Goal: Information Seeking & Learning: Find contact information

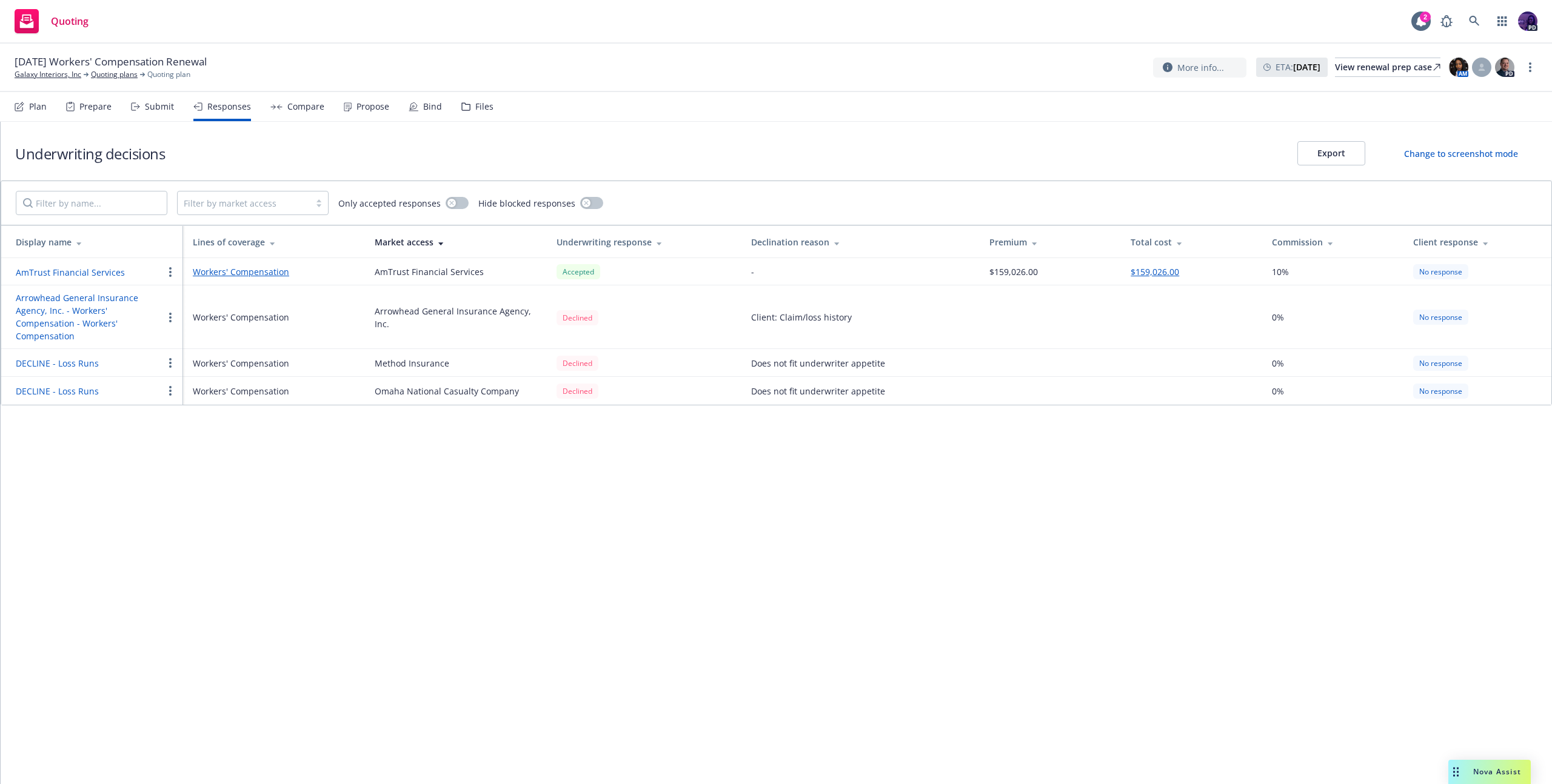
click at [412, 31] on div "Quoting 2 PD" at bounding box center [776, 21] width 1552 height 43
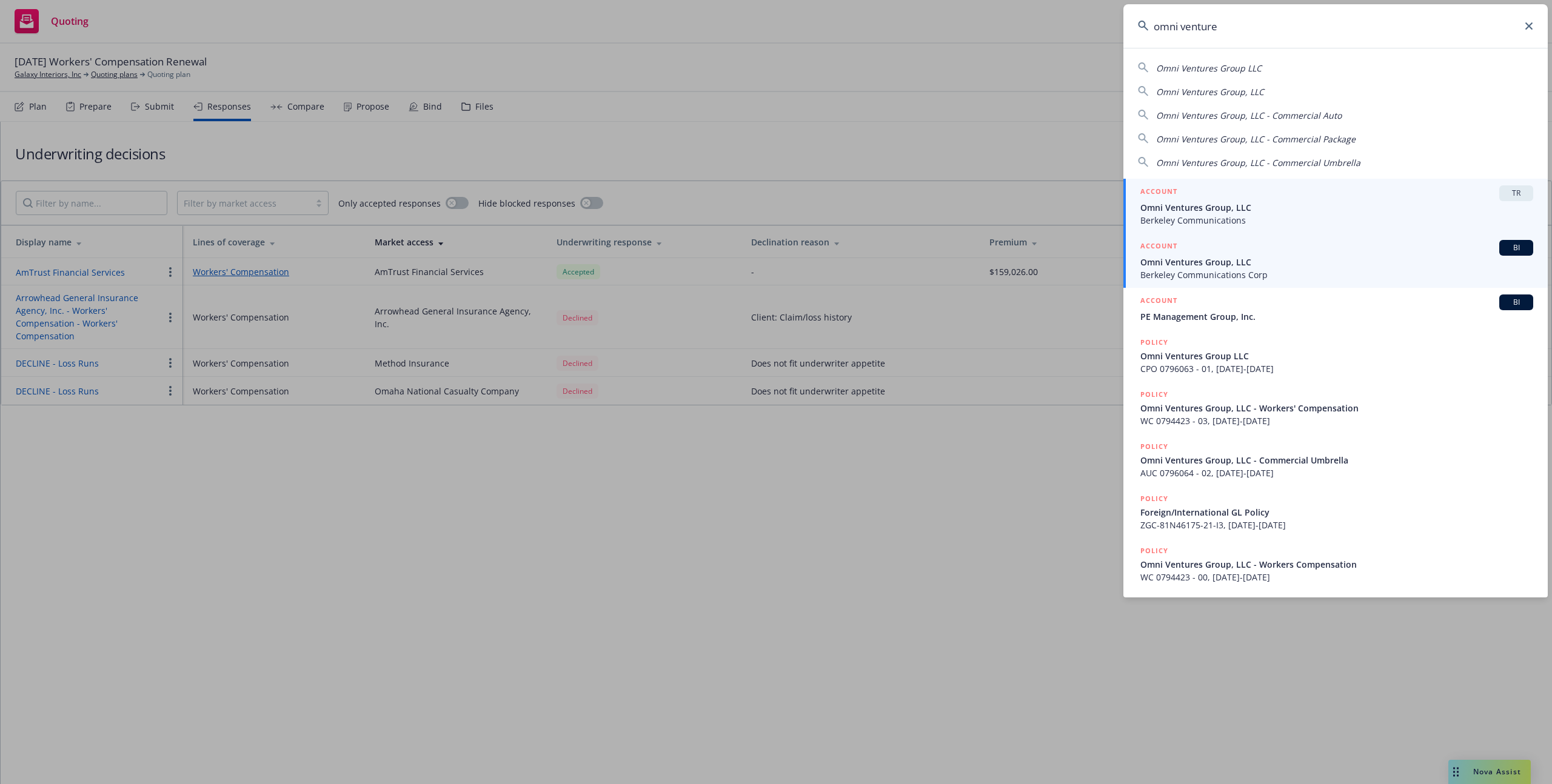
type input "omni venture"
click at [1170, 255] on span "Omni Ventures Group, LLC" at bounding box center [1337, 262] width 393 height 12
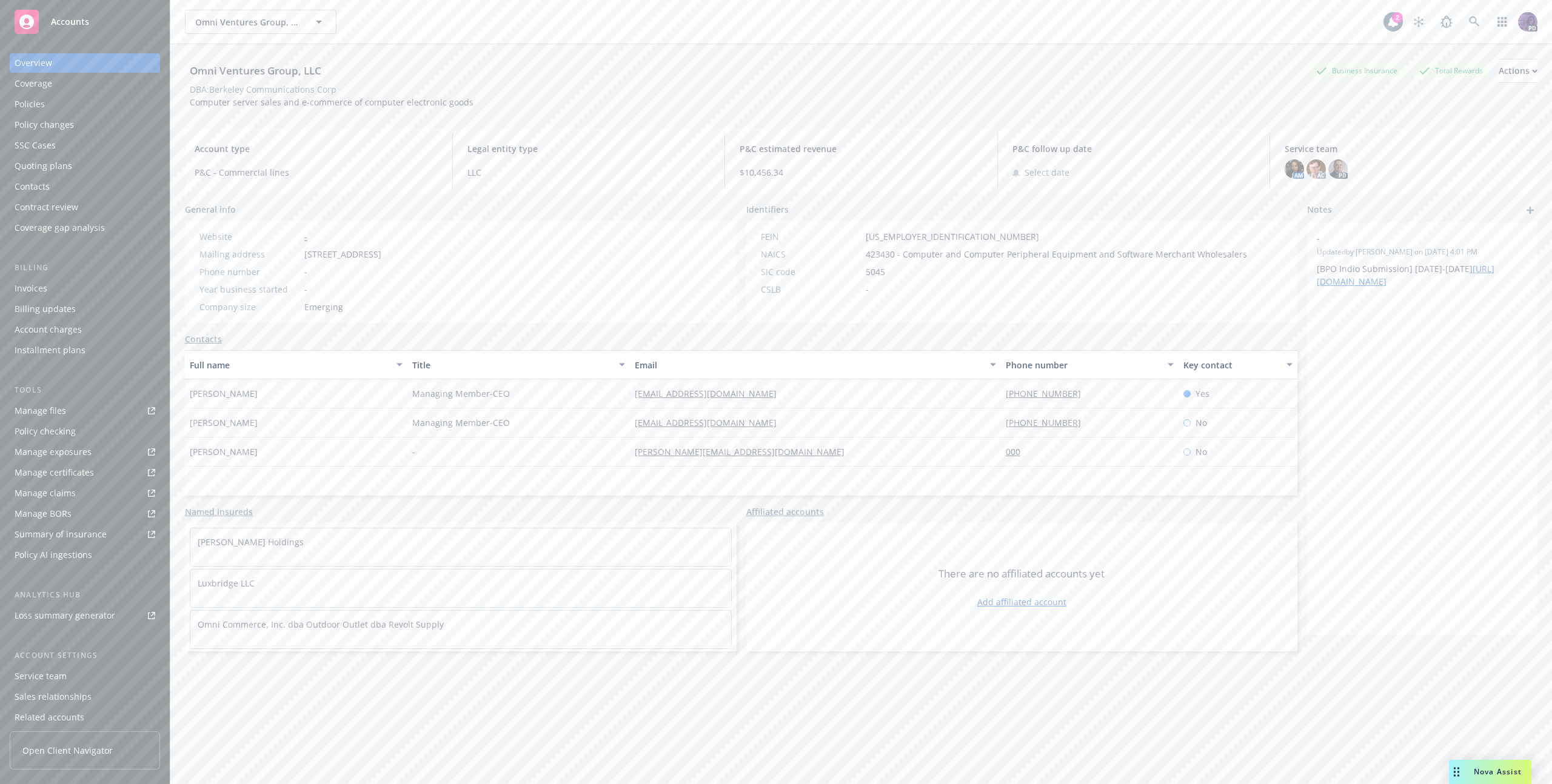
click at [99, 168] on div "Quoting plans" at bounding box center [84, 166] width 141 height 19
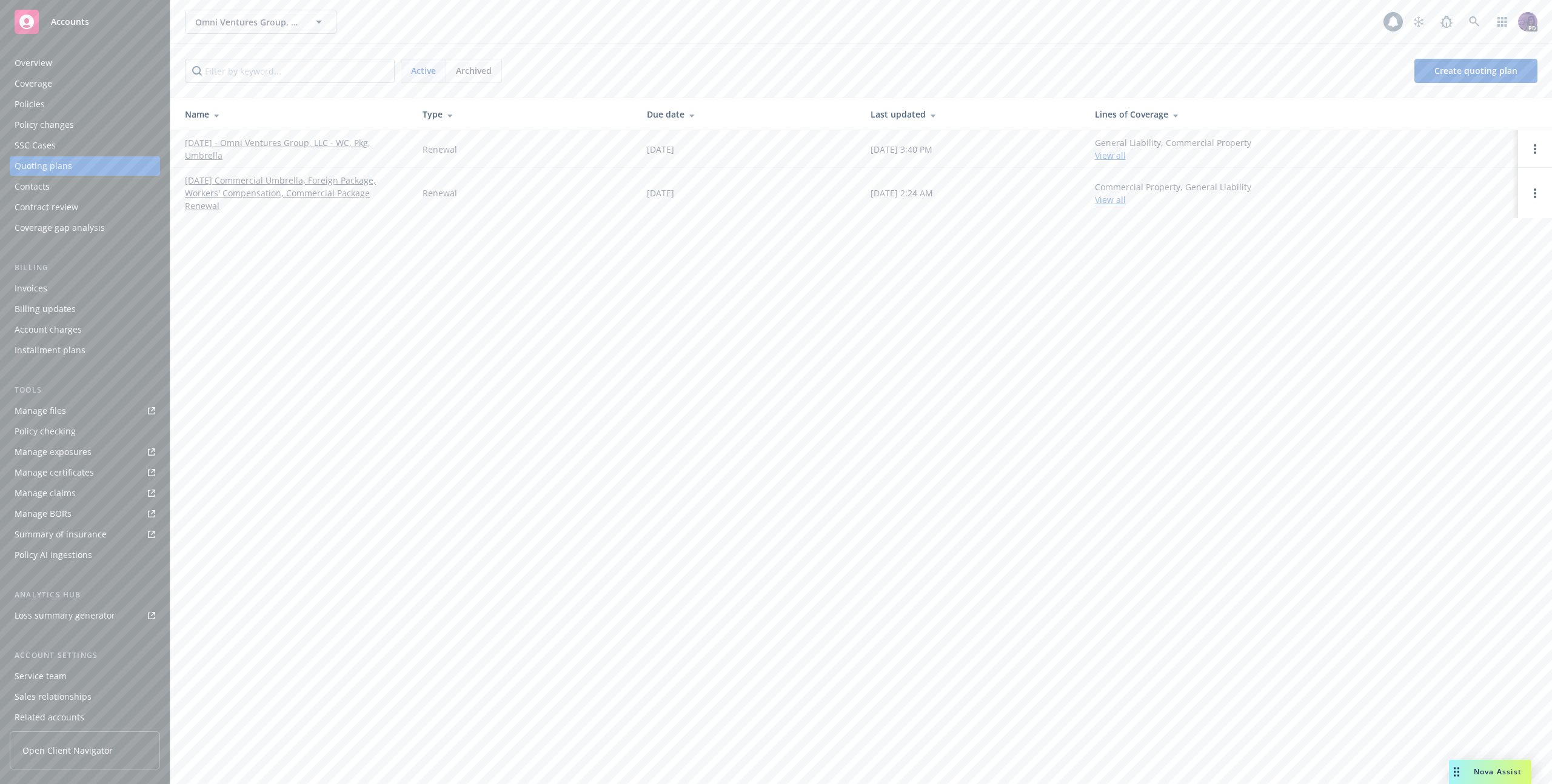
click at [283, 143] on link "10/01/25 - Omni Ventures Group, LLC - WC, Pkg, Umbrella" at bounding box center [294, 148] width 218 height 26
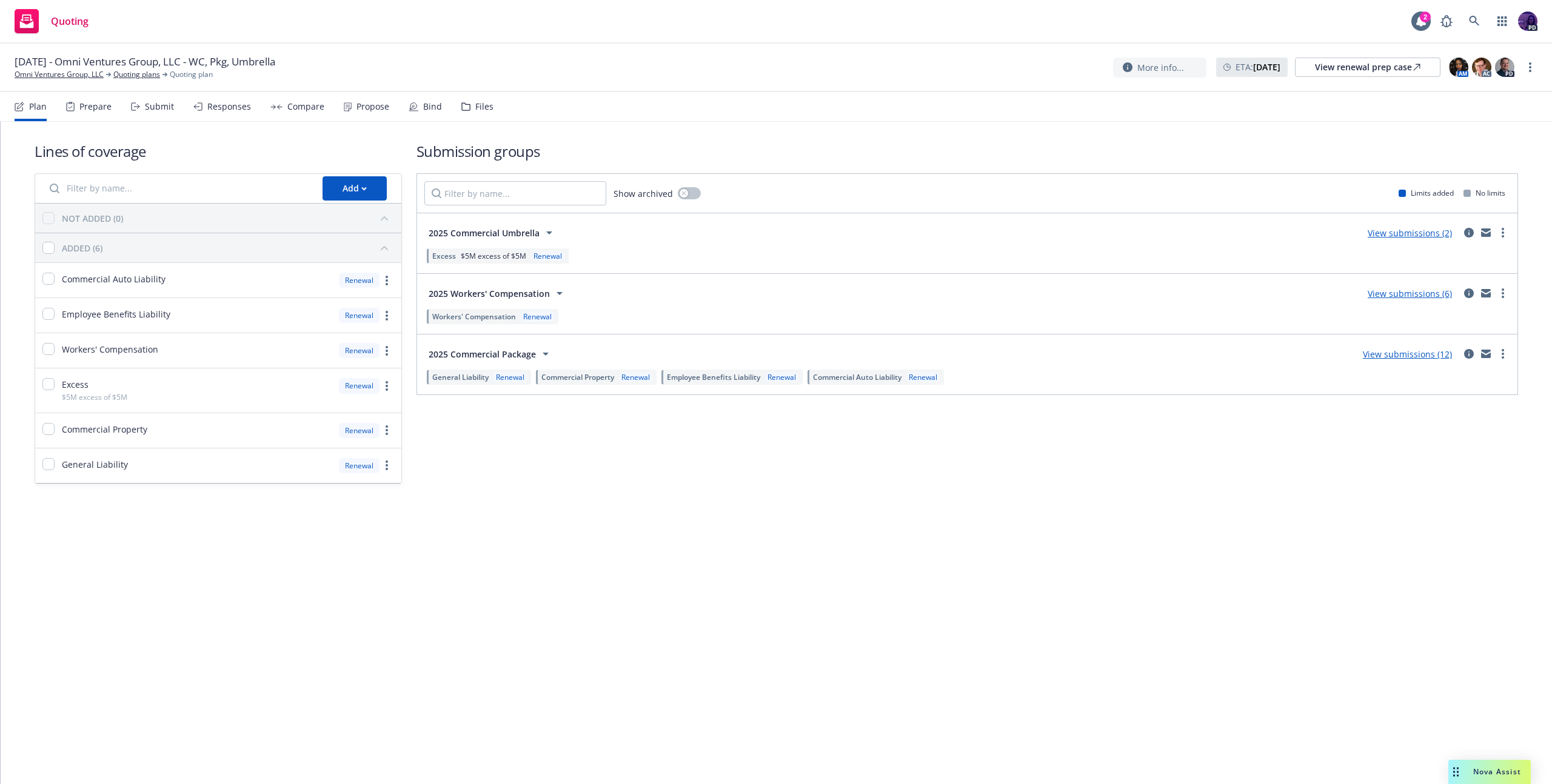
click at [234, 110] on div "Responses" at bounding box center [228, 106] width 43 height 10
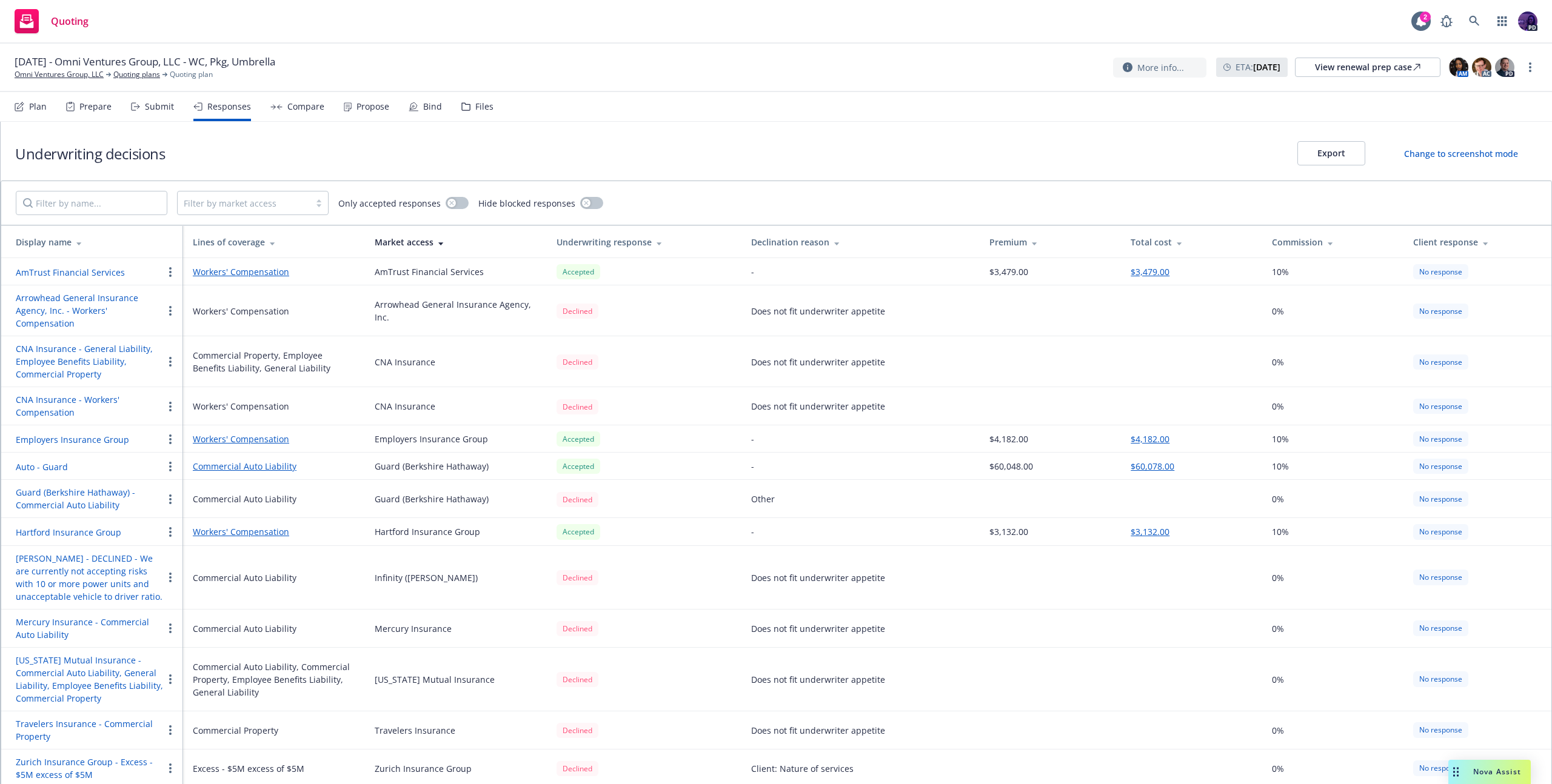
click at [151, 106] on div "Submit" at bounding box center [159, 106] width 29 height 10
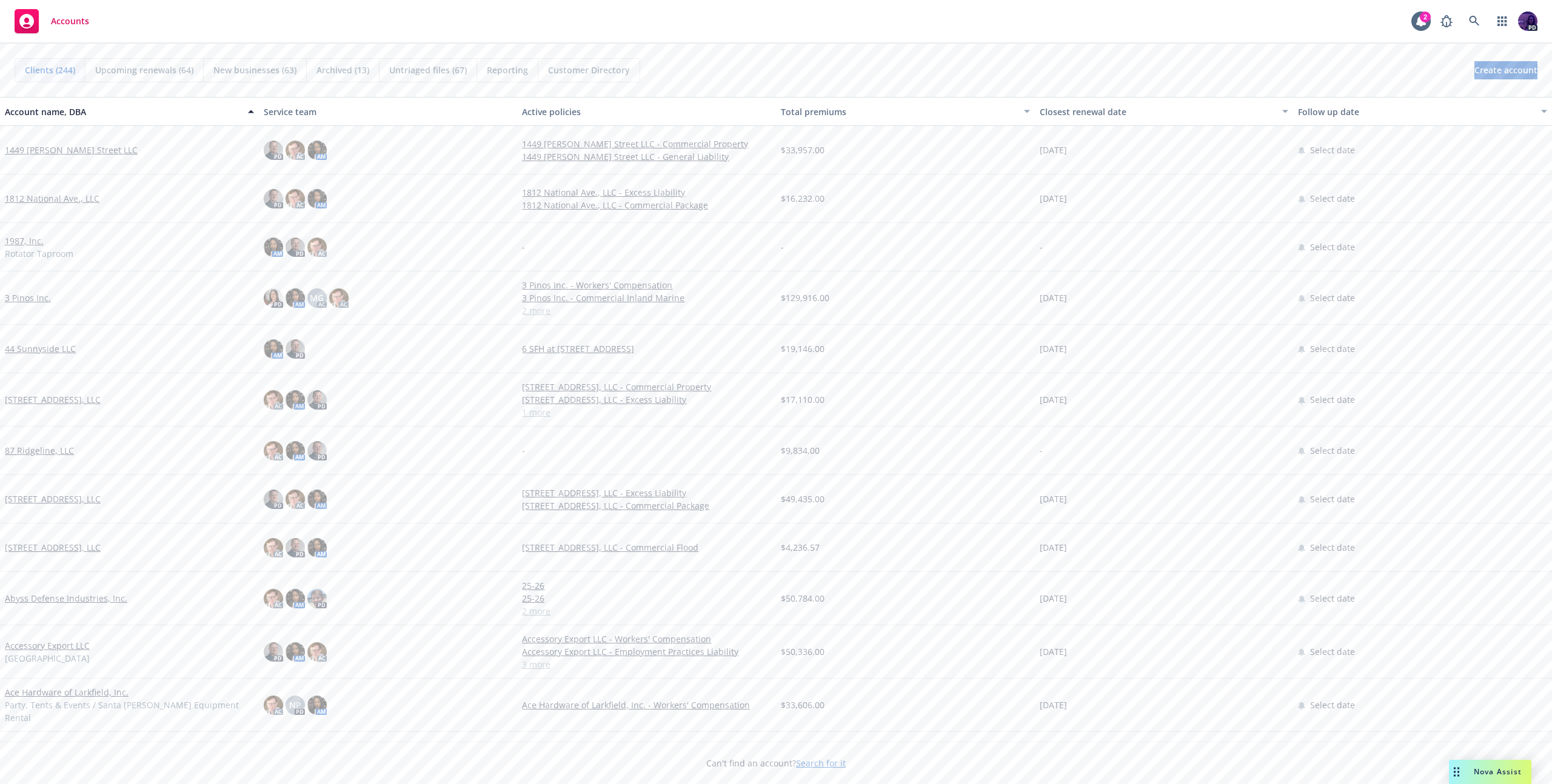
click at [89, 20] on link "Accounts" at bounding box center [51, 21] width 84 height 34
click at [1471, 11] on link at bounding box center [1474, 20] width 24 height 24
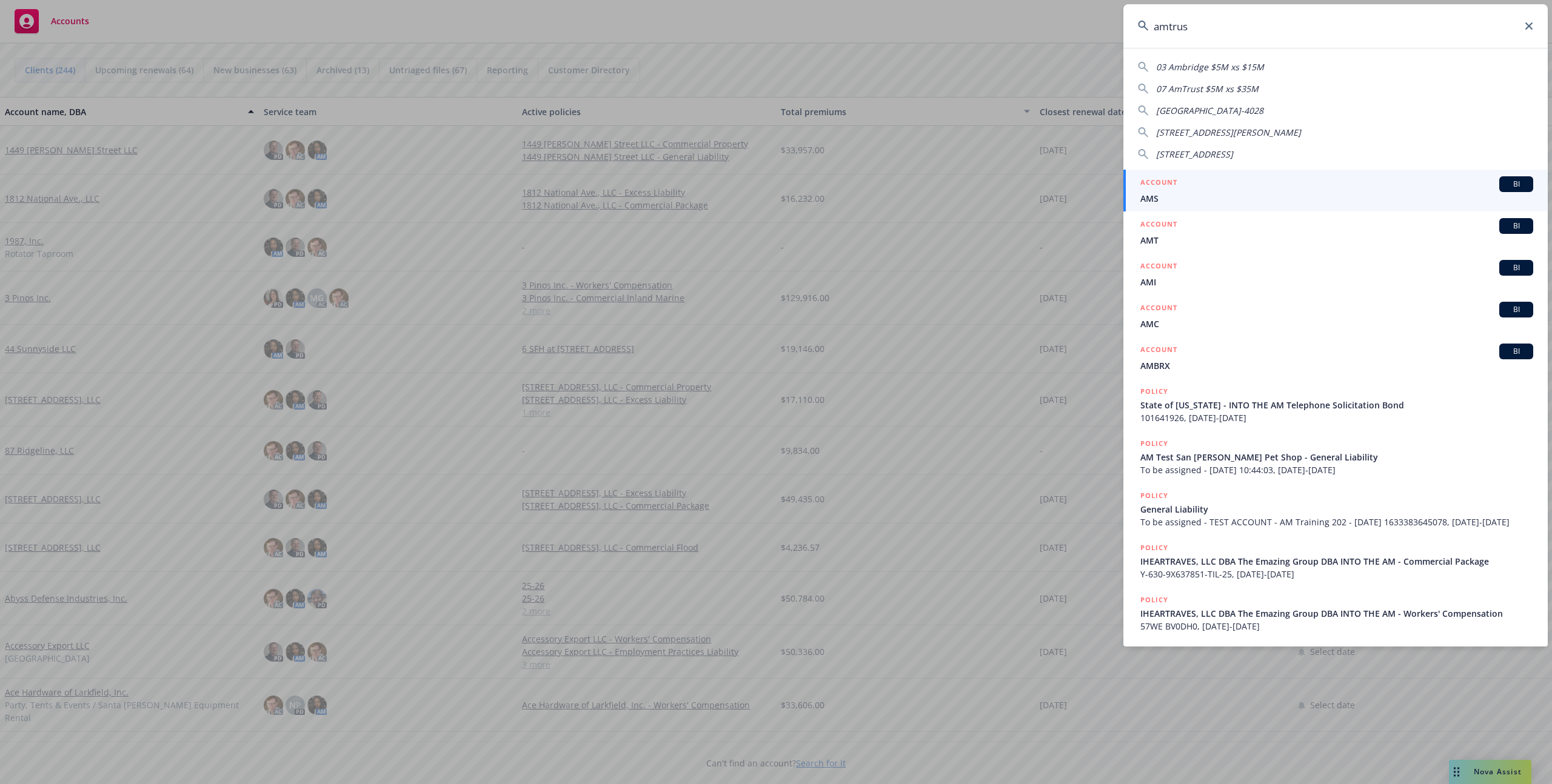
type input "amtrust"
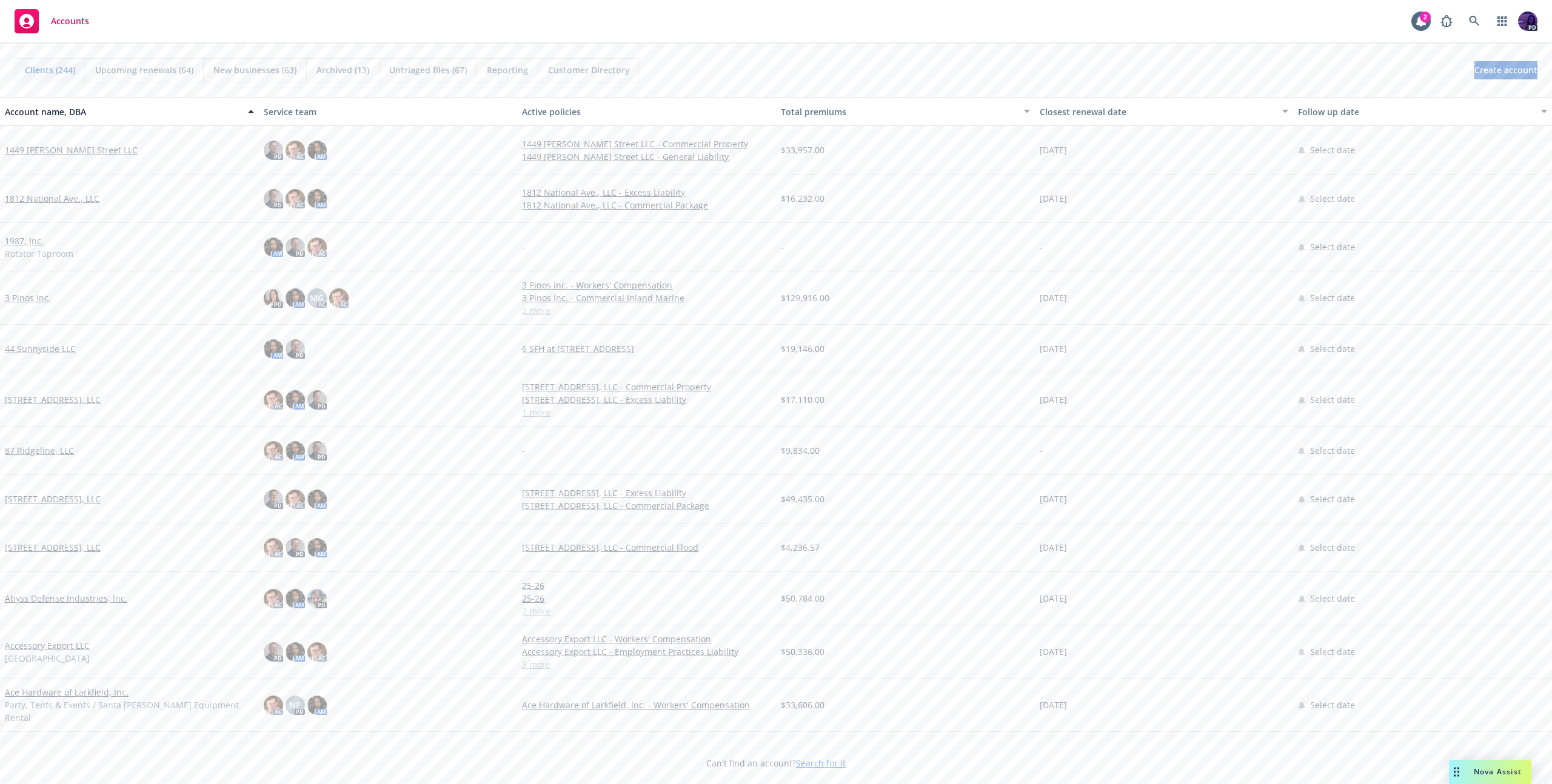
drag, startPoint x: 508, startPoint y: 49, endPoint x: 458, endPoint y: 55, distance: 50.4
click at [1508, 26] on link "button" at bounding box center [1502, 20] width 24 height 24
click at [1420, 122] on span "Find trading partner and contact information" at bounding box center [1427, 126] width 149 height 7
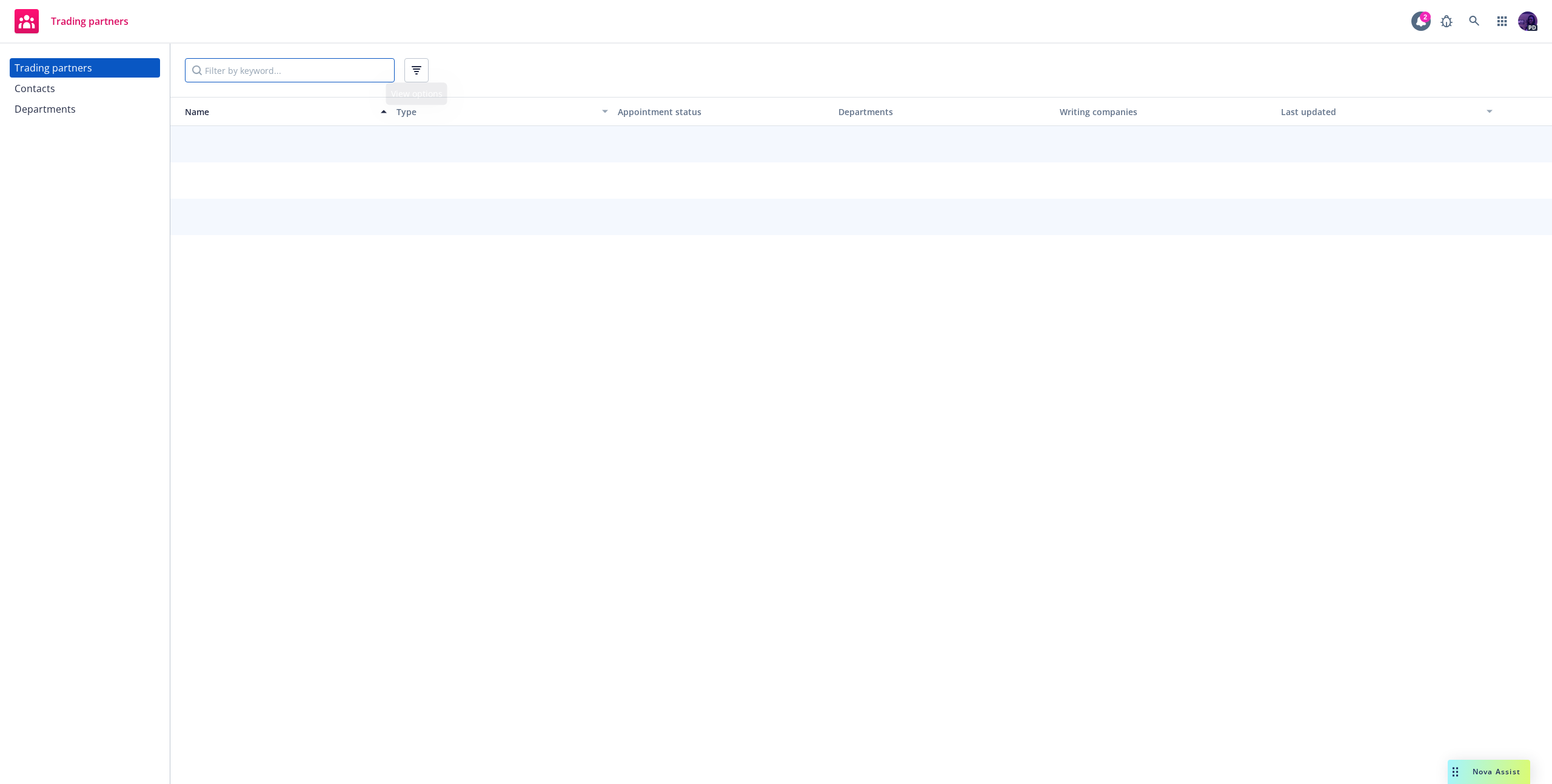
click at [295, 71] on input "Filter by keyword..." at bounding box center [289, 70] width 210 height 24
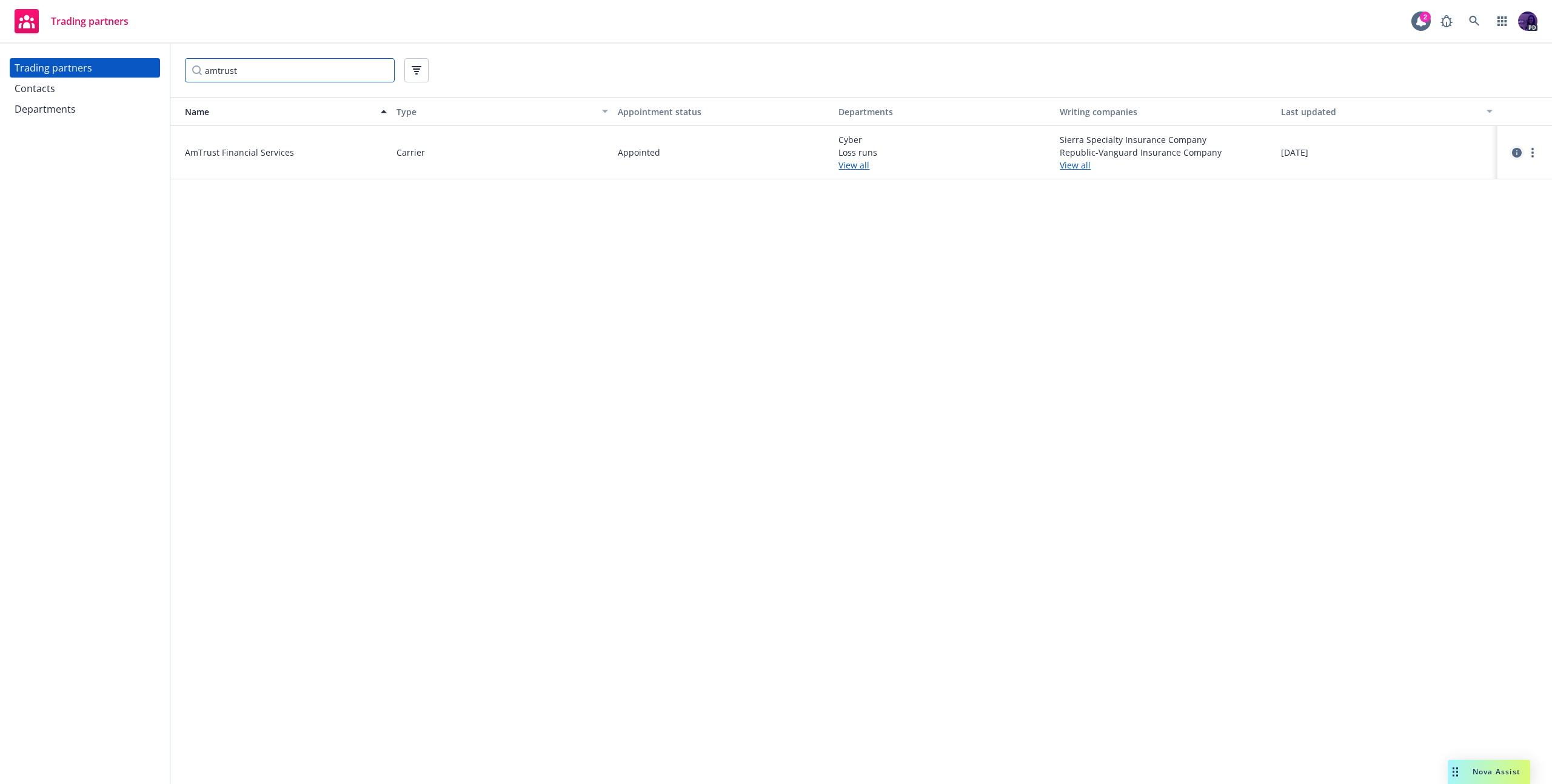
type input "amtrust"
click at [1520, 157] on icon "circleInformation" at bounding box center [1517, 152] width 10 height 10
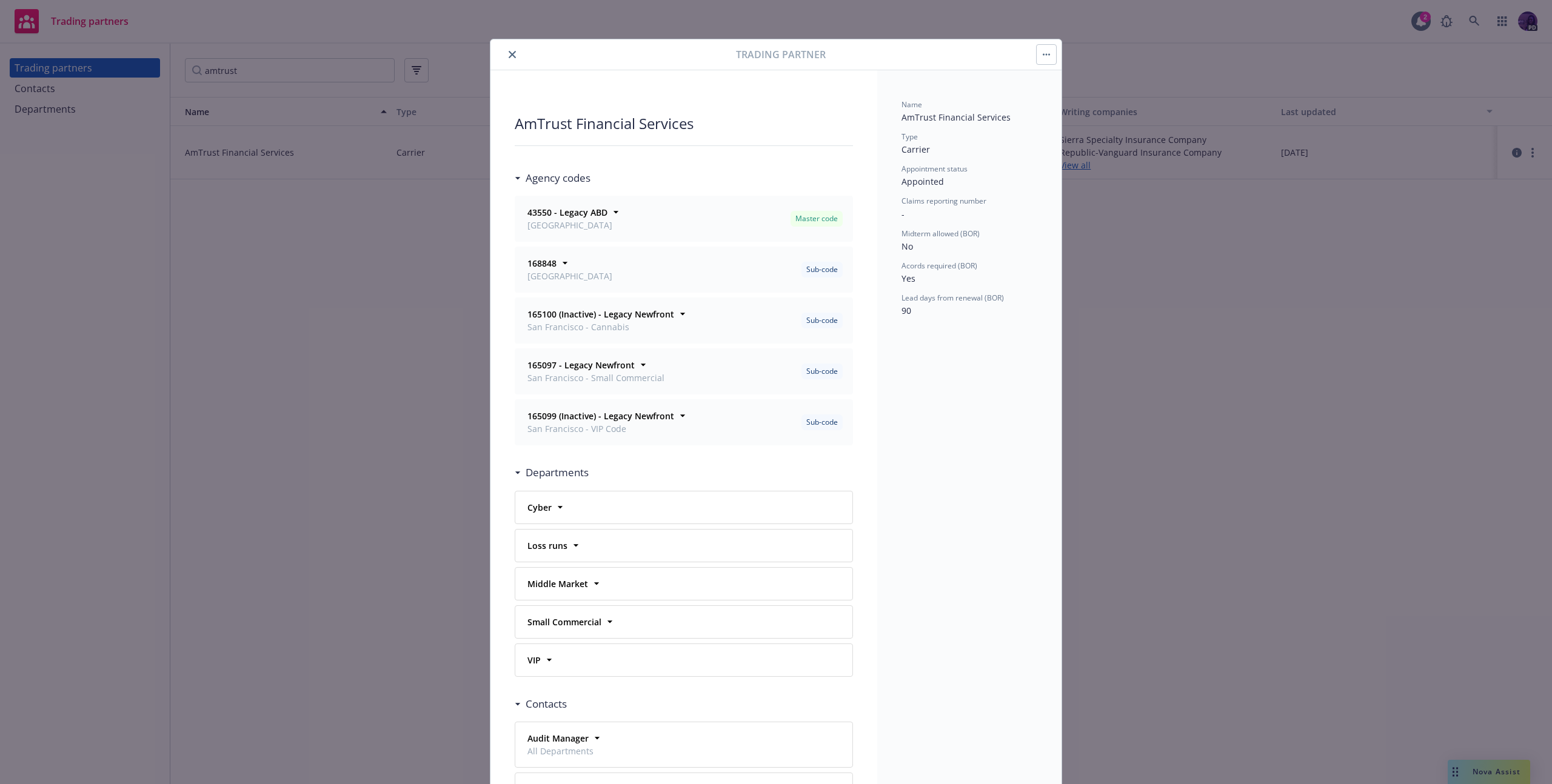
click at [1046, 50] on button "button" at bounding box center [1046, 55] width 19 height 19
click at [1054, 82] on link "View contacts" at bounding box center [1089, 88] width 113 height 24
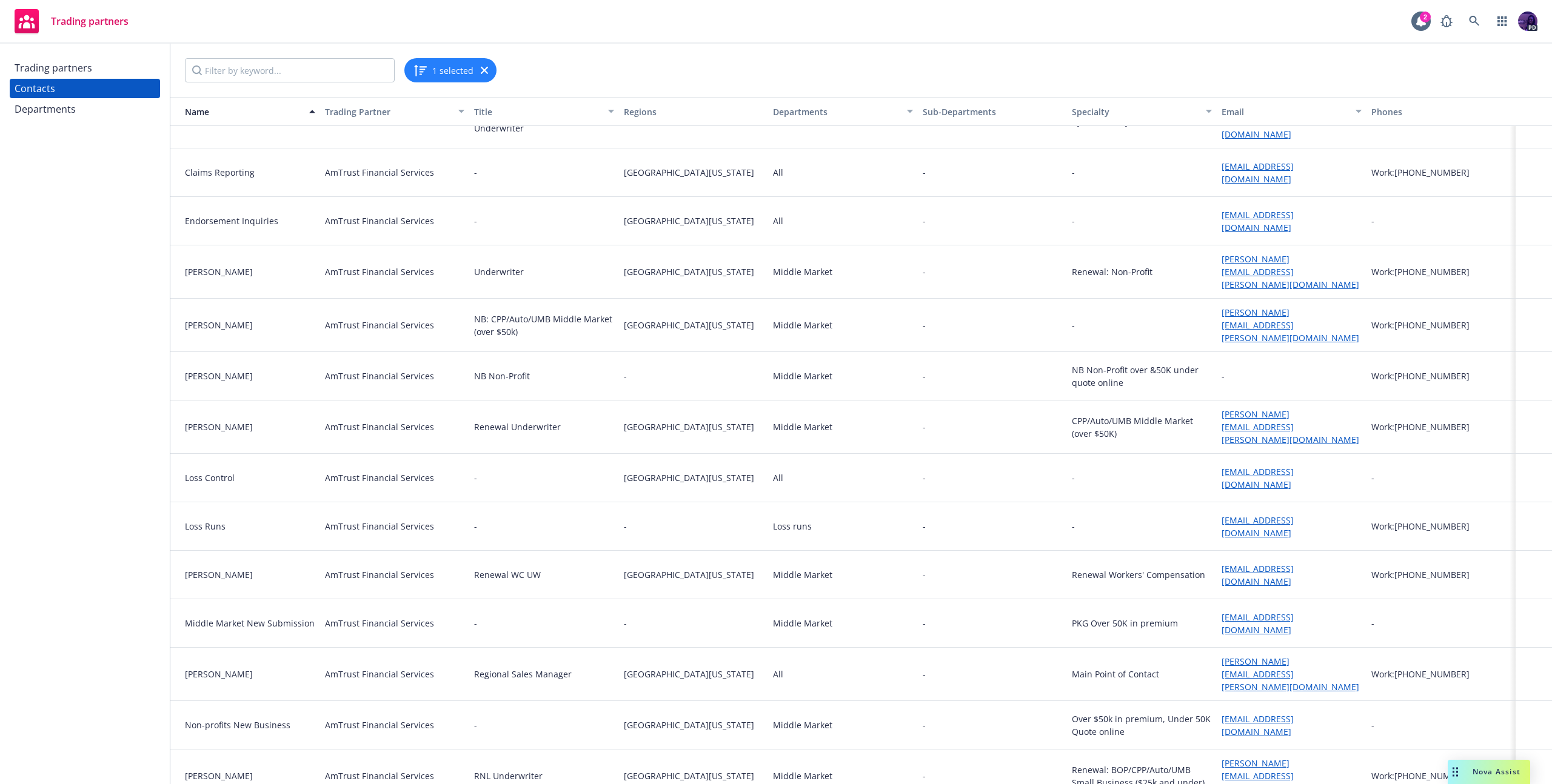
scroll to position [166, 0]
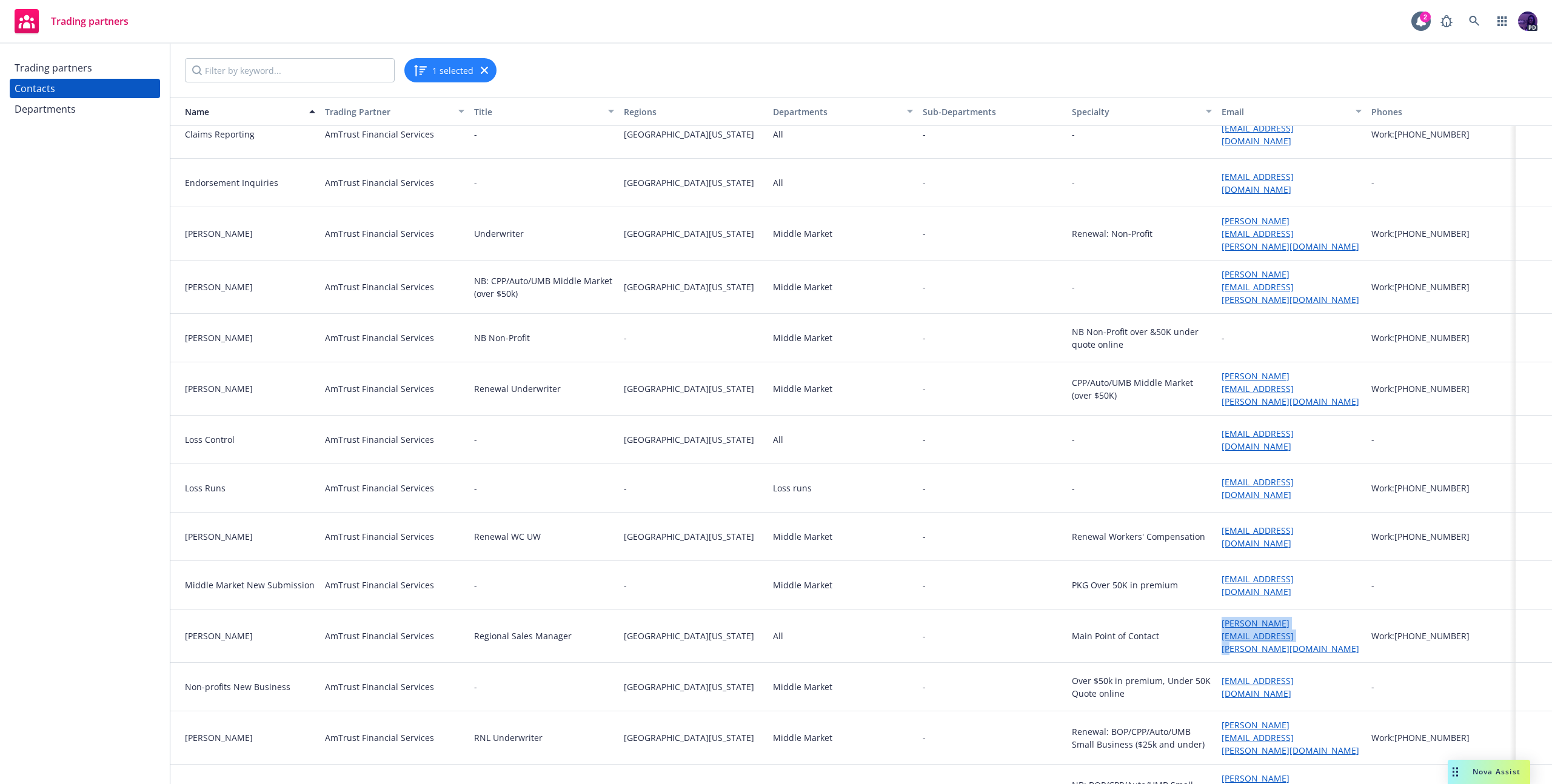
drag, startPoint x: 1207, startPoint y: 615, endPoint x: 1355, endPoint y: 618, distance: 148.0
click at [1355, 618] on div "Molly Sautter AmTrust Financial Services Regional Sales Manager Northern Califo…" at bounding box center [861, 636] width 1381 height 53
copy div "molly.sautter@amtrustgroup.com"
click at [369, 71] on input "Filter by keyword..." at bounding box center [289, 70] width 210 height 24
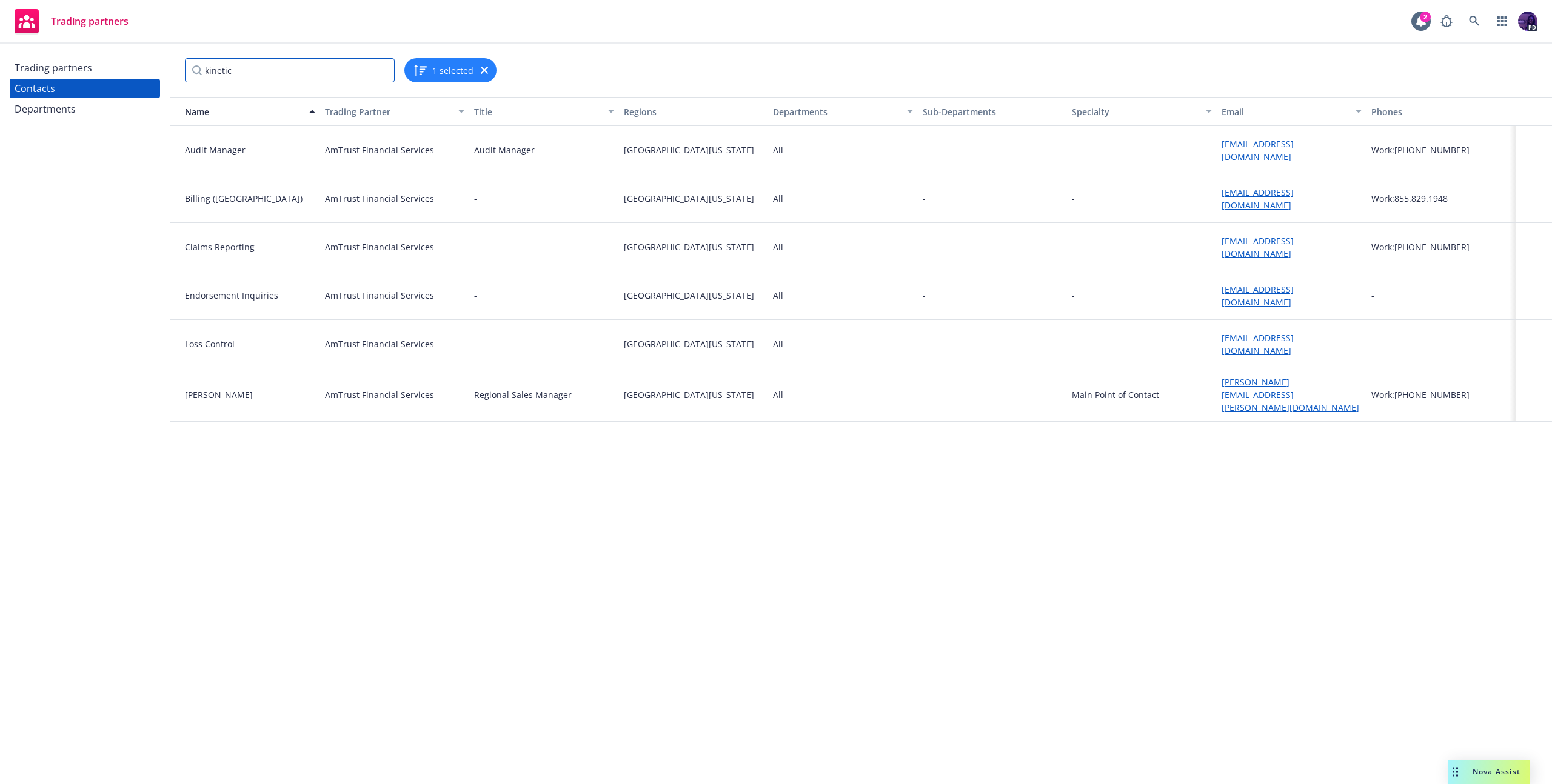
type input "kinetic"
click at [97, 62] on div "Trading partners" at bounding box center [84, 68] width 141 height 19
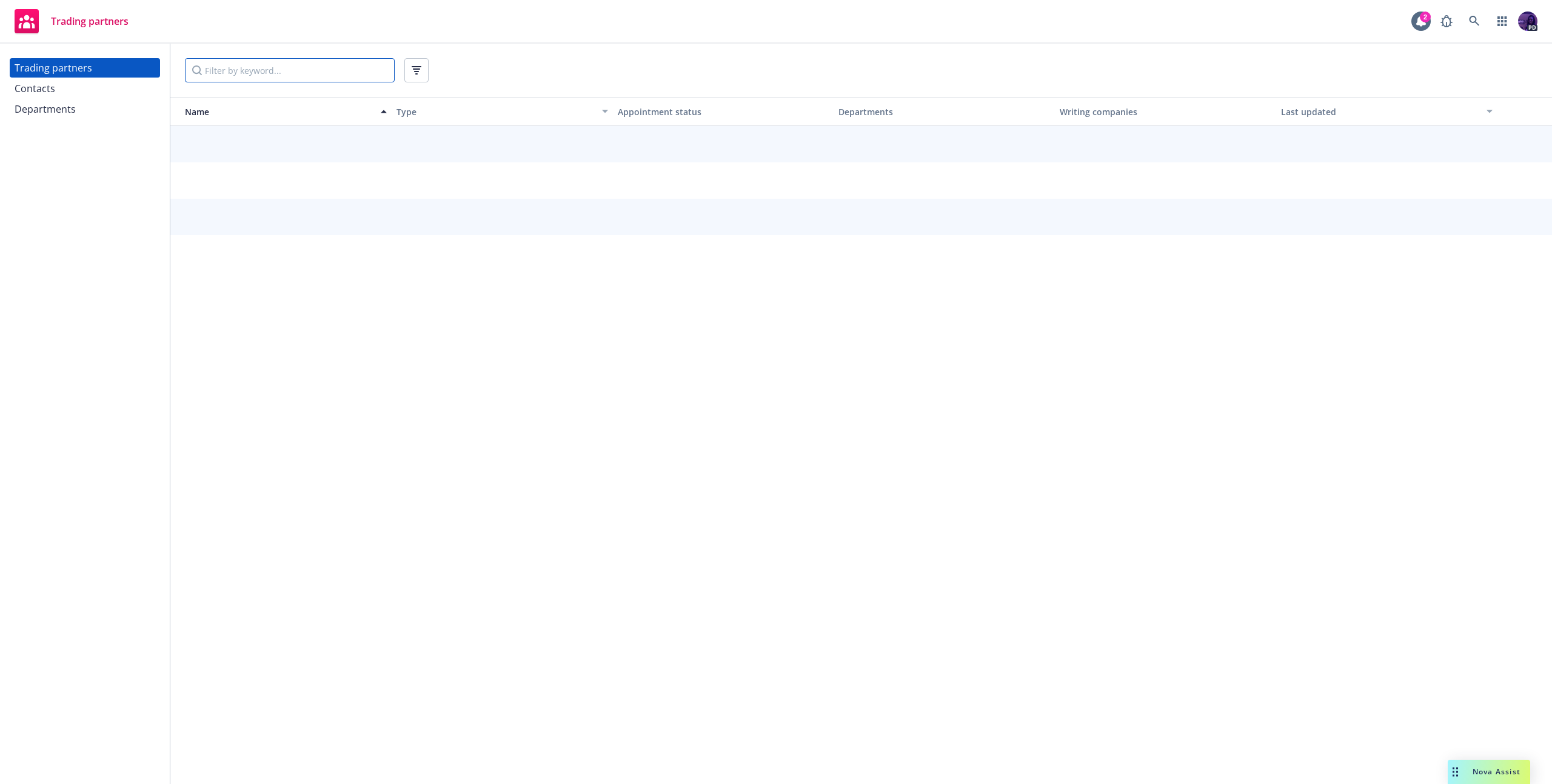
click at [272, 65] on input "Filter by keyword..." at bounding box center [289, 70] width 210 height 24
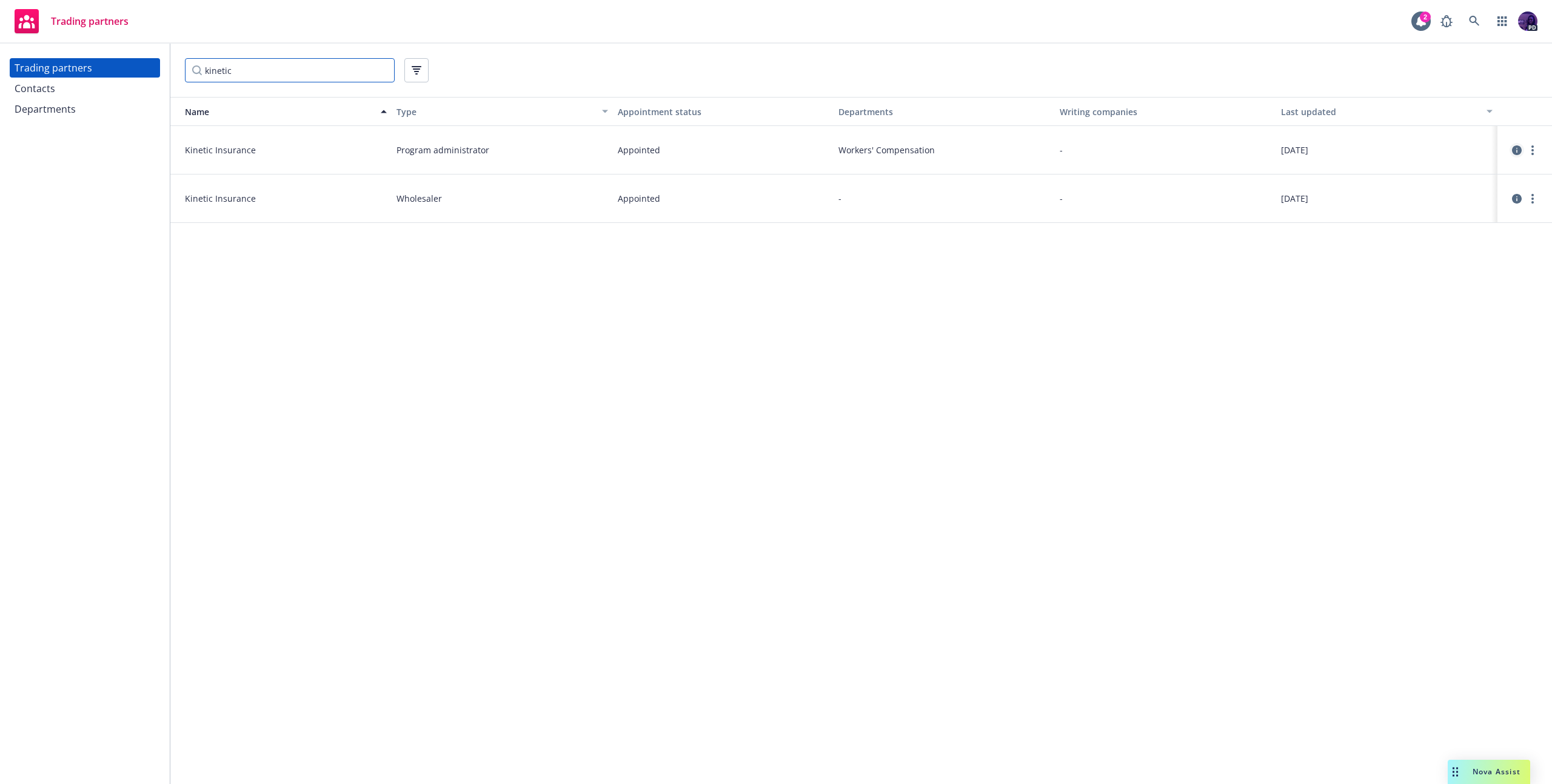
type input "kinetic"
click at [1518, 150] on icon "circleInformation" at bounding box center [1517, 150] width 10 height 10
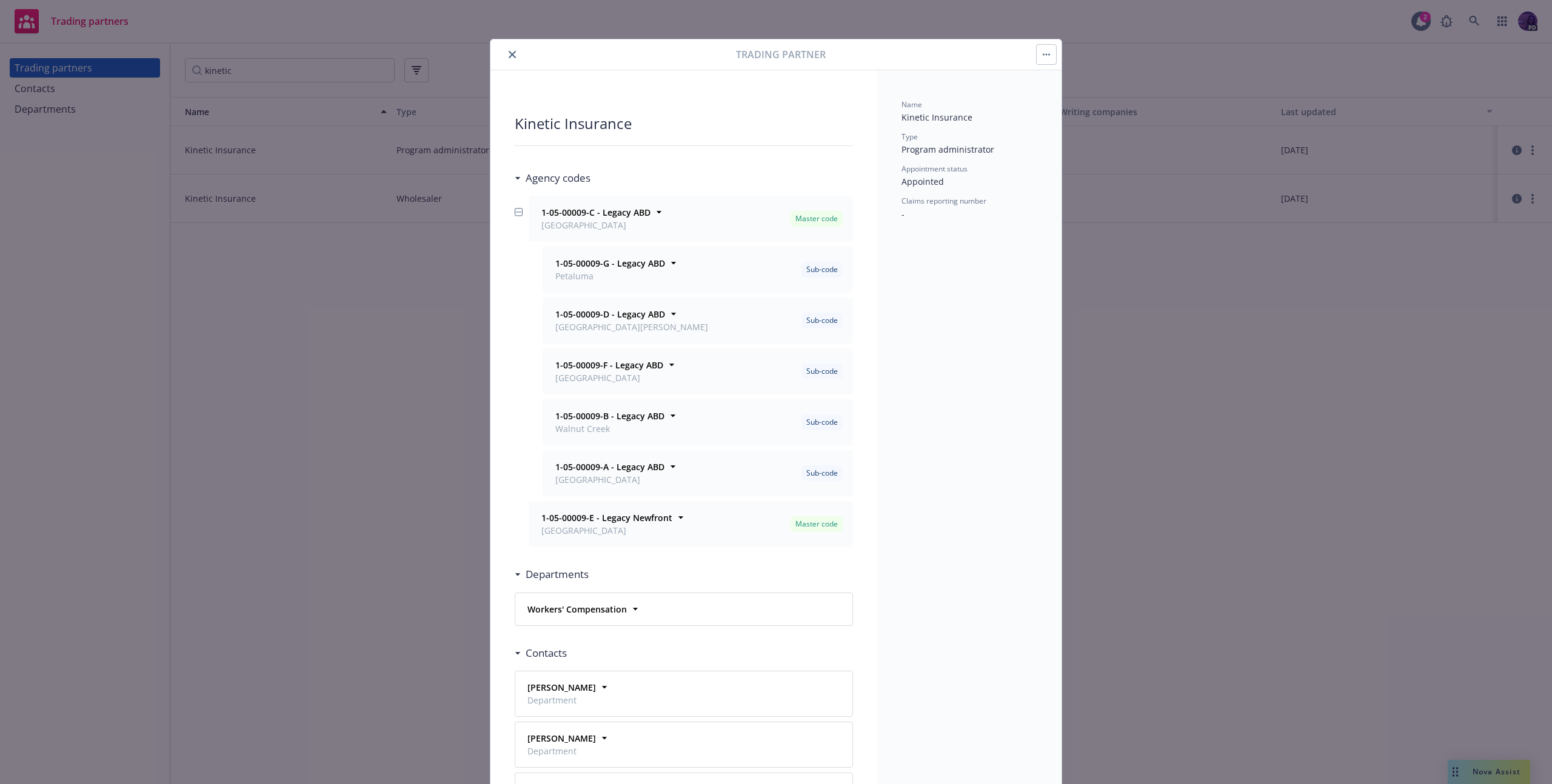
click at [1048, 57] on button "button" at bounding box center [1046, 55] width 19 height 19
click at [1044, 89] on link "View contacts" at bounding box center [1089, 88] width 113 height 24
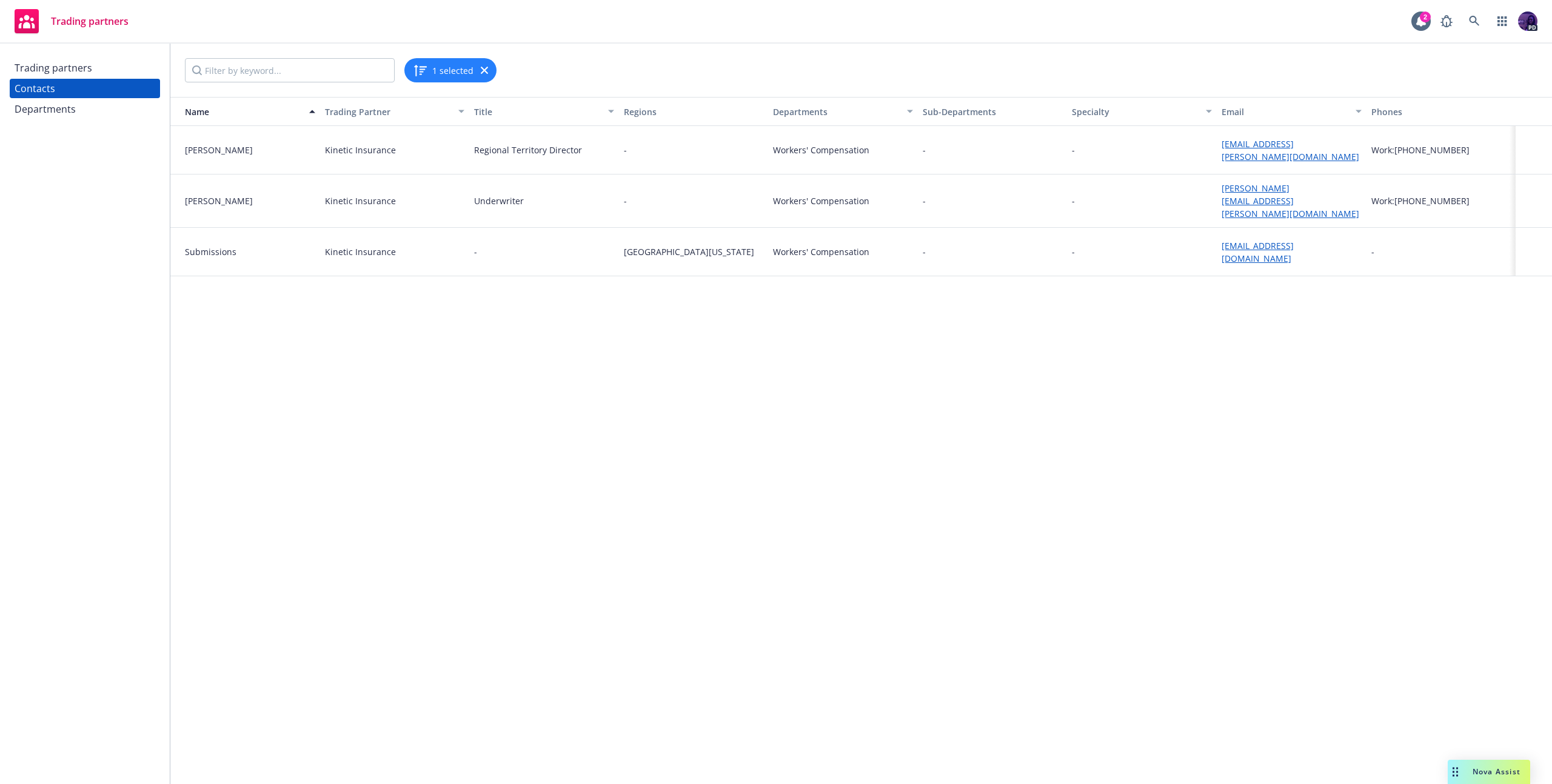
drag, startPoint x: 1285, startPoint y: 262, endPoint x: 1219, endPoint y: 247, distance: 67.7
click at [1219, 247] on div "submissions@kinetic-insurance.com" at bounding box center [1291, 252] width 149 height 49
copy link "submissions@kinetic-insurance.com"
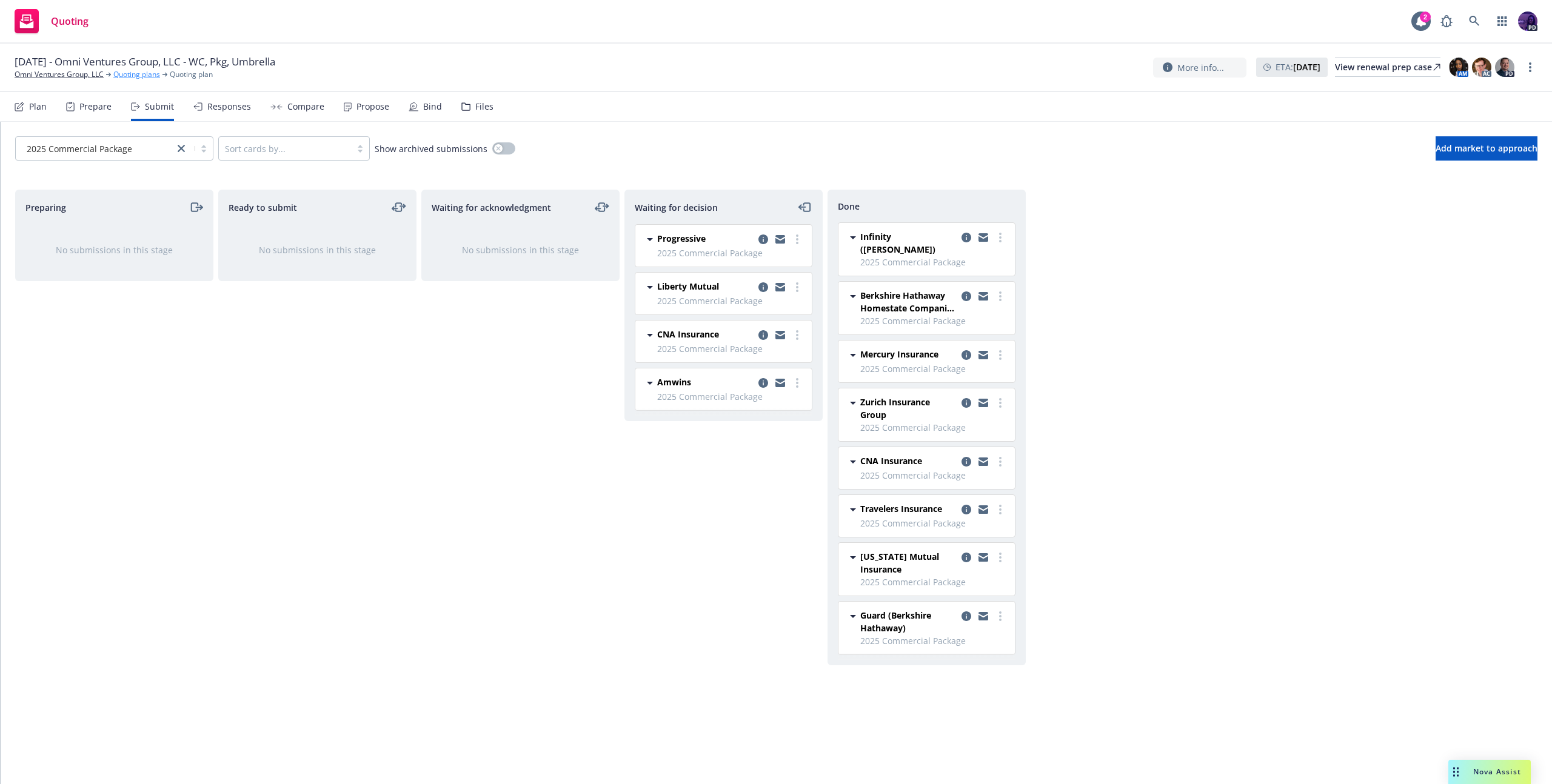
click at [122, 77] on link "Quoting plans" at bounding box center [136, 74] width 47 height 11
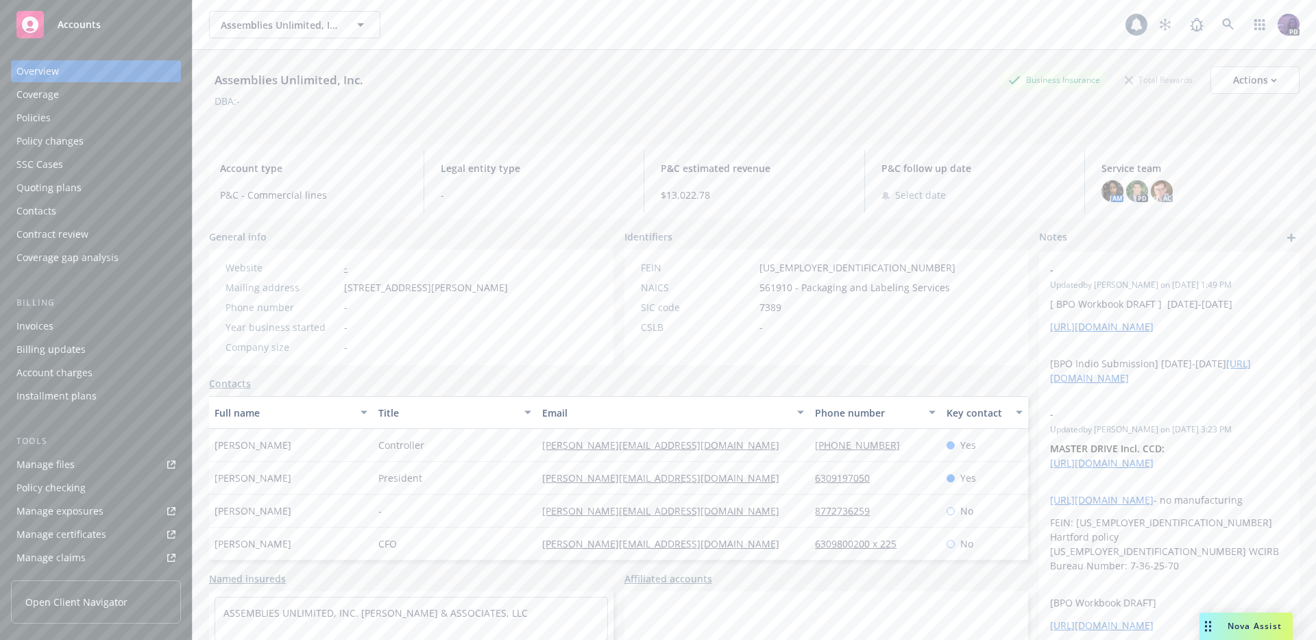
click at [77, 88] on div "Coverage" at bounding box center [95, 95] width 159 height 22
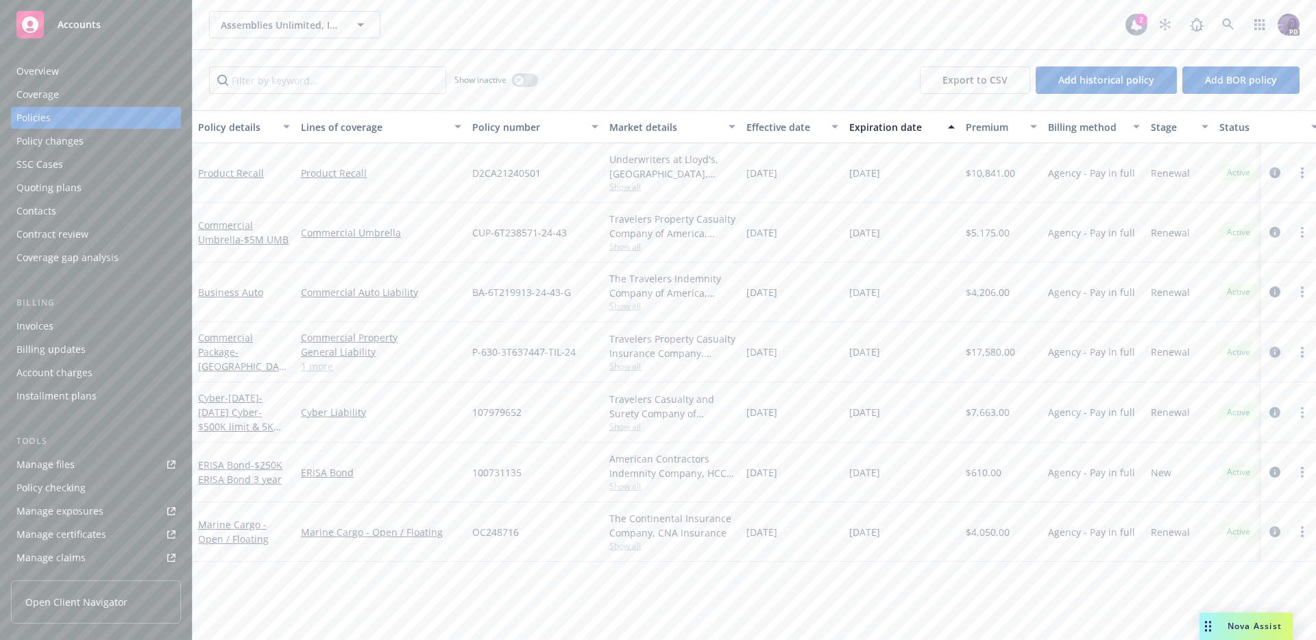
click at [1273, 351] on icon "circleInformation" at bounding box center [1275, 352] width 11 height 11
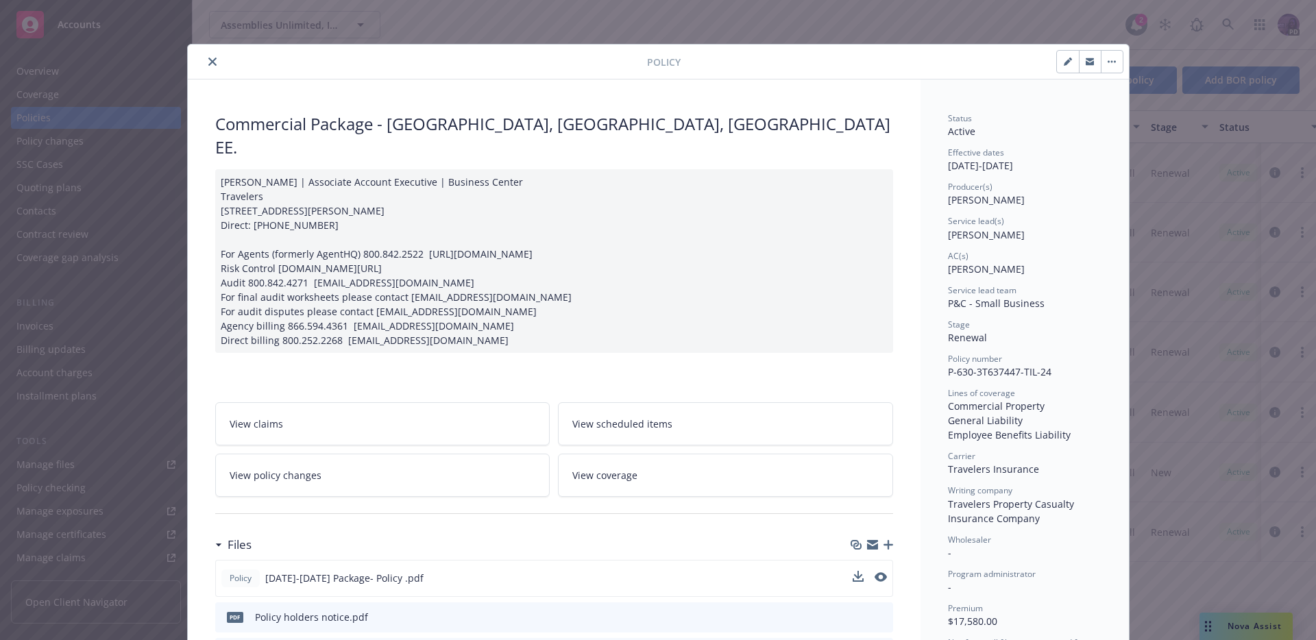
click at [866, 583] on div at bounding box center [870, 578] width 34 height 14
click at [873, 582] on icon "preview file" at bounding box center [879, 577] width 12 height 10
click at [214, 63] on button "close" at bounding box center [212, 61] width 16 height 16
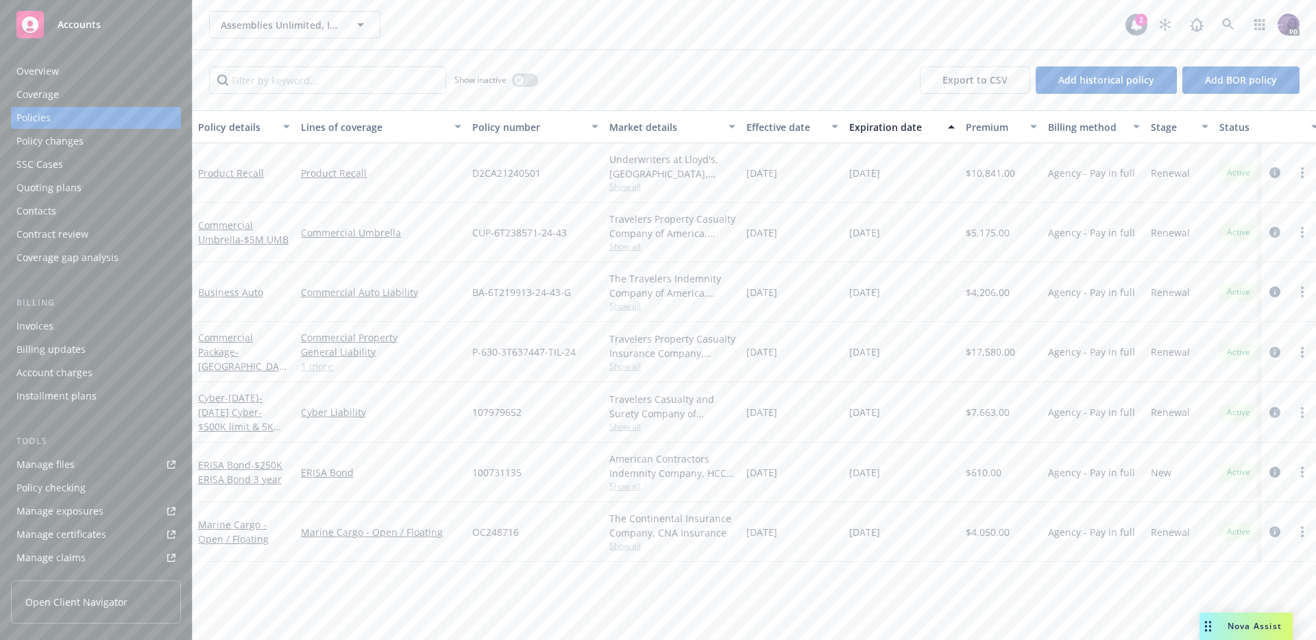
click at [324, 372] on link "1 more" at bounding box center [381, 366] width 160 height 14
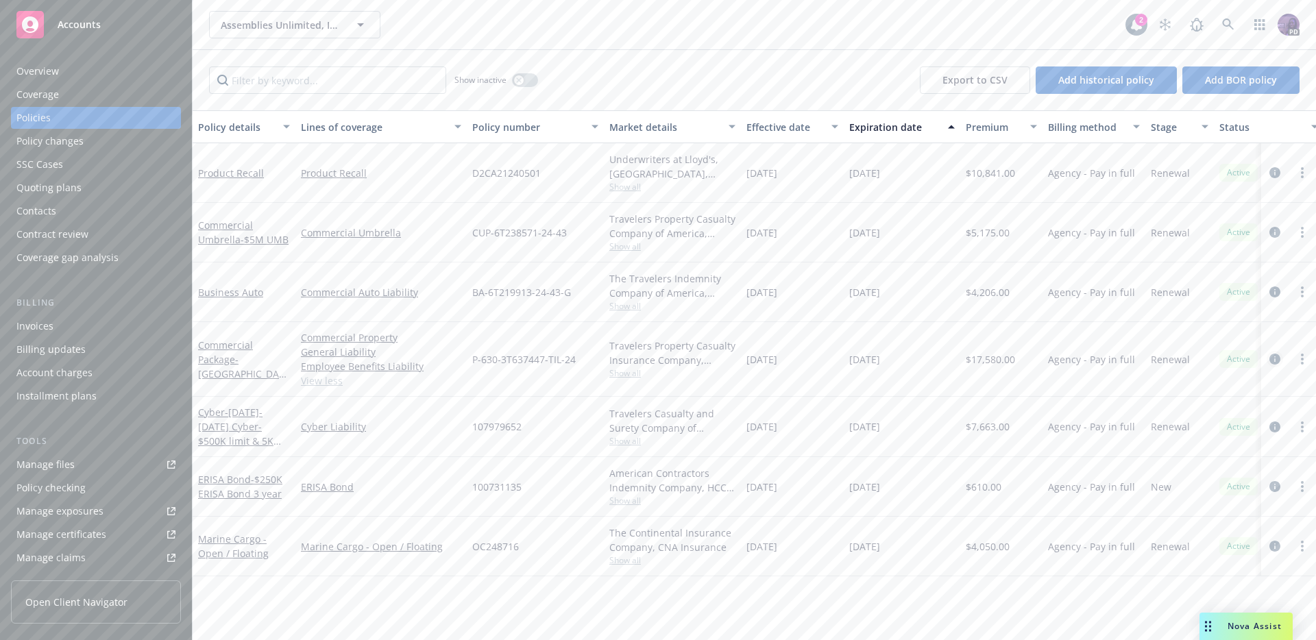
click at [1269, 359] on link "circleInformation" at bounding box center [1275, 359] width 16 height 16
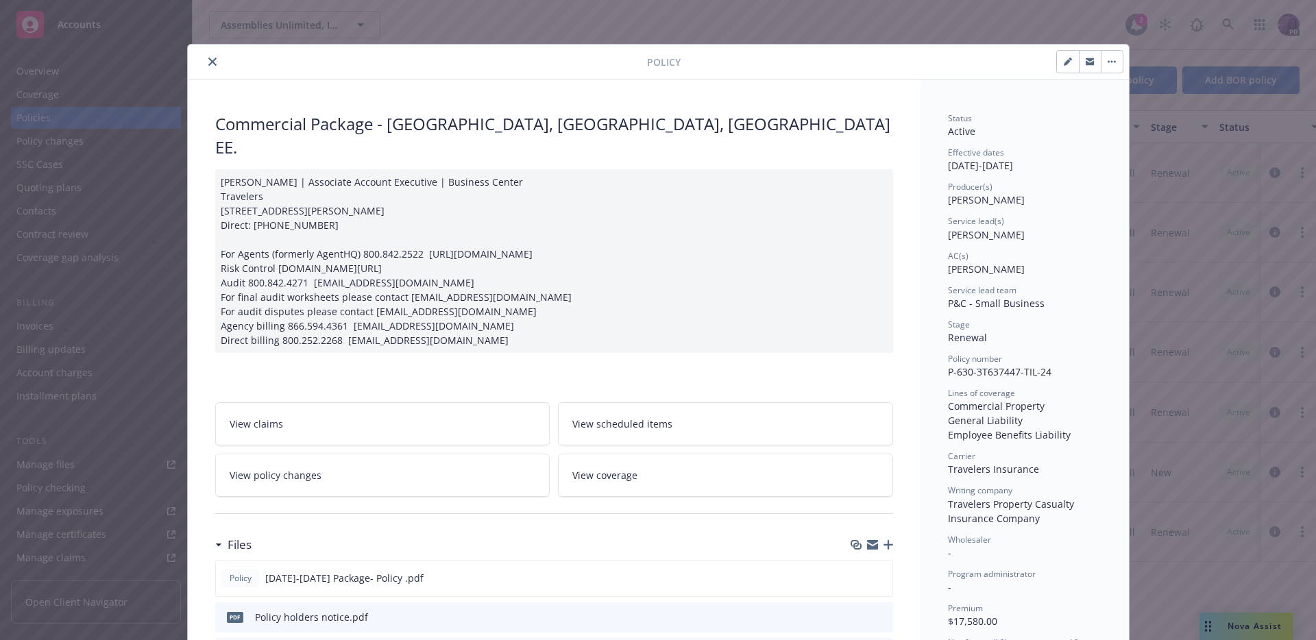
scroll to position [41, 0]
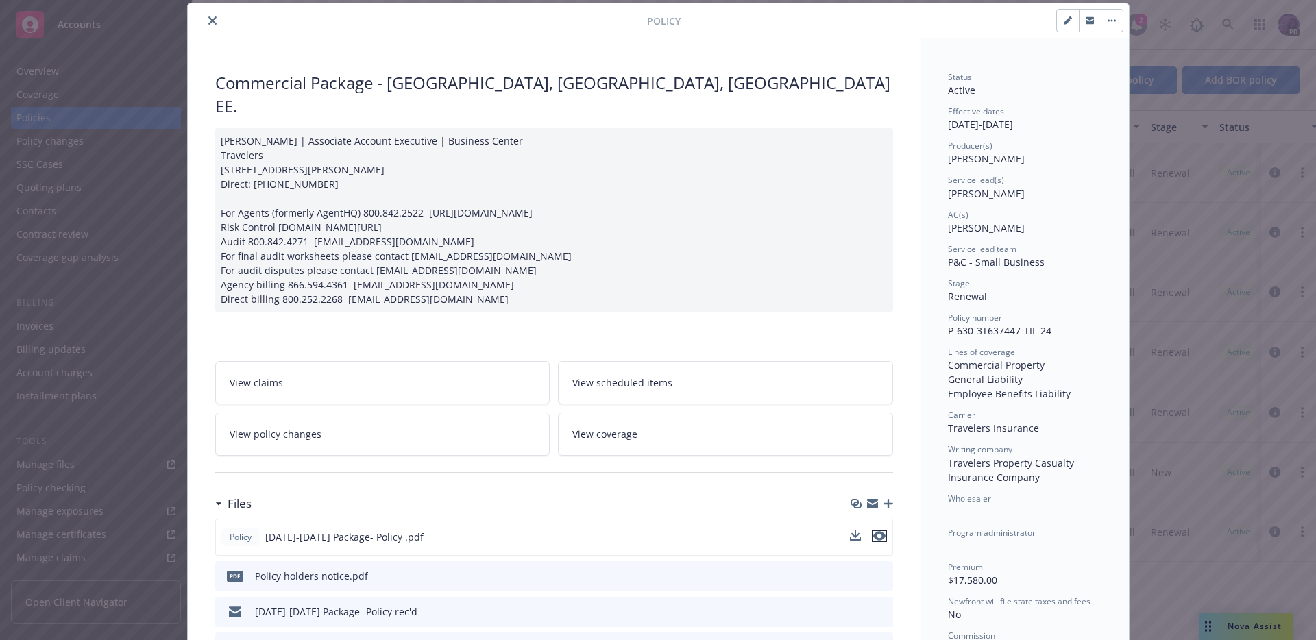
click at [880, 542] on button "preview file" at bounding box center [879, 536] width 15 height 12
click at [211, 16] on button "close" at bounding box center [212, 20] width 16 height 16
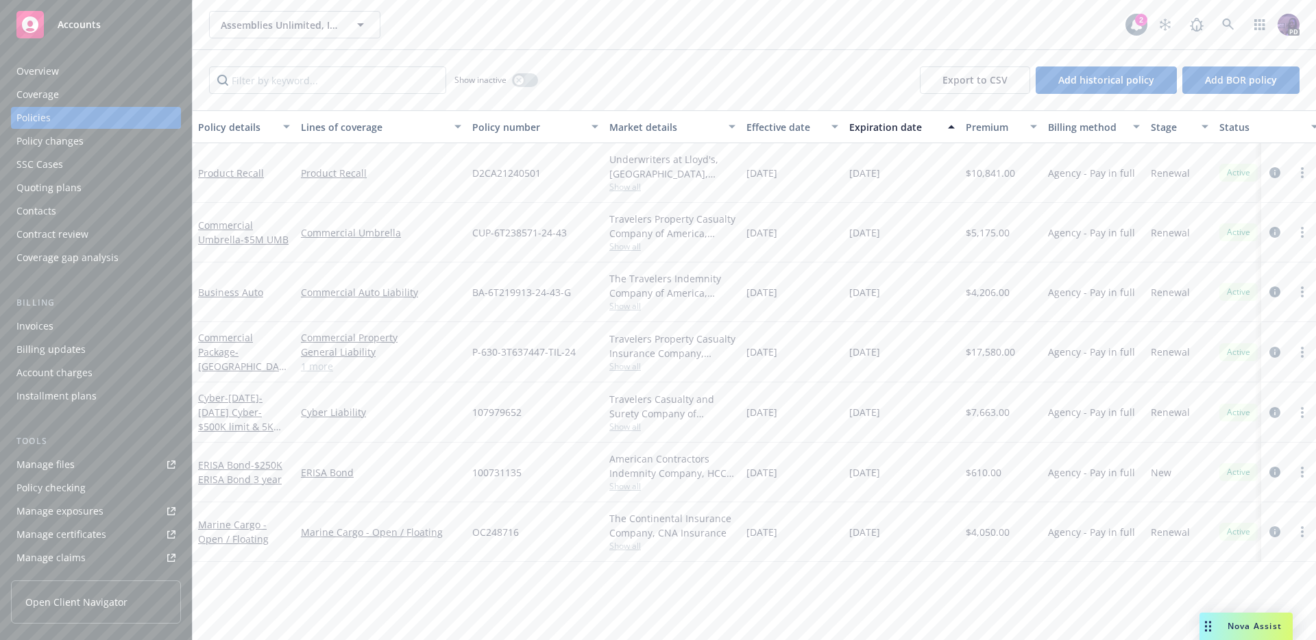
click at [446, 19] on div "Assemblies Unlimited, Inc. Assemblies Unlimited, Inc." at bounding box center [667, 24] width 917 height 27
click at [441, 23] on div "Assemblies Unlimited, Inc. Assemblies Unlimited, Inc." at bounding box center [667, 24] width 917 height 27
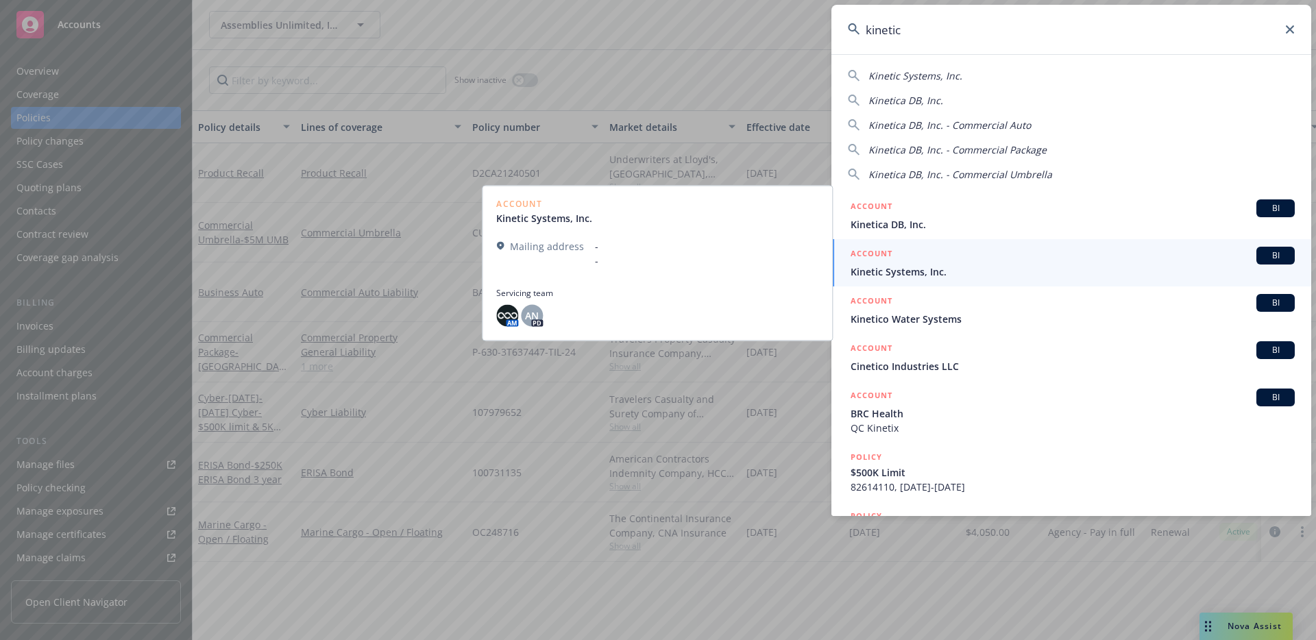
click at [928, 18] on input "kinetic" at bounding box center [1072, 29] width 480 height 49
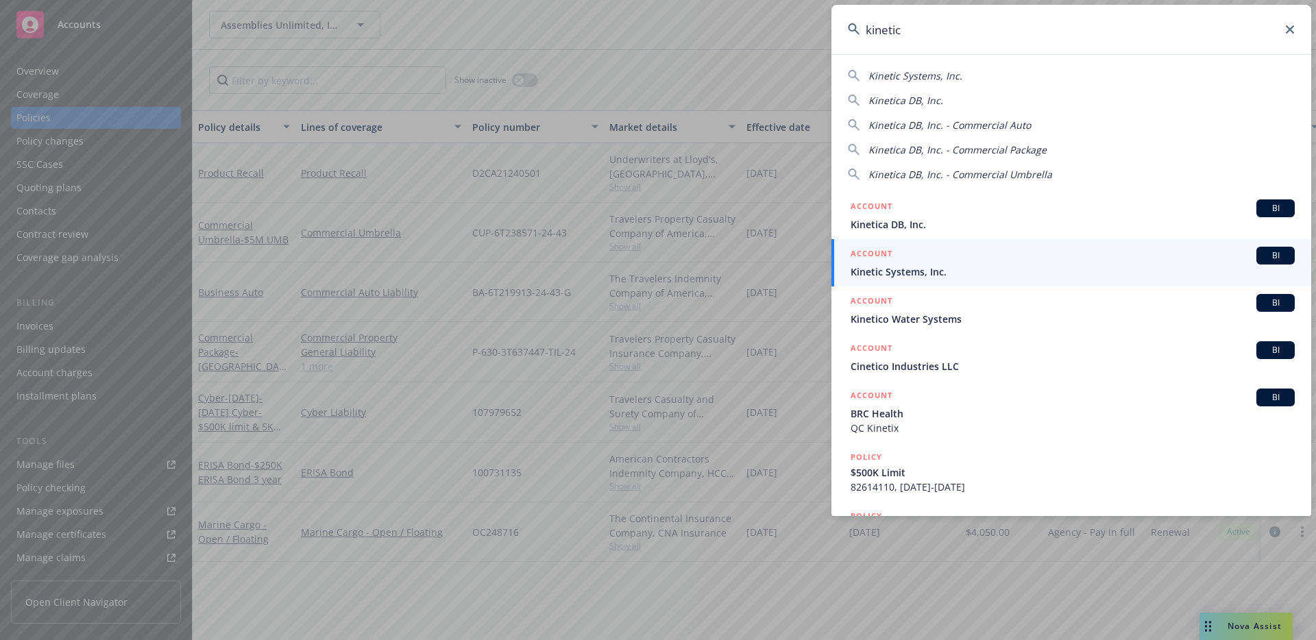
click at [927, 18] on input "kinetic" at bounding box center [1072, 29] width 480 height 49
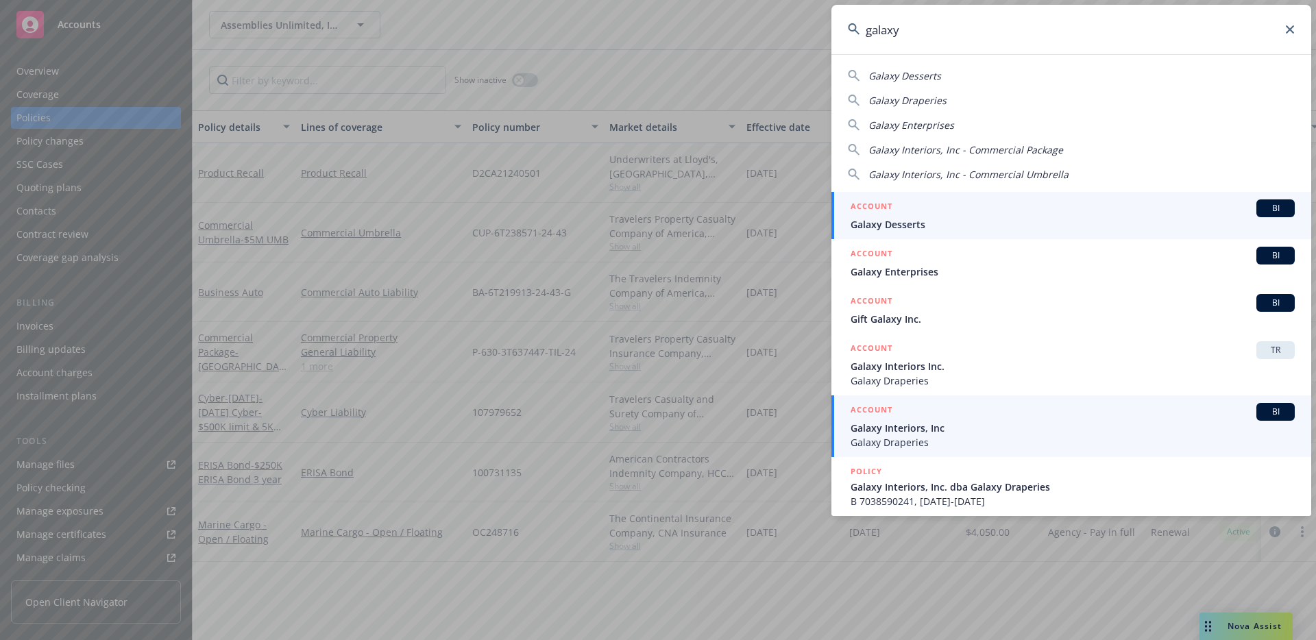
type input "galaxy"
click at [925, 418] on div "ACCOUNT BI" at bounding box center [1073, 412] width 444 height 18
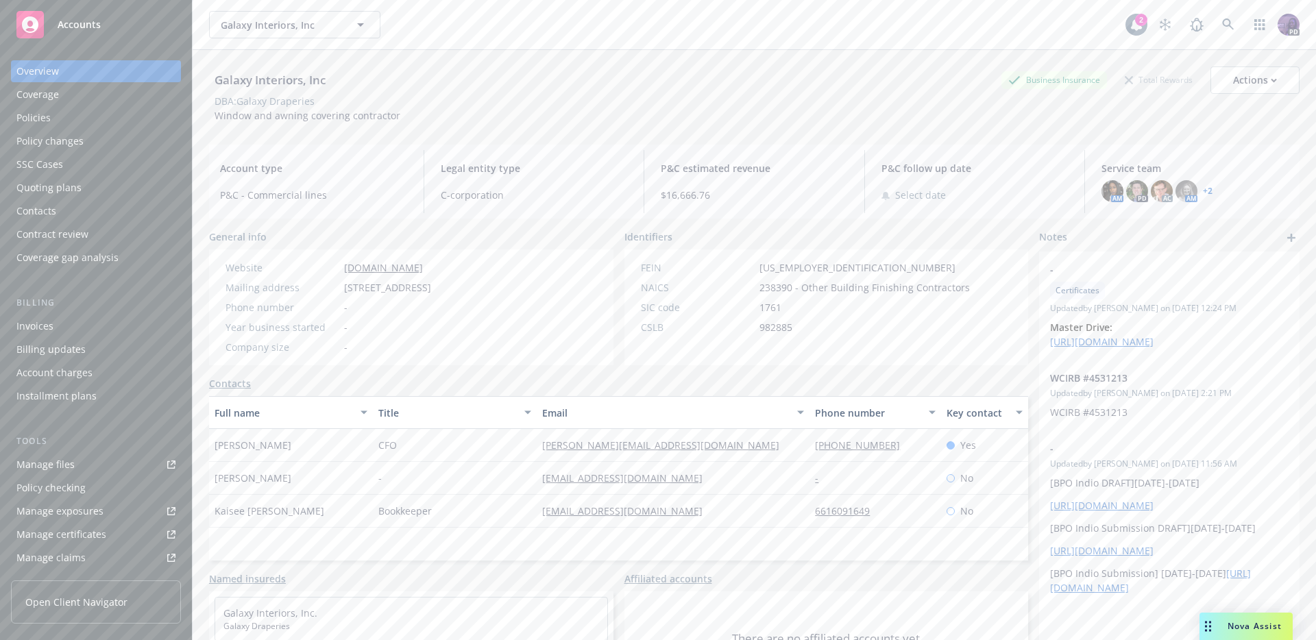
click at [99, 118] on div "Policies" at bounding box center [95, 118] width 159 height 22
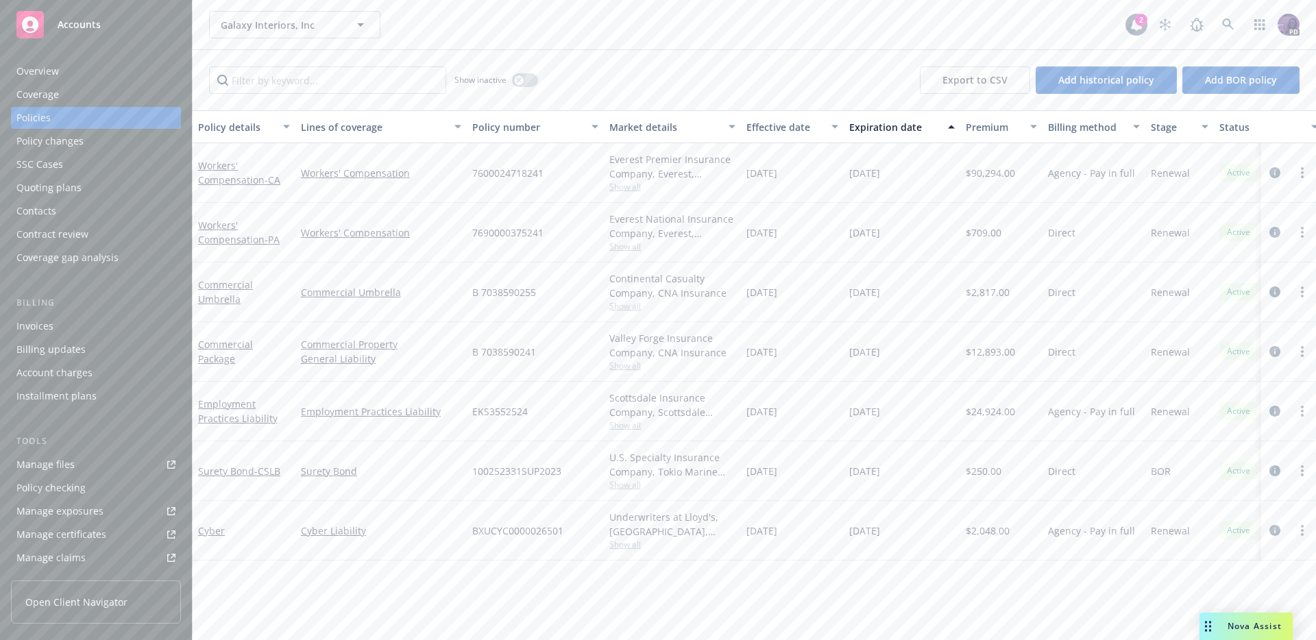
click at [102, 182] on div "Quoting plans" at bounding box center [95, 188] width 159 height 22
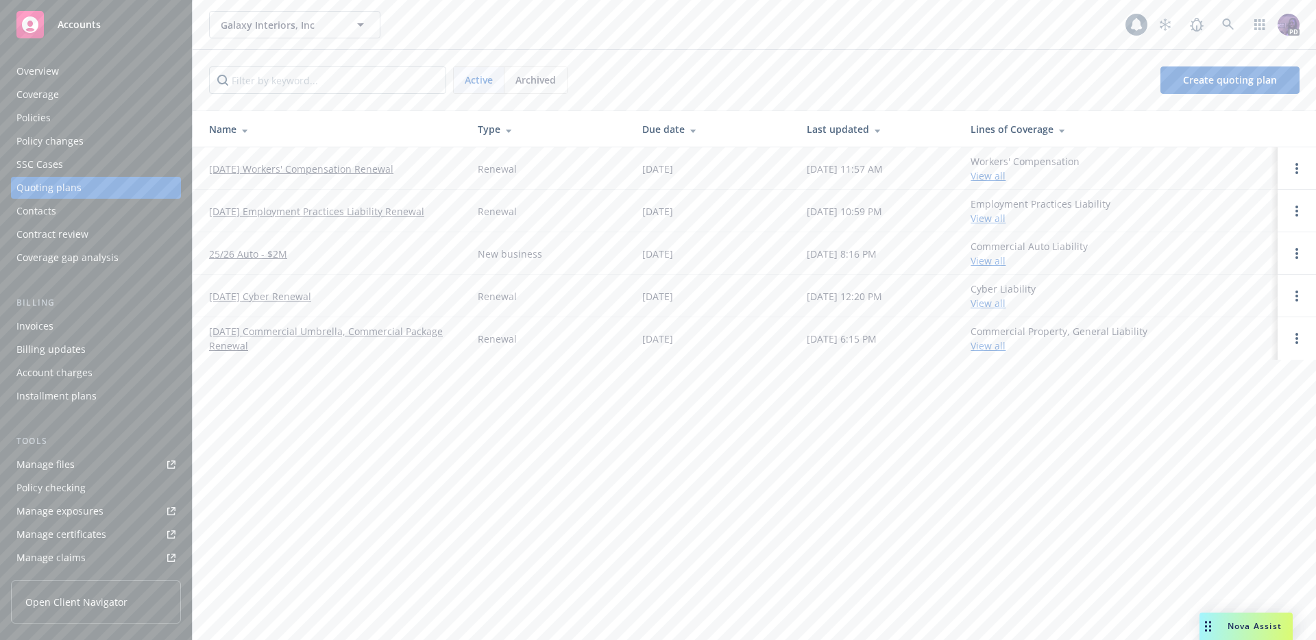
click at [274, 172] on link "10/05/25 Workers' Compensation Renewal" at bounding box center [301, 169] width 184 height 14
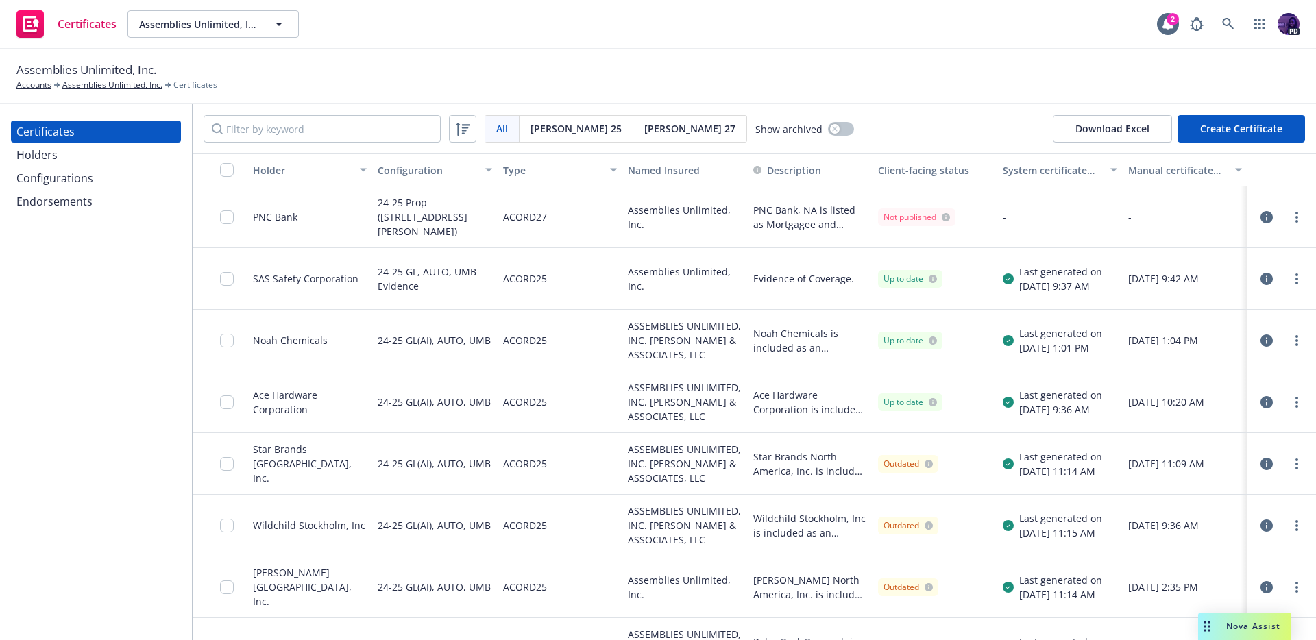
click at [121, 165] on div "Holders" at bounding box center [95, 155] width 159 height 22
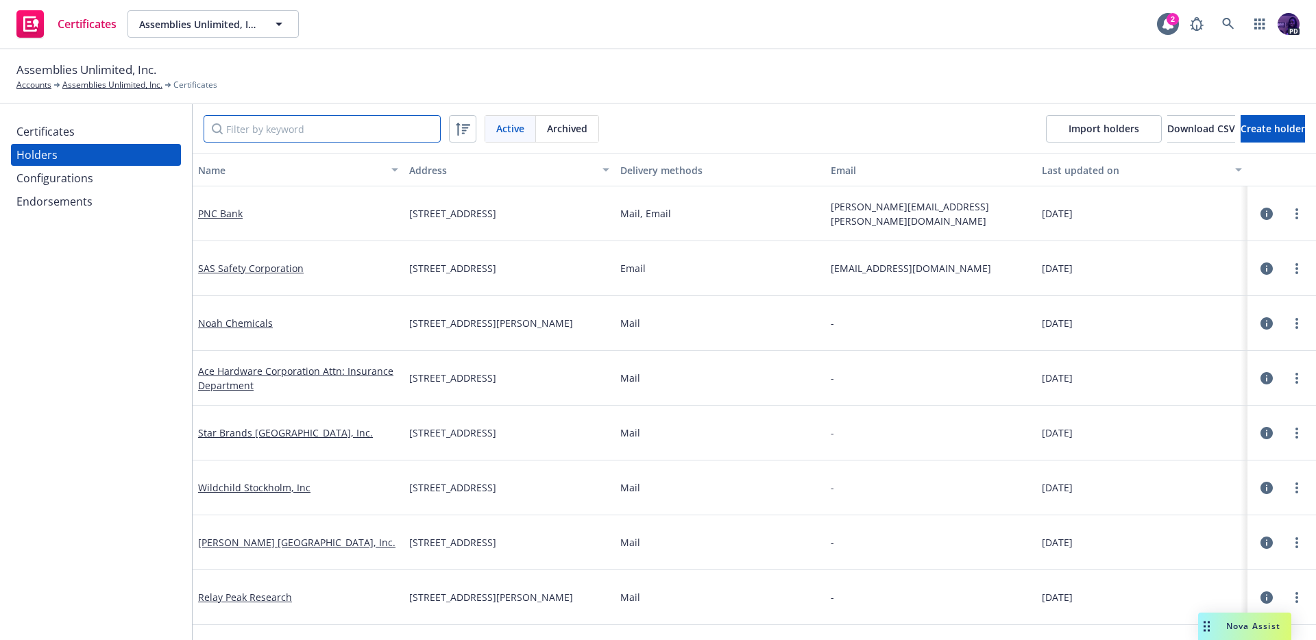
click at [274, 130] on input "Filter by keyword" at bounding box center [322, 128] width 237 height 27
click at [224, 210] on link "PNC Bank" at bounding box center [220, 213] width 45 height 13
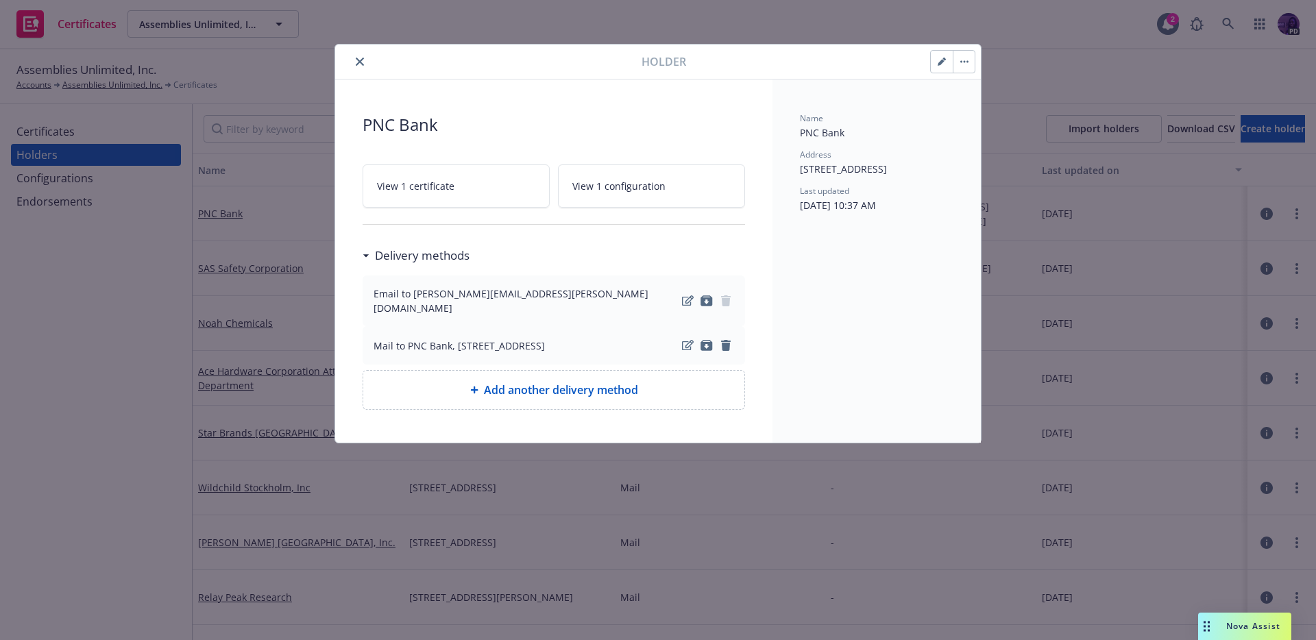
click at [474, 191] on link "View 1 certificate" at bounding box center [456, 186] width 187 height 43
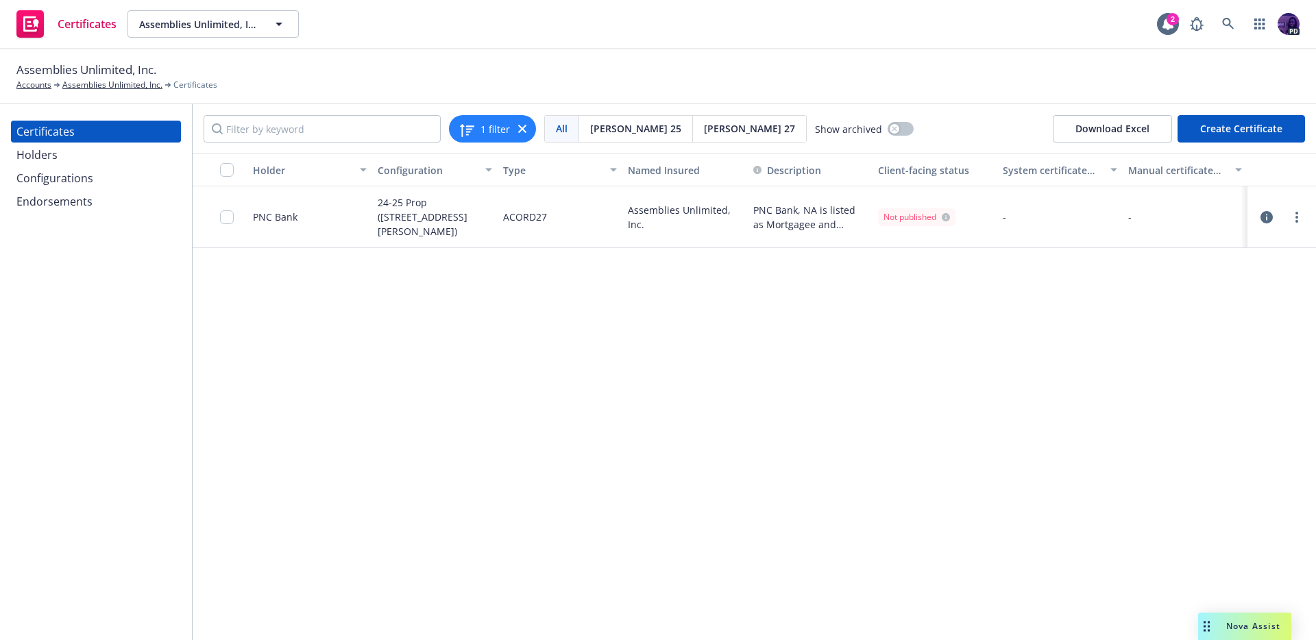
click at [1263, 218] on icon "button" at bounding box center [1267, 217] width 12 height 12
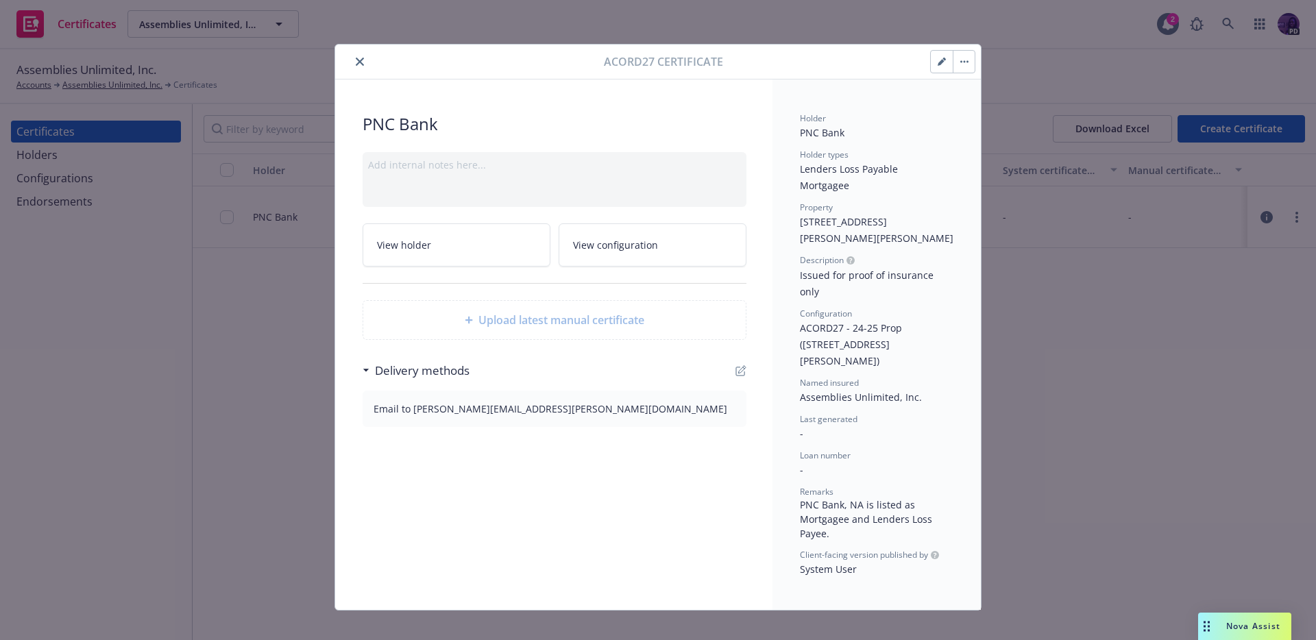
click at [360, 67] on button "close" at bounding box center [360, 61] width 16 height 16
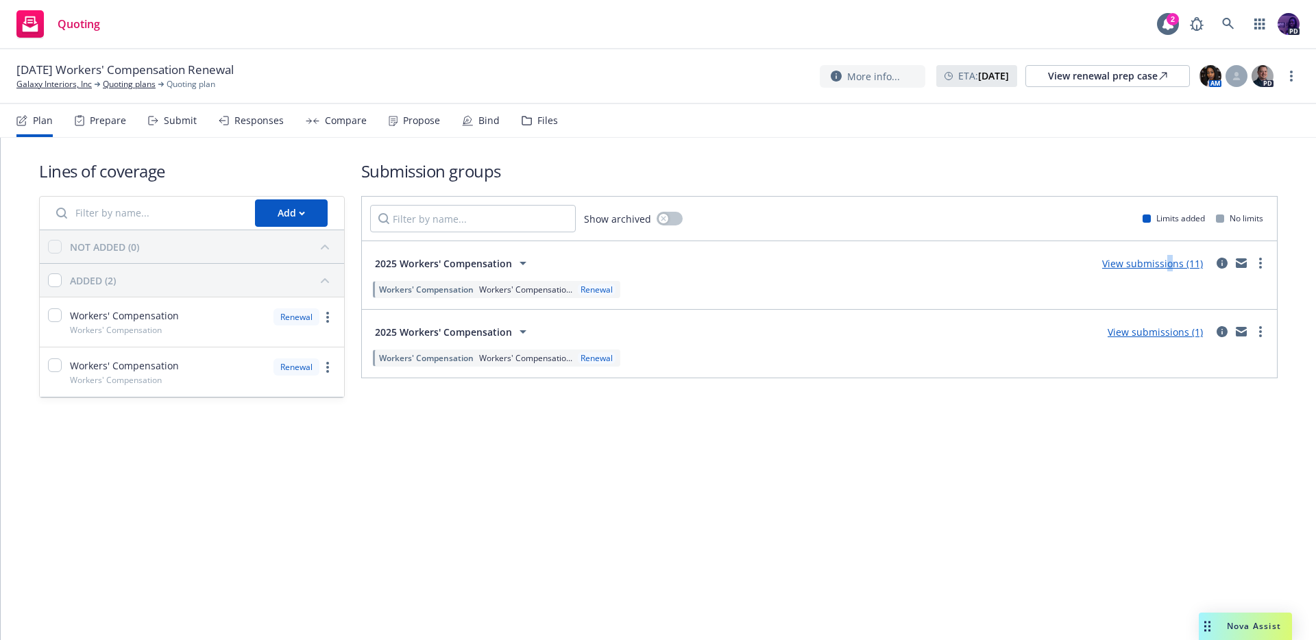
click at [1171, 271] on div "View submissions (11)" at bounding box center [1152, 263] width 117 height 16
click at [1119, 263] on link "View submissions (11)" at bounding box center [1152, 263] width 101 height 13
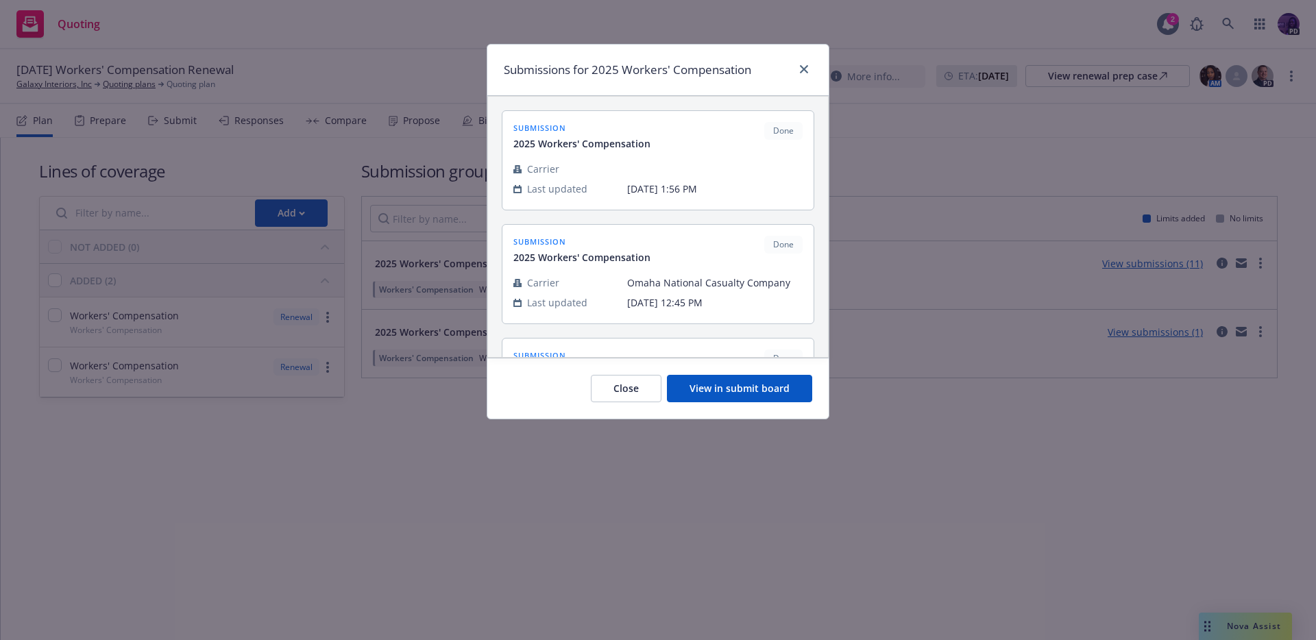
click at [762, 381] on button "View in submit board" at bounding box center [739, 388] width 145 height 27
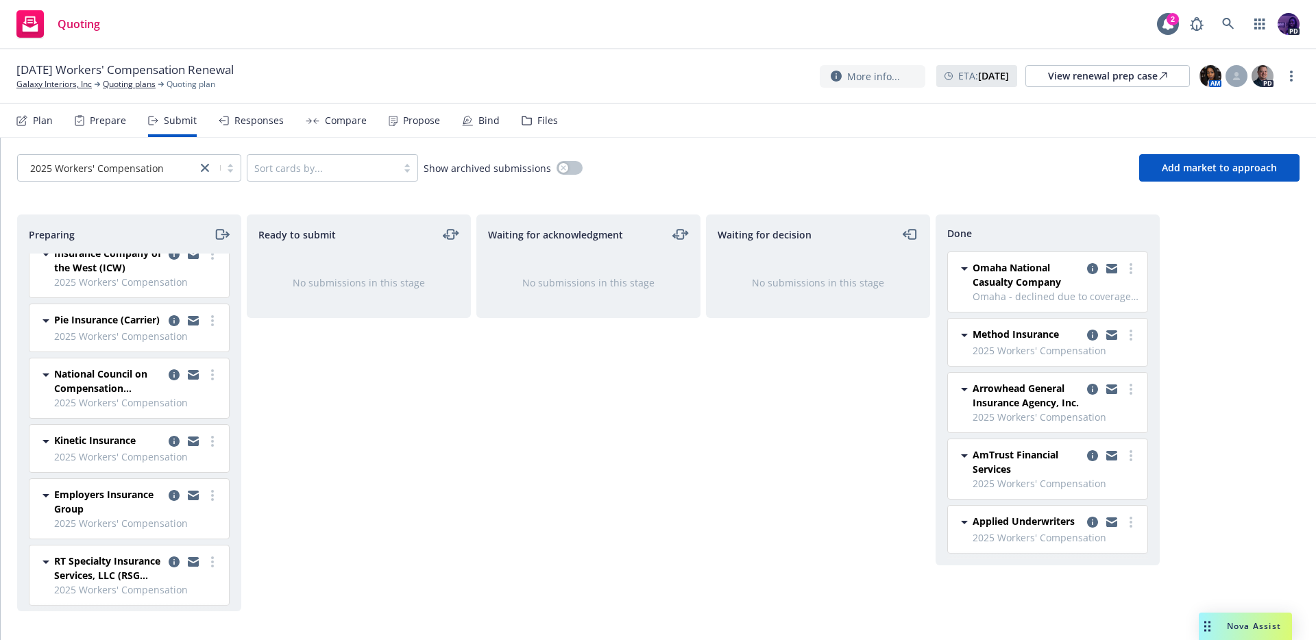
scroll to position [17, 0]
click at [205, 449] on link "more" at bounding box center [212, 441] width 16 height 16
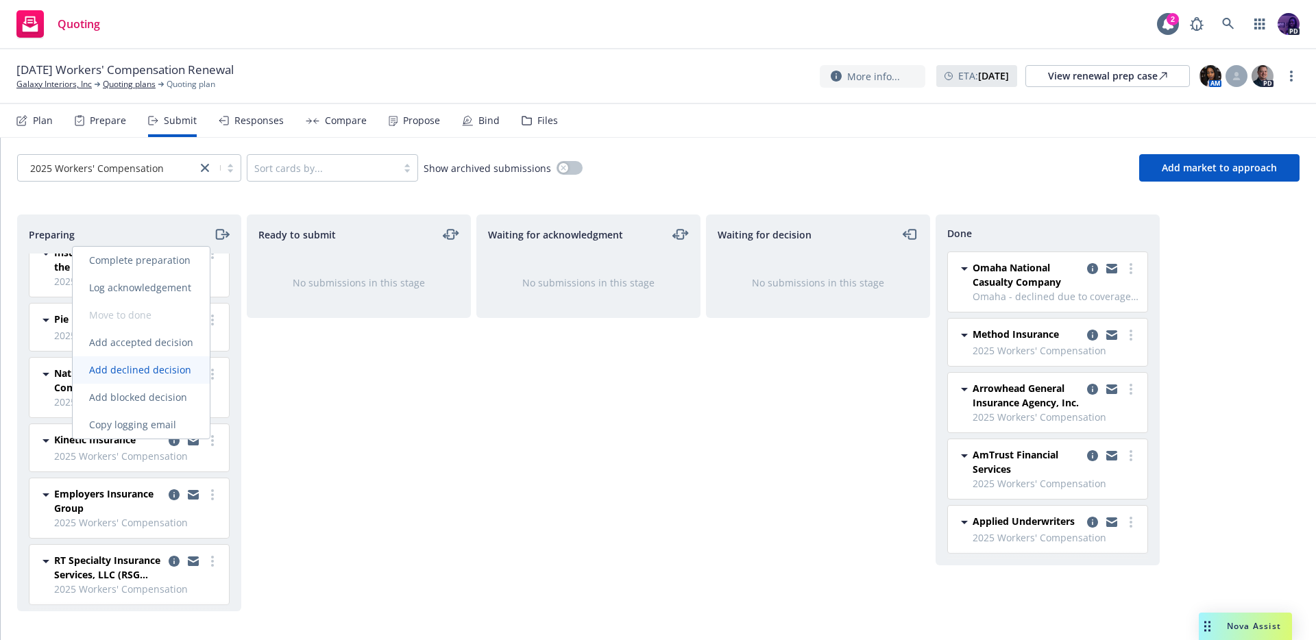
click at [182, 376] on link "Add declined decision" at bounding box center [141, 370] width 137 height 27
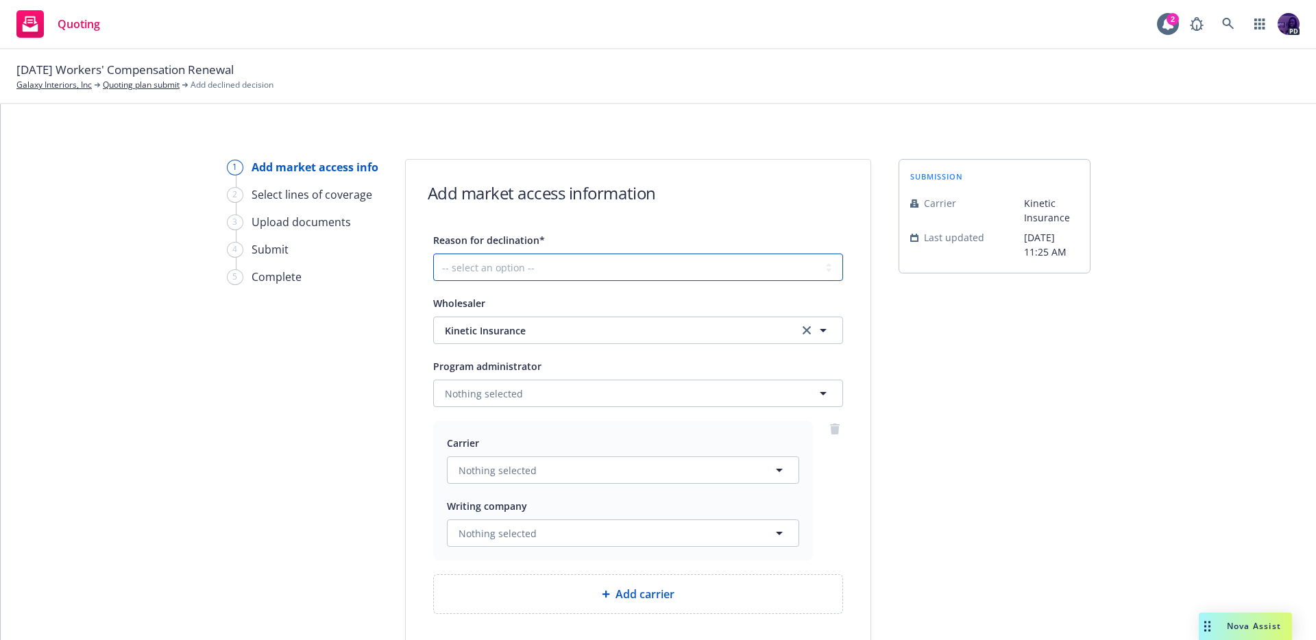
click at [516, 275] on select "-- select an option -- Cannot compete with other markets Carrier non-renewed Ca…" at bounding box center [638, 267] width 410 height 27
select select "CLIENT_CLAIM_LOSS_HISTORY"
click at [433, 254] on select "-- select an option -- Cannot compete with other markets Carrier non-renewed Ca…" at bounding box center [638, 267] width 410 height 27
click at [532, 407] on div "Wholesaler Kinetic Insurance Kinetic Insurance Program administrator Nothing se…" at bounding box center [638, 454] width 410 height 319
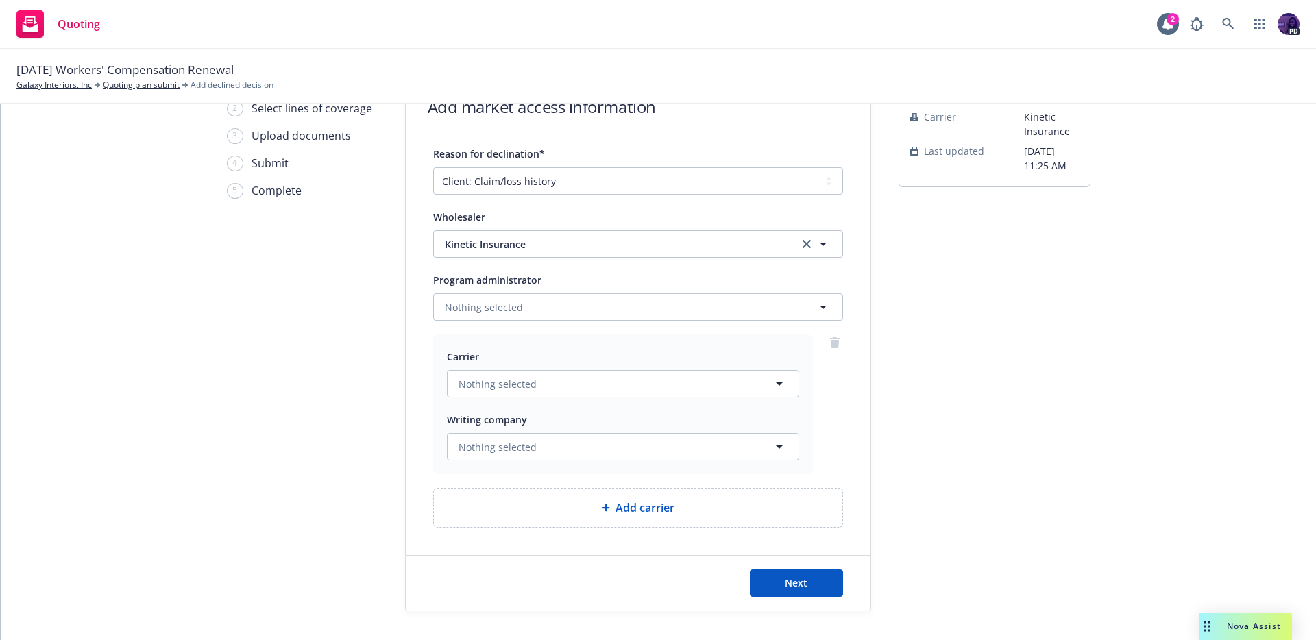
scroll to position [112, 0]
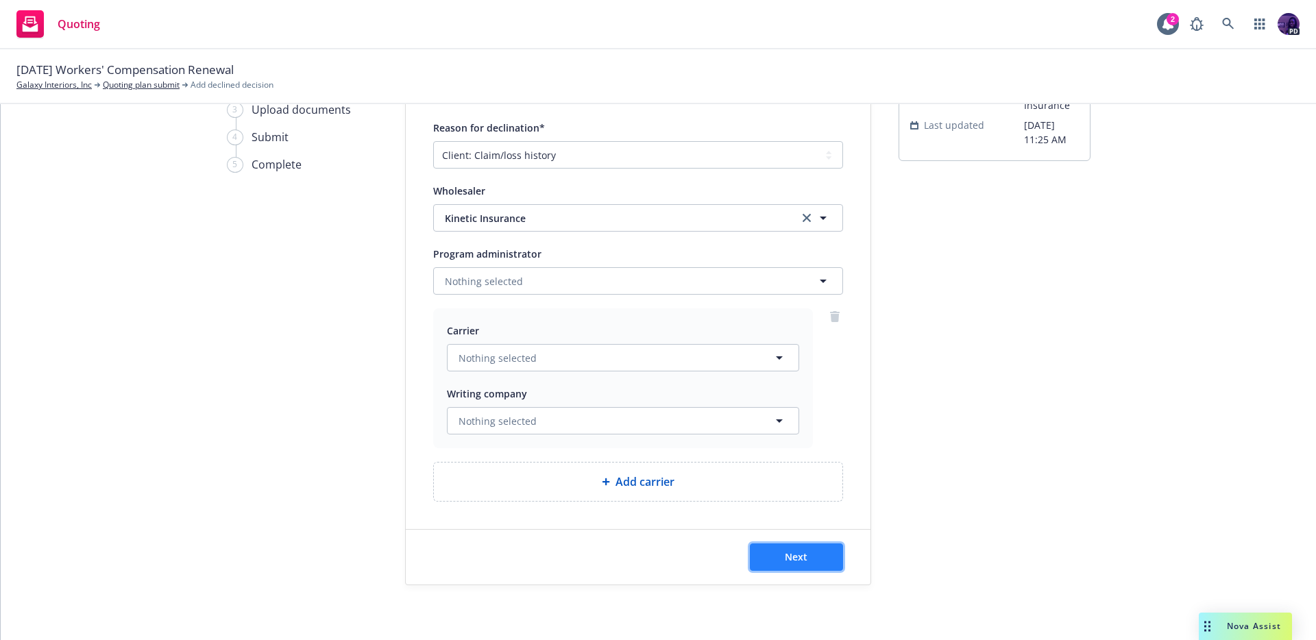
click at [756, 548] on button "Next" at bounding box center [796, 557] width 93 height 27
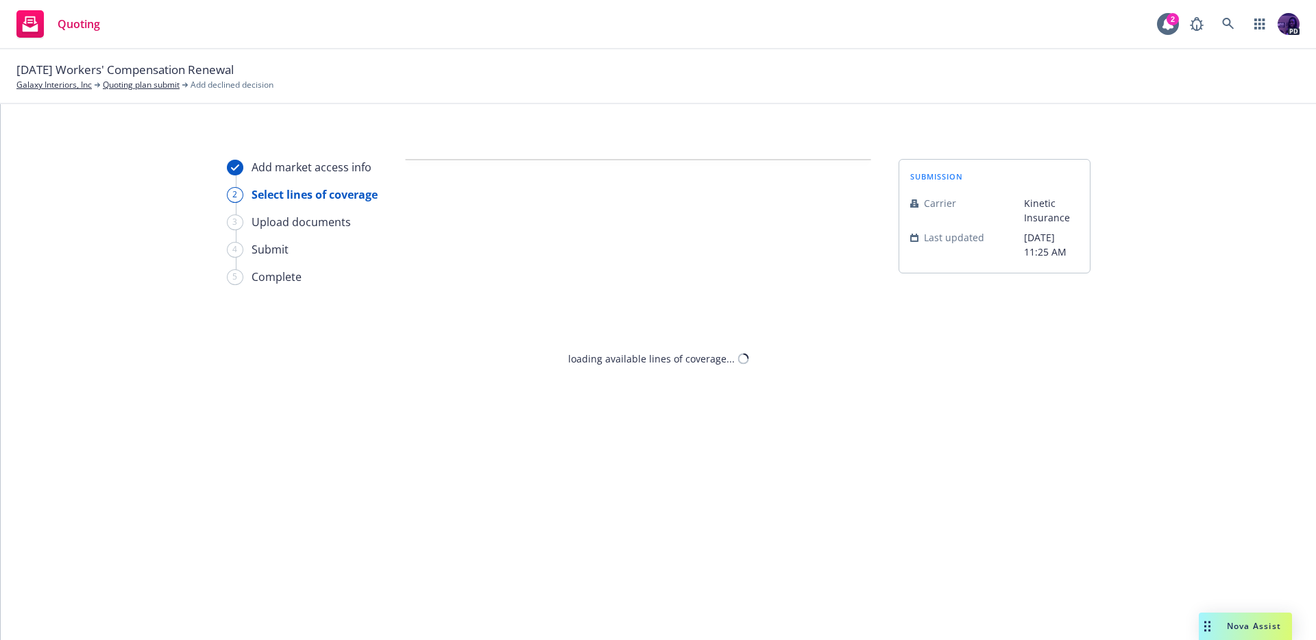
select select "CLIENT_CLAIM_LOSS_HISTORY"
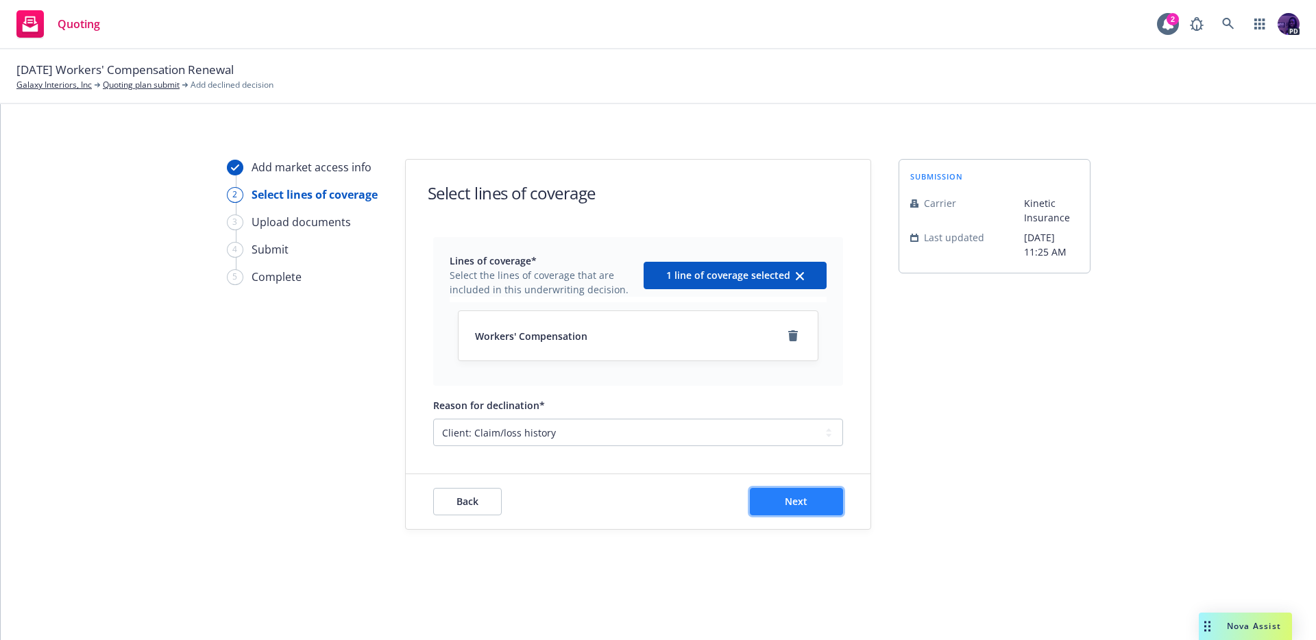
click at [795, 500] on span "Next" at bounding box center [796, 501] width 23 height 13
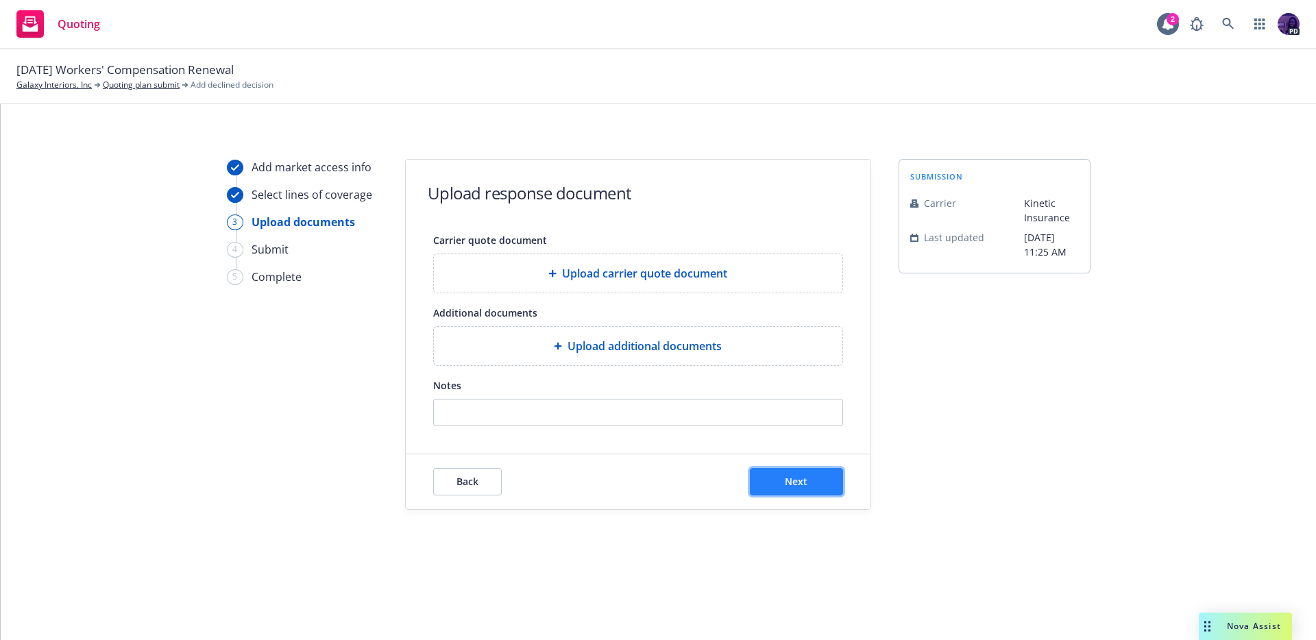
click at [793, 472] on button "Next" at bounding box center [796, 481] width 93 height 27
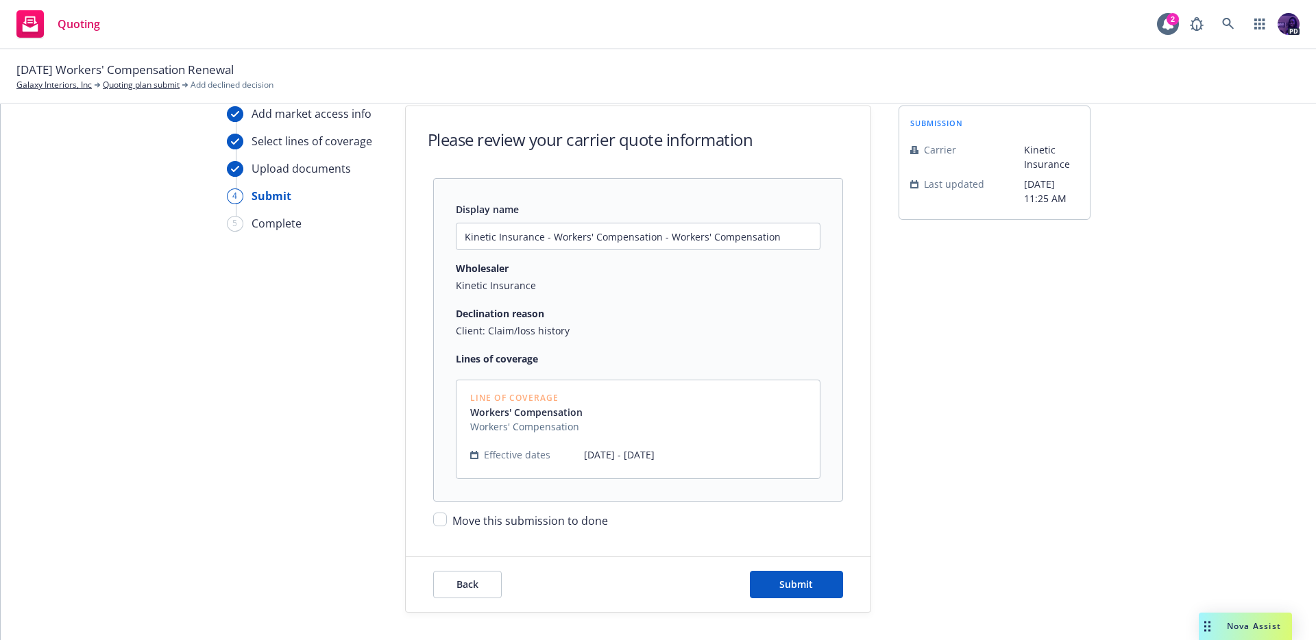
scroll to position [81, 0]
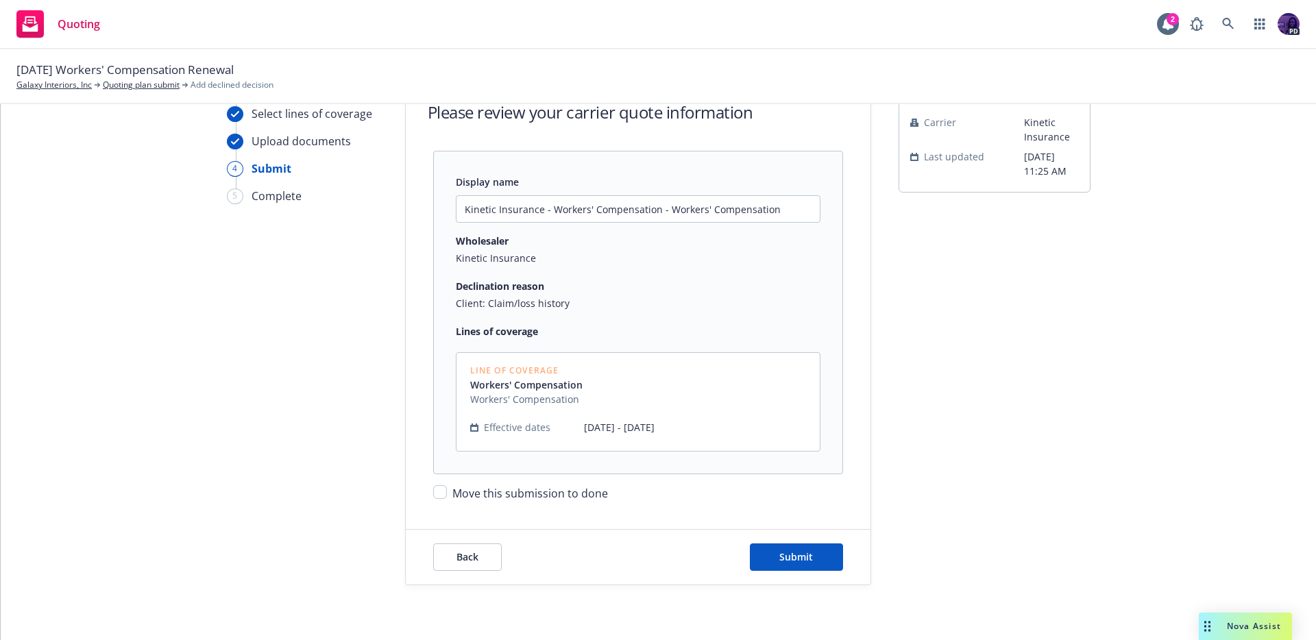
click at [559, 498] on span "Move this submission to done" at bounding box center [531, 493] width 156 height 15
click at [447, 498] on input "Move this submission to done" at bounding box center [440, 492] width 14 height 14
checkbox input "true"
click at [818, 545] on button "Submit" at bounding box center [796, 557] width 93 height 27
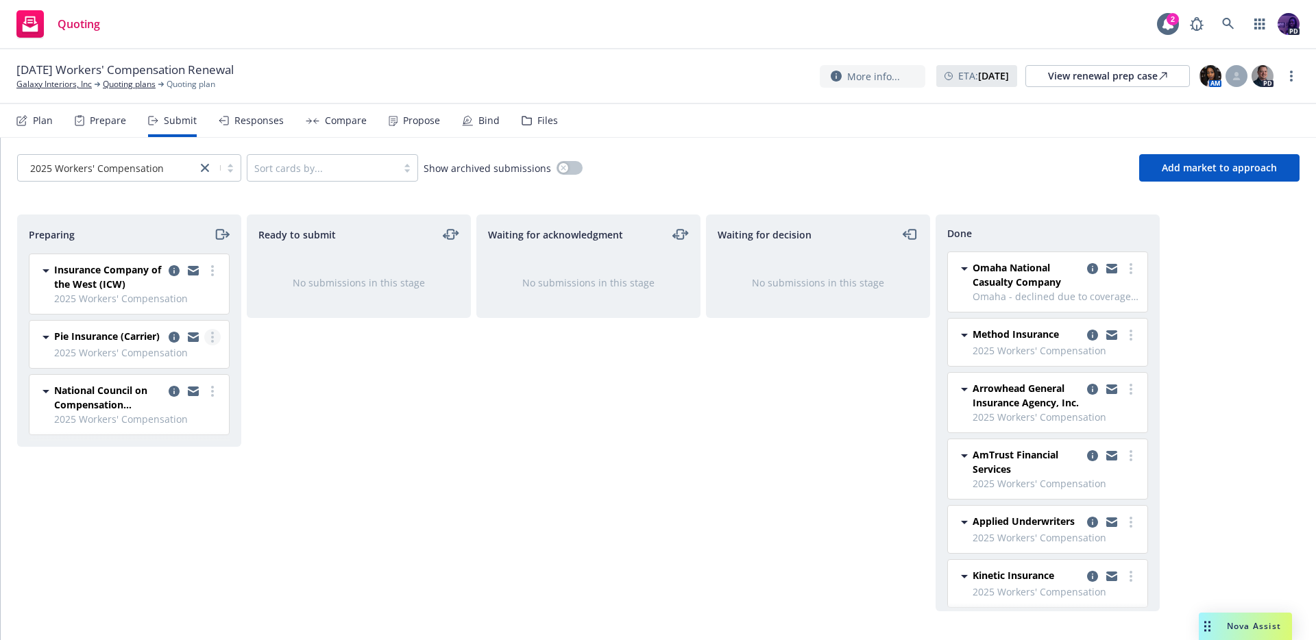
click at [215, 332] on link "more" at bounding box center [212, 337] width 16 height 16
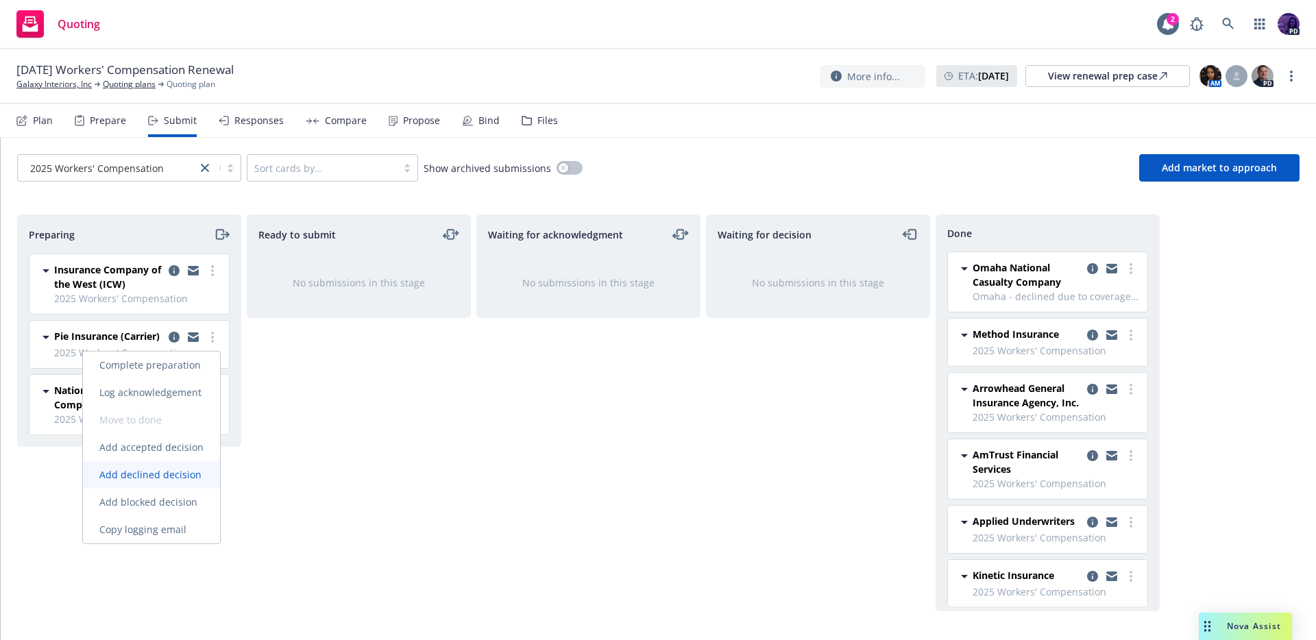
click at [172, 483] on link "Add declined decision" at bounding box center [151, 474] width 137 height 27
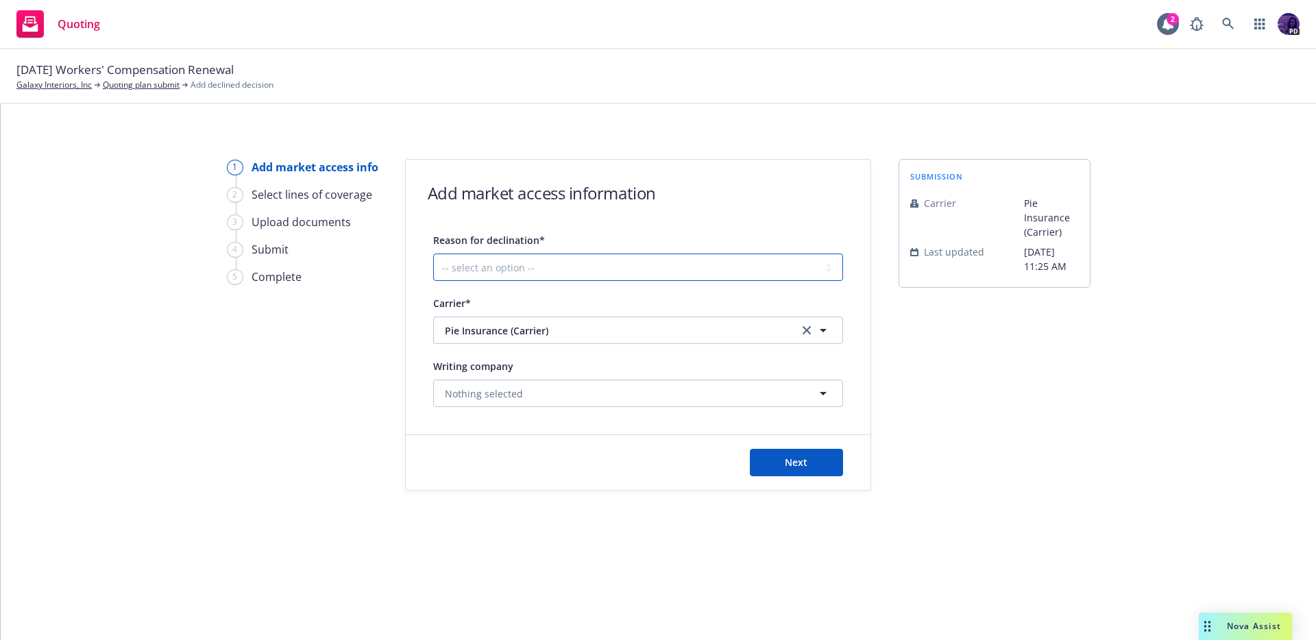
click at [496, 267] on select "-- select an option -- Cannot compete with other markets Carrier non-renewed Ca…" at bounding box center [638, 267] width 410 height 27
select select "CLIENT_CLAIM_LOSS_HISTORY"
click at [433, 254] on select "-- select an option -- Cannot compete with other markets Carrier non-renewed Ca…" at bounding box center [638, 267] width 410 height 27
click at [782, 476] on button "Next" at bounding box center [796, 462] width 93 height 27
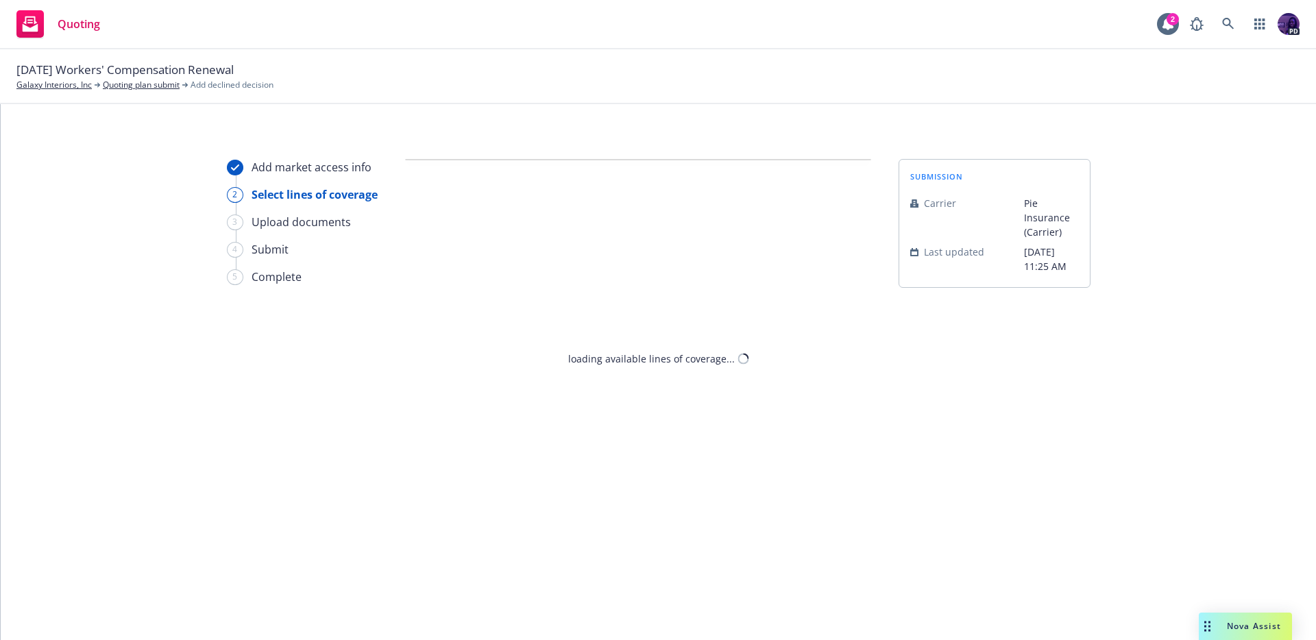
select select "CLIENT_CLAIM_LOSS_HISTORY"
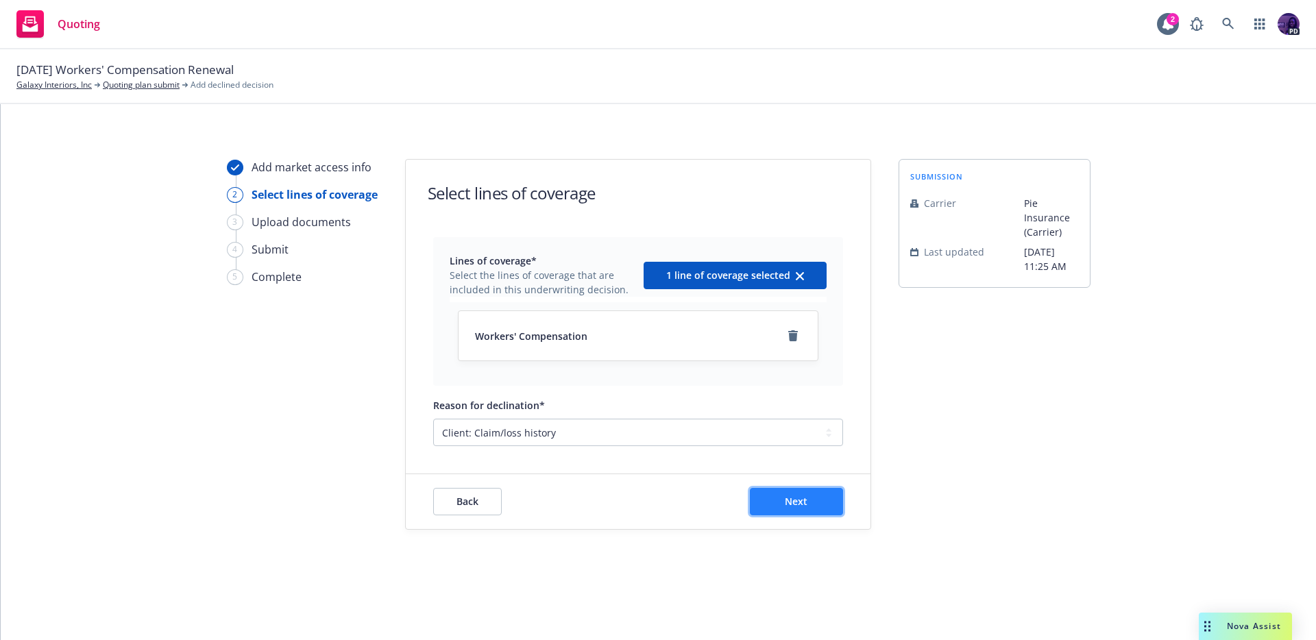
click at [789, 491] on button "Next" at bounding box center [796, 501] width 93 height 27
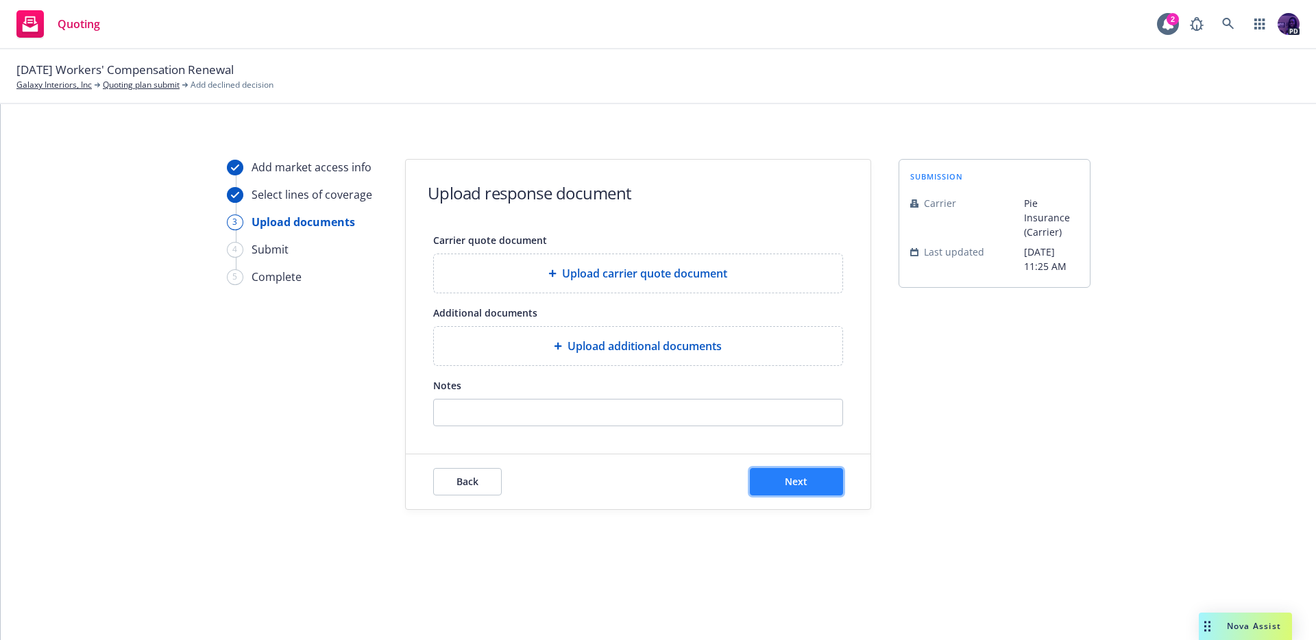
click at [788, 479] on span "Next" at bounding box center [796, 481] width 23 height 13
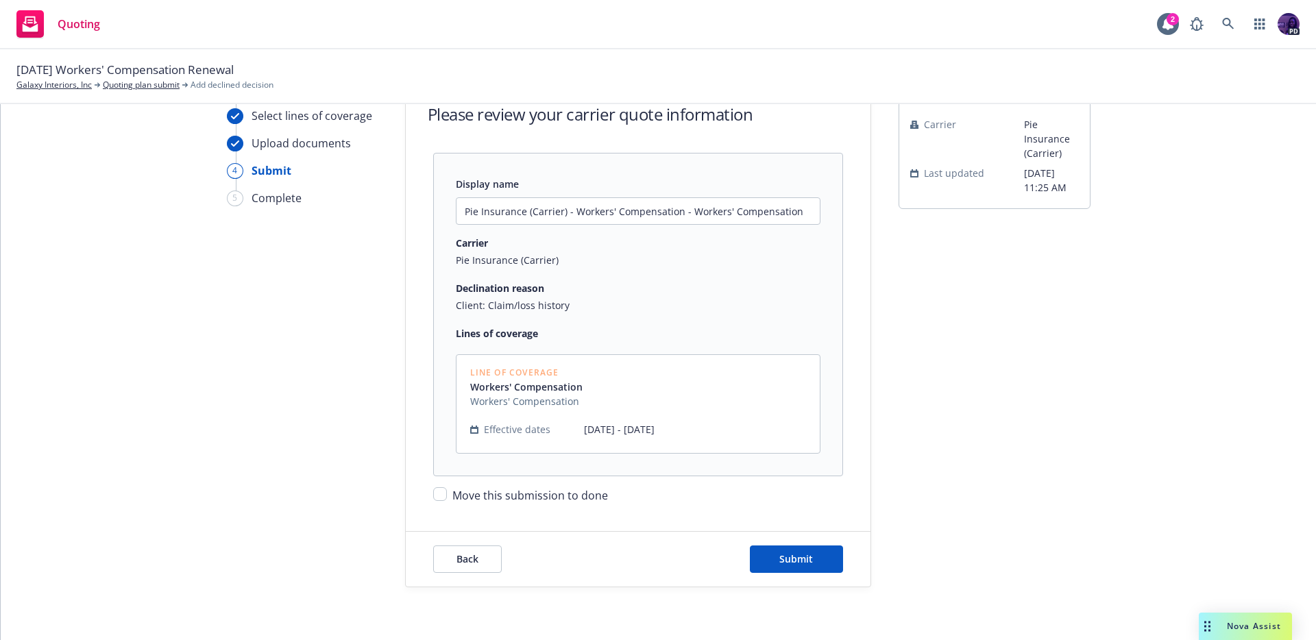
scroll to position [81, 0]
click at [538, 504] on form "Please review your carrier quote information Display name Pie Insurance (Carrie…" at bounding box center [638, 332] width 465 height 506
click at [581, 498] on span "Move this submission to done" at bounding box center [531, 493] width 156 height 15
click at [447, 498] on input "Move this submission to done" at bounding box center [440, 492] width 14 height 14
checkbox input "true"
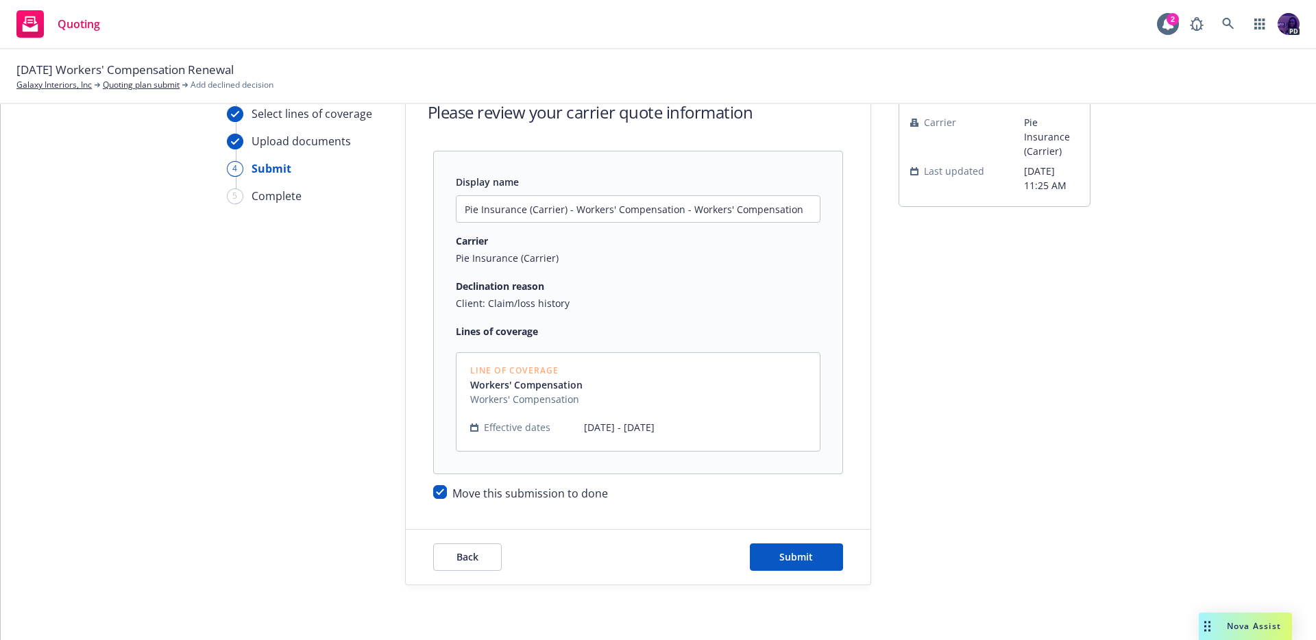
click at [852, 557] on div "Back Submit" at bounding box center [638, 557] width 465 height 55
click at [818, 555] on button "Submit" at bounding box center [796, 557] width 93 height 27
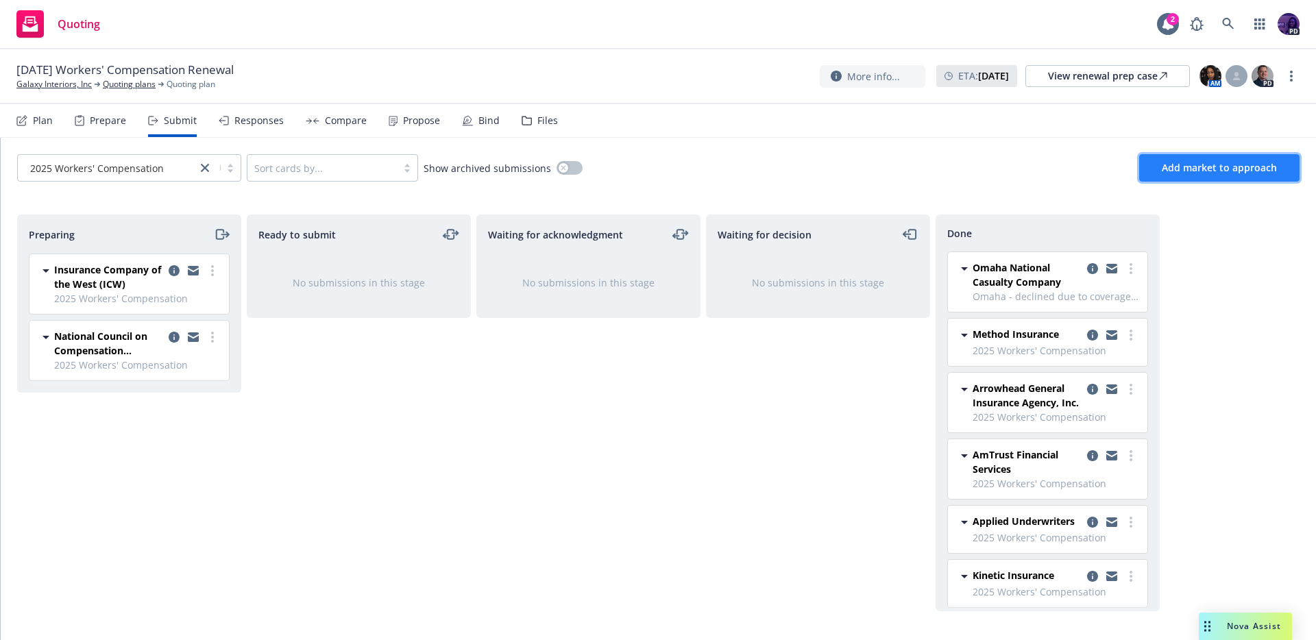
click at [1199, 161] on span "Add market to approach" at bounding box center [1219, 167] width 115 height 13
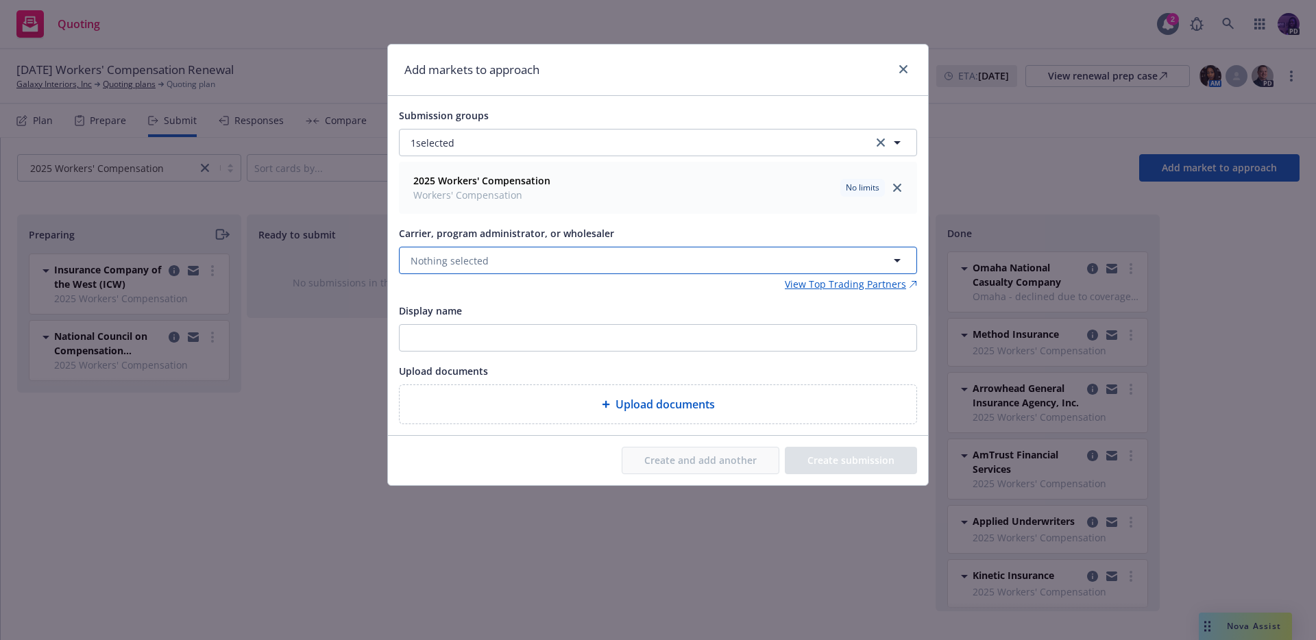
click at [472, 250] on button "Nothing selected" at bounding box center [658, 260] width 518 height 27
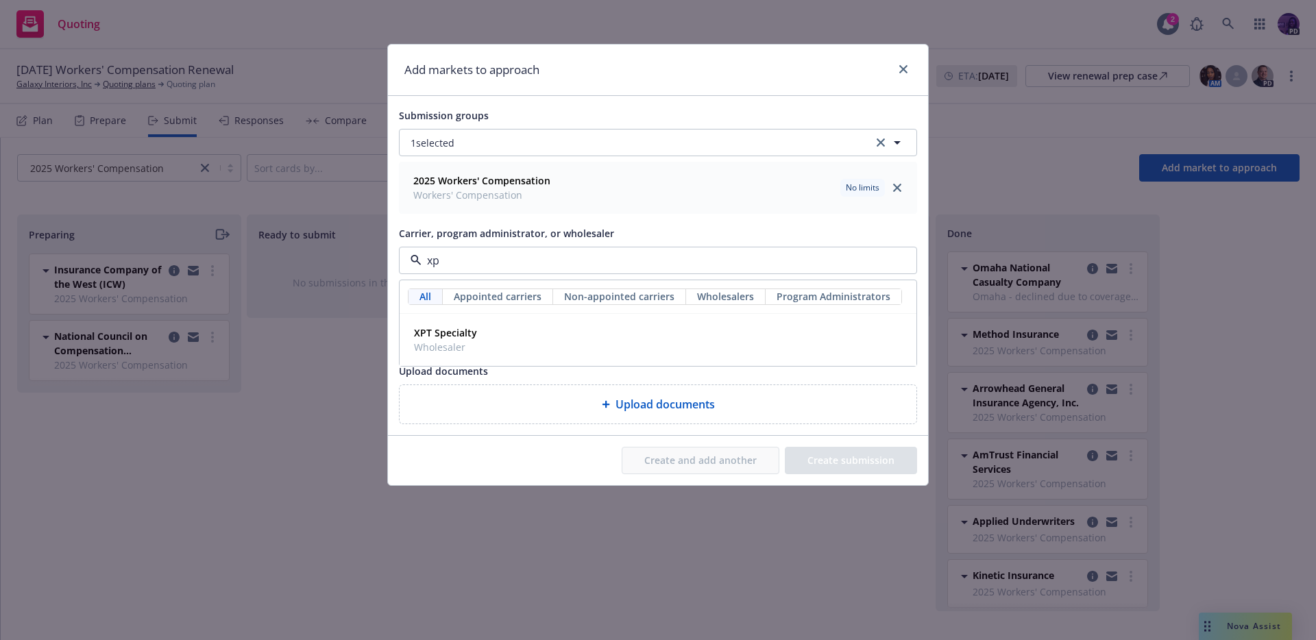
type input "xpt"
click at [498, 348] on div "XPT Specialty Wholesaler" at bounding box center [658, 340] width 499 height 34
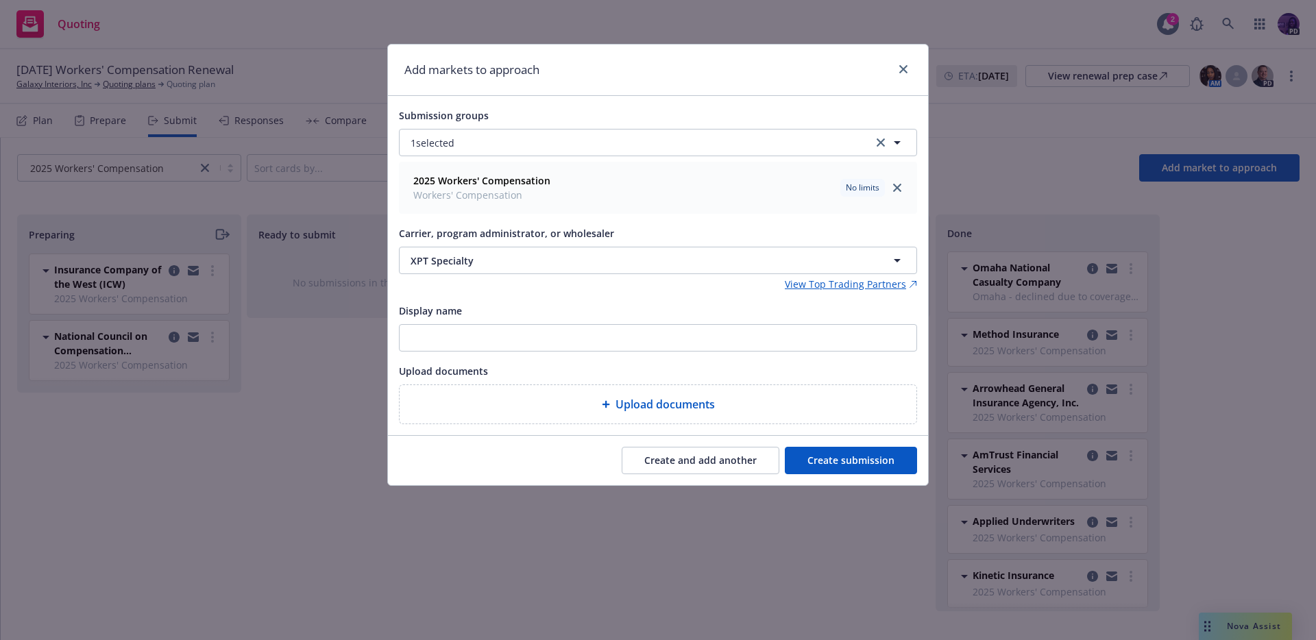
drag, startPoint x: 815, startPoint y: 448, endPoint x: 806, endPoint y: 449, distance: 9.0
click at [815, 448] on button "Create submission" at bounding box center [851, 460] width 132 height 27
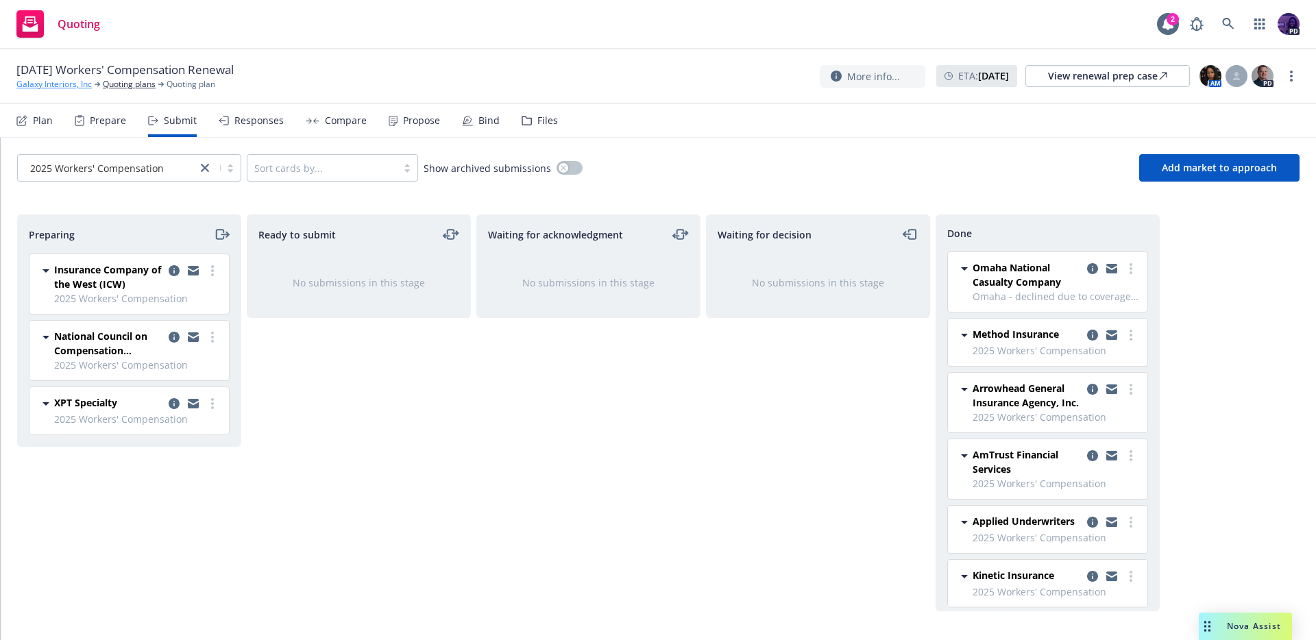
click at [44, 87] on link "Galaxy Interiors, Inc" at bounding box center [53, 84] width 75 height 12
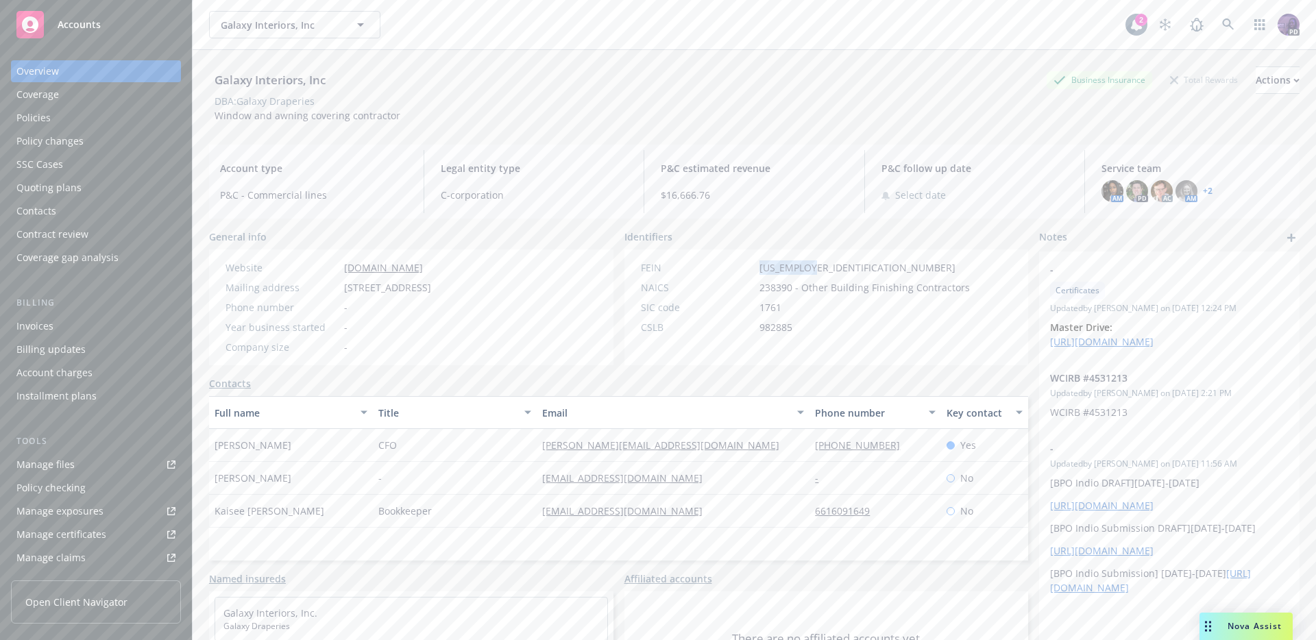
drag, startPoint x: 808, startPoint y: 276, endPoint x: 711, endPoint y: 274, distance: 97.4
click at [711, 274] on div "FEIN [US_EMPLOYER_IDENTIFICATION_NUMBER] NAICS 238390 - Other Building Finishin…" at bounding box center [806, 298] width 340 height 74
copy div "[US_EMPLOYER_IDENTIFICATION_NUMBER]"
click at [476, 46] on div "Galaxy Interiors, Inc Galaxy Interiors, Inc 2 PD" at bounding box center [755, 24] width 1124 height 49
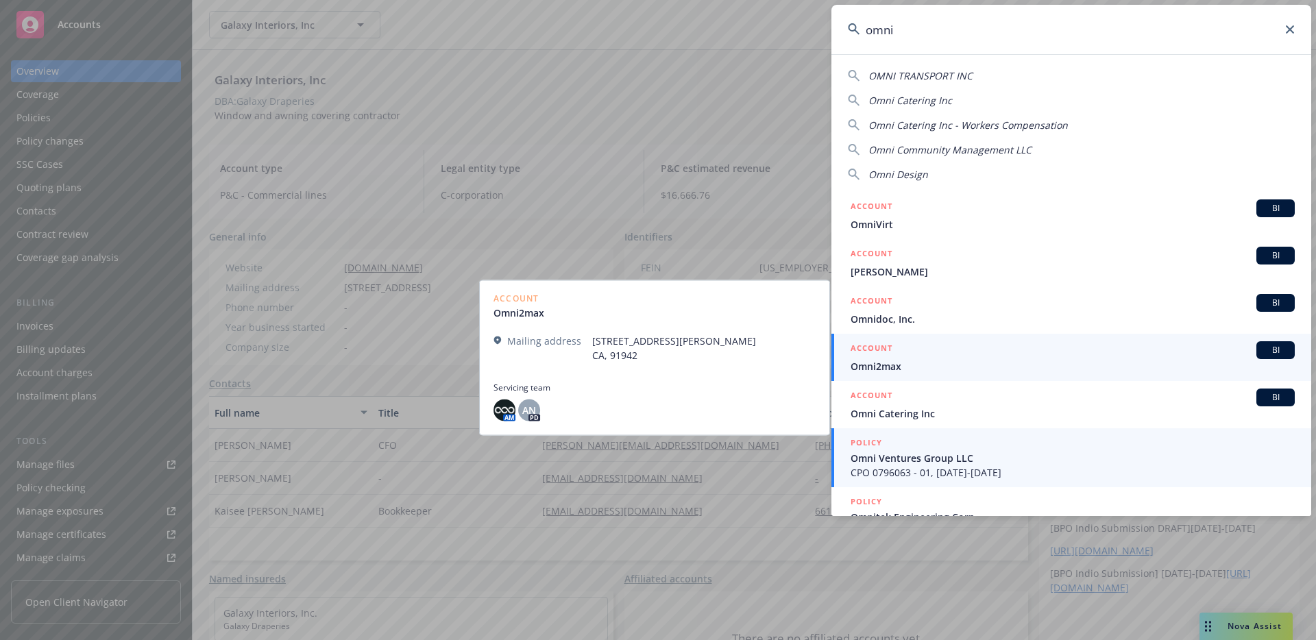
type input "omni"
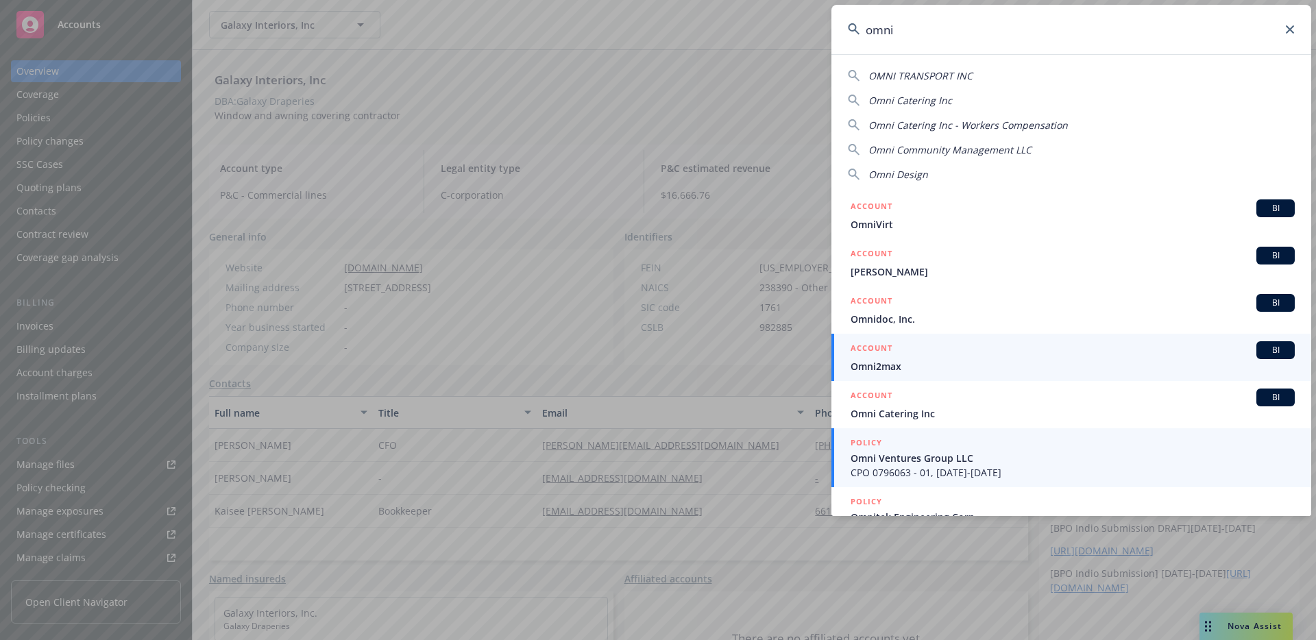
click at [1015, 459] on span "Omni Ventures Group LLC" at bounding box center [1073, 458] width 444 height 14
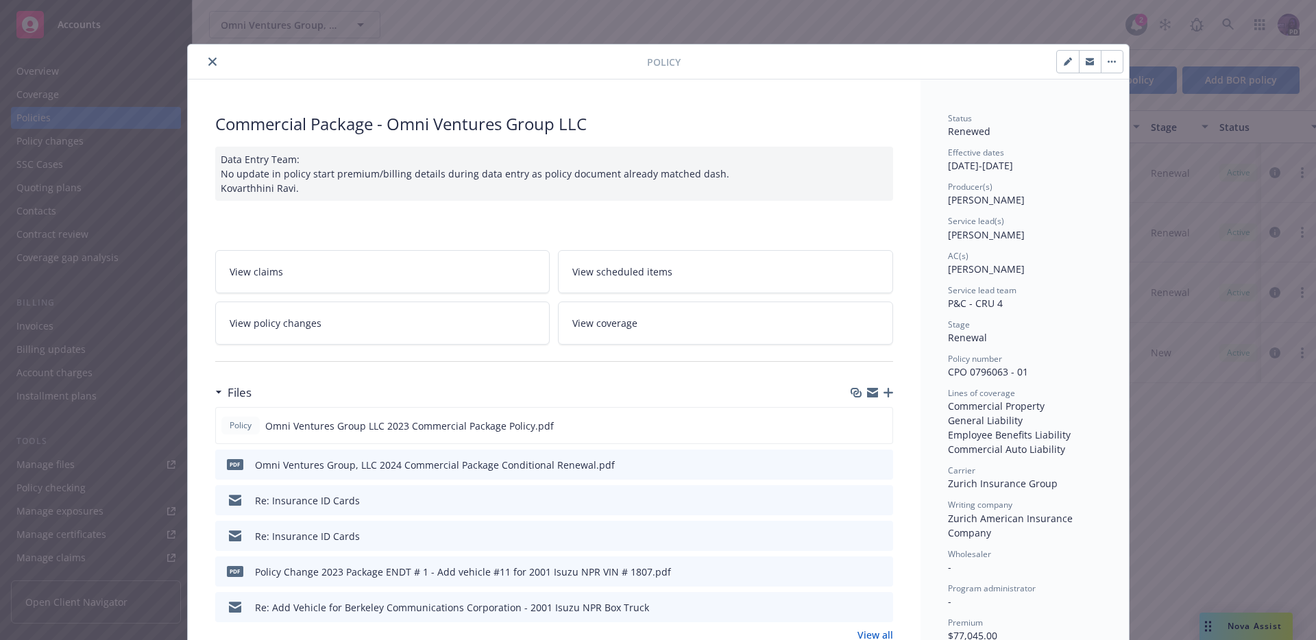
click at [208, 61] on icon "close" at bounding box center [212, 62] width 8 height 8
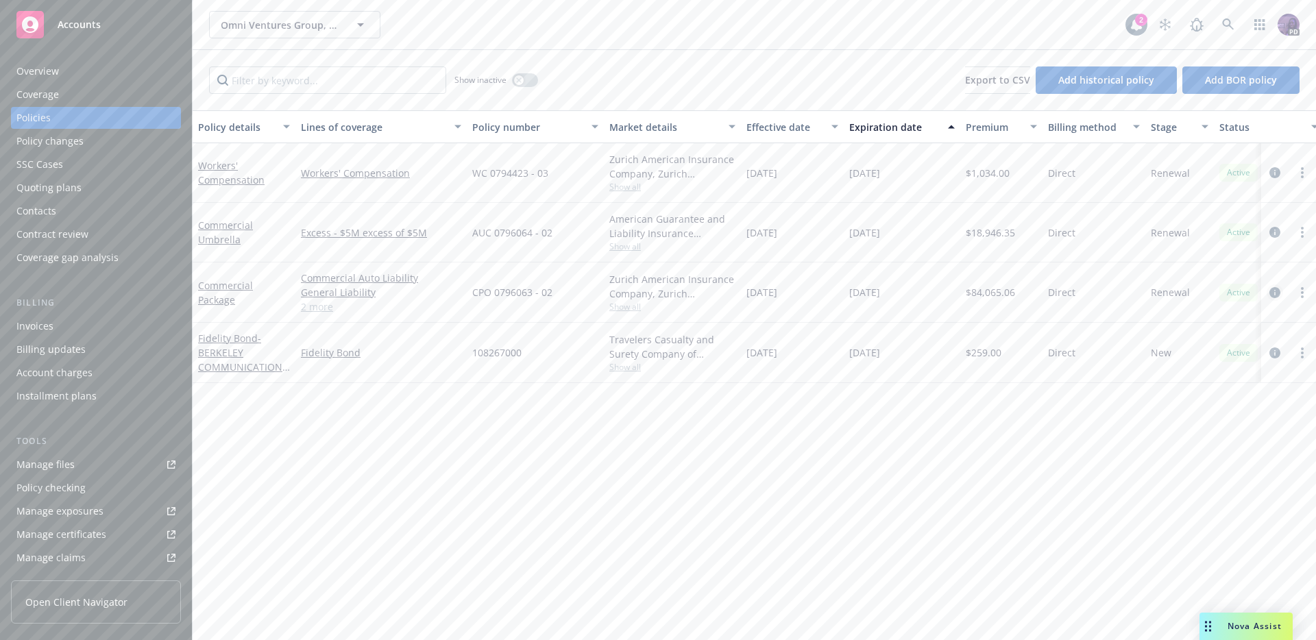
click at [1276, 293] on icon "circleInformation" at bounding box center [1275, 292] width 11 height 11
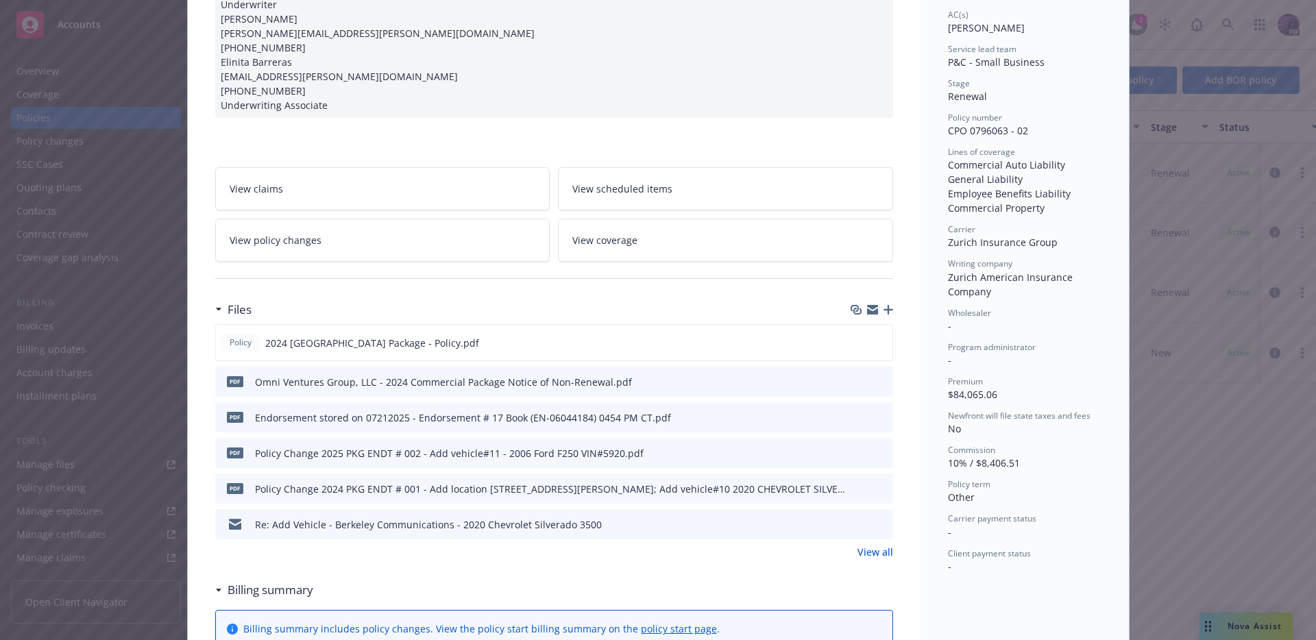
scroll to position [431, 0]
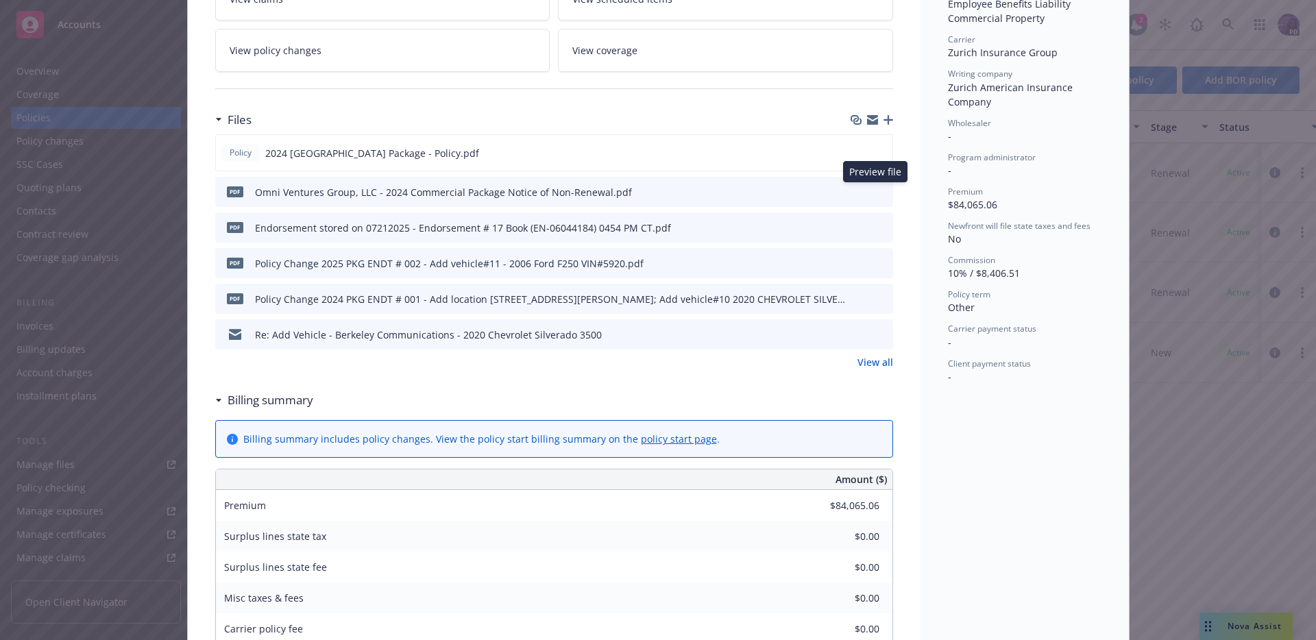
click at [874, 191] on icon "preview file" at bounding box center [880, 191] width 12 height 10
click at [883, 158] on div "Policy 2024 [GEOGRAPHIC_DATA] Package - Policy.pdf" at bounding box center [554, 152] width 678 height 37
click at [879, 154] on icon "preview file" at bounding box center [879, 152] width 12 height 10
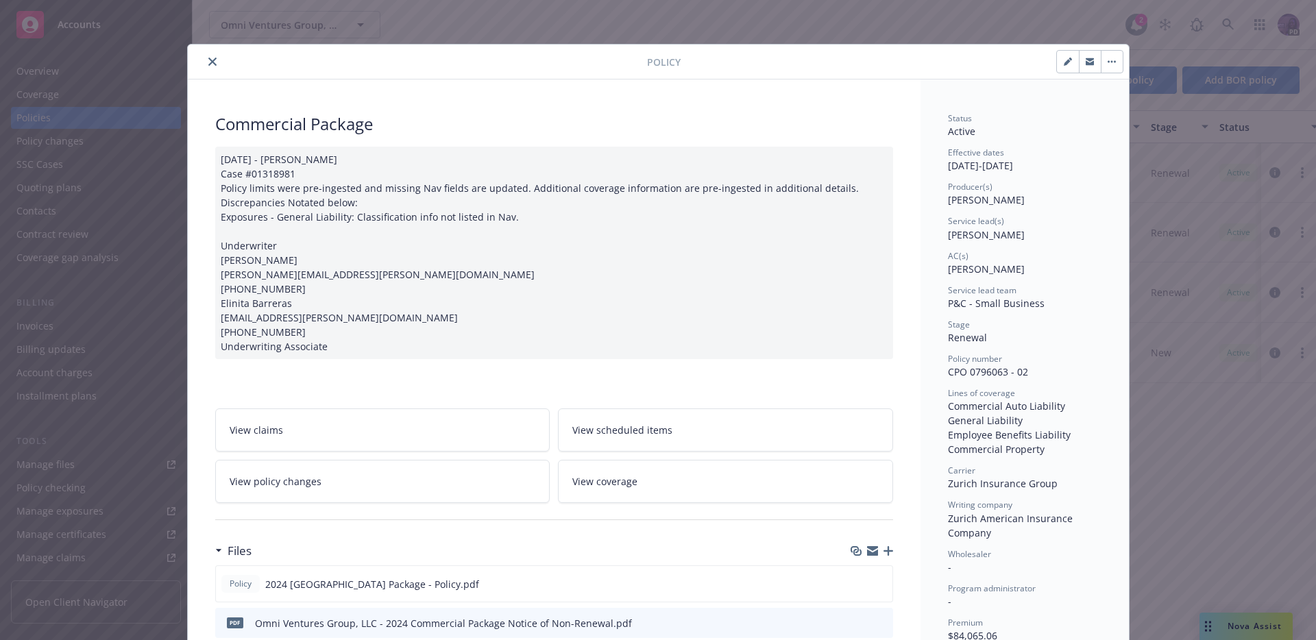
click at [208, 60] on icon "close" at bounding box center [212, 62] width 8 height 8
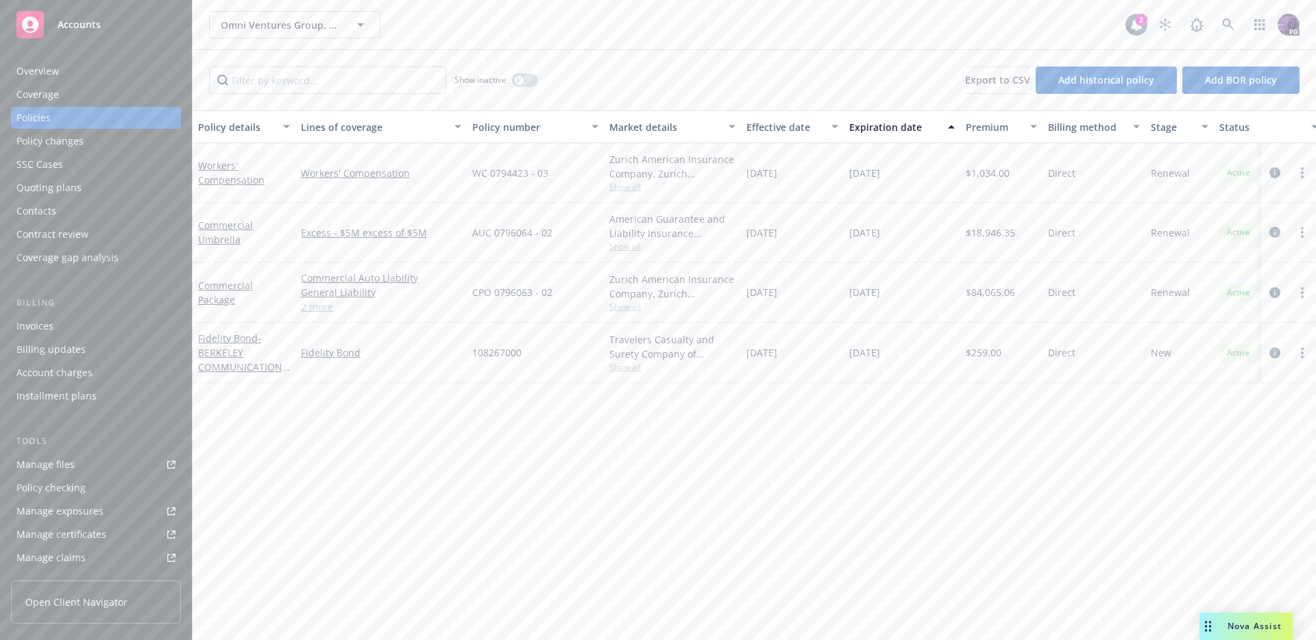
click at [1277, 232] on icon "circleInformation" at bounding box center [1275, 232] width 11 height 11
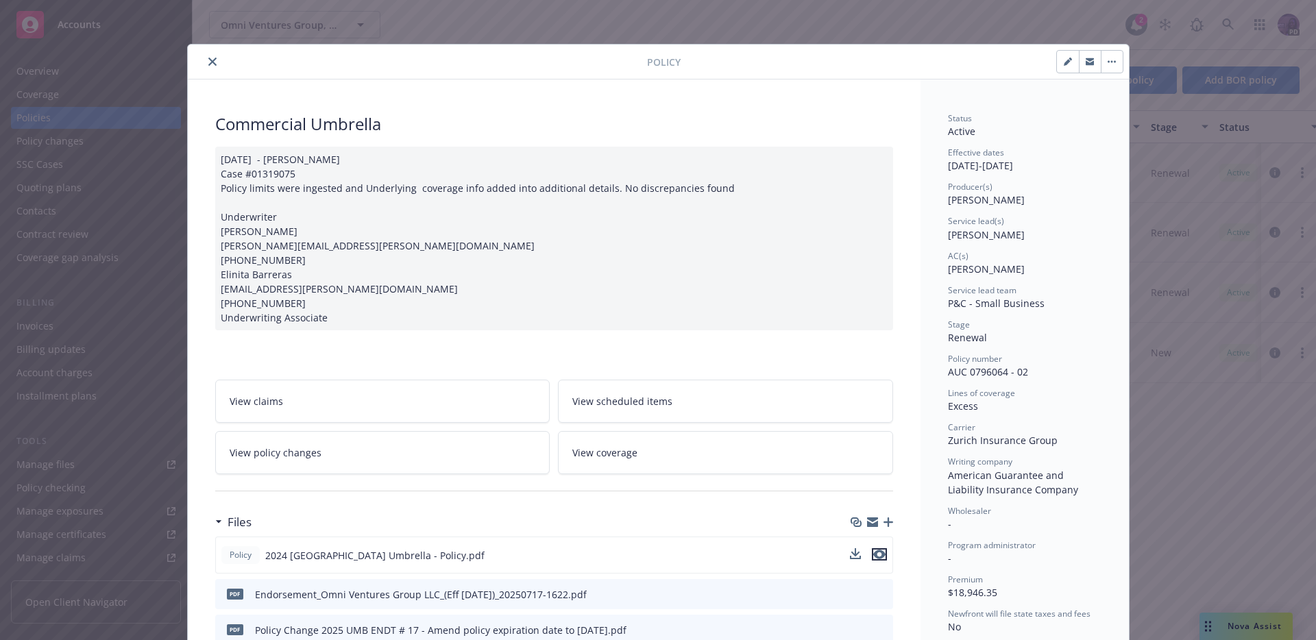
click at [877, 555] on icon "preview file" at bounding box center [879, 555] width 12 height 10
click at [208, 65] on icon "close" at bounding box center [212, 62] width 8 height 8
